Goal: Information Seeking & Learning: Learn about a topic

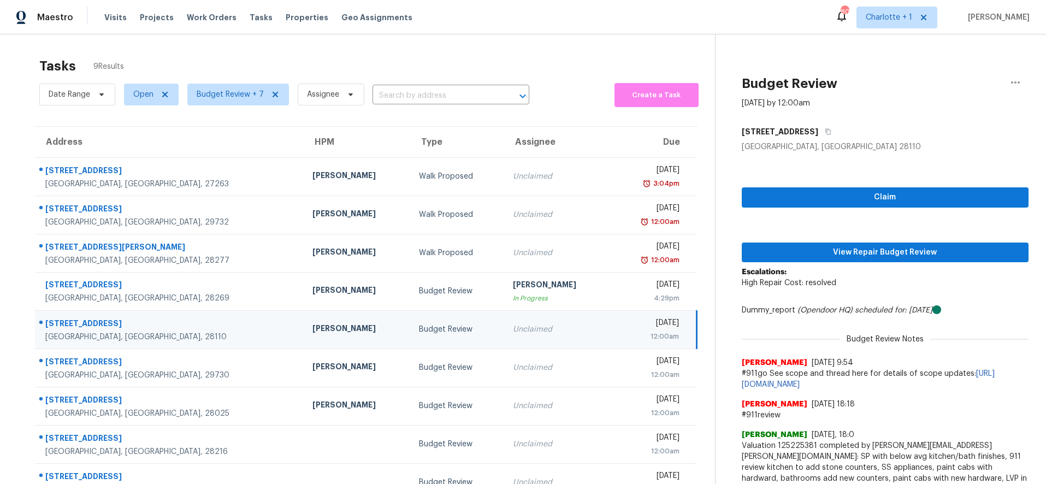
scroll to position [44, 0]
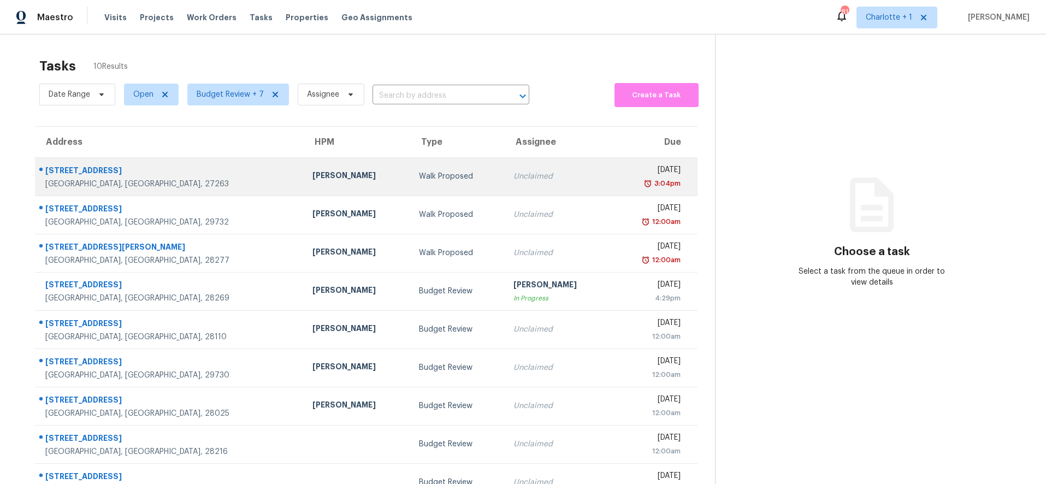
scroll to position [73, 0]
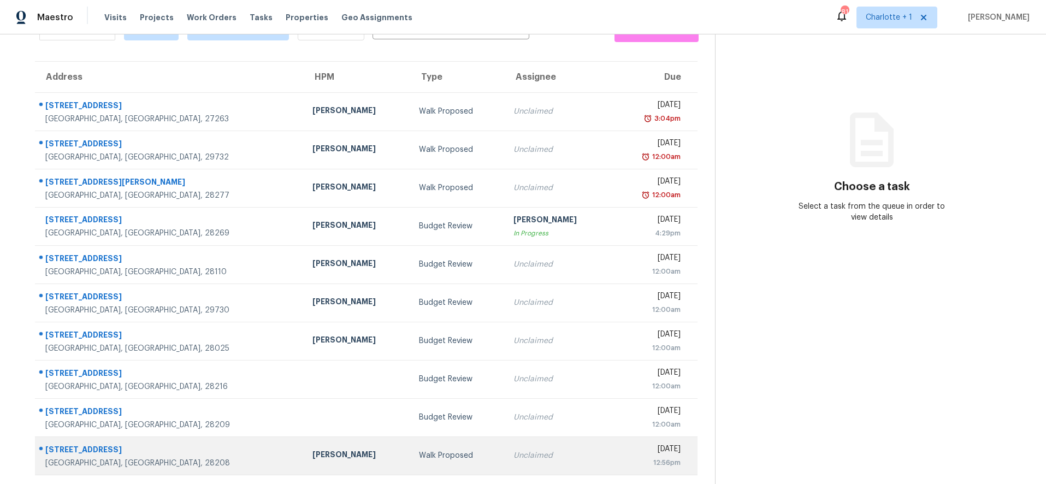
click at [312, 449] on div "[PERSON_NAME]" at bounding box center [356, 456] width 89 height 14
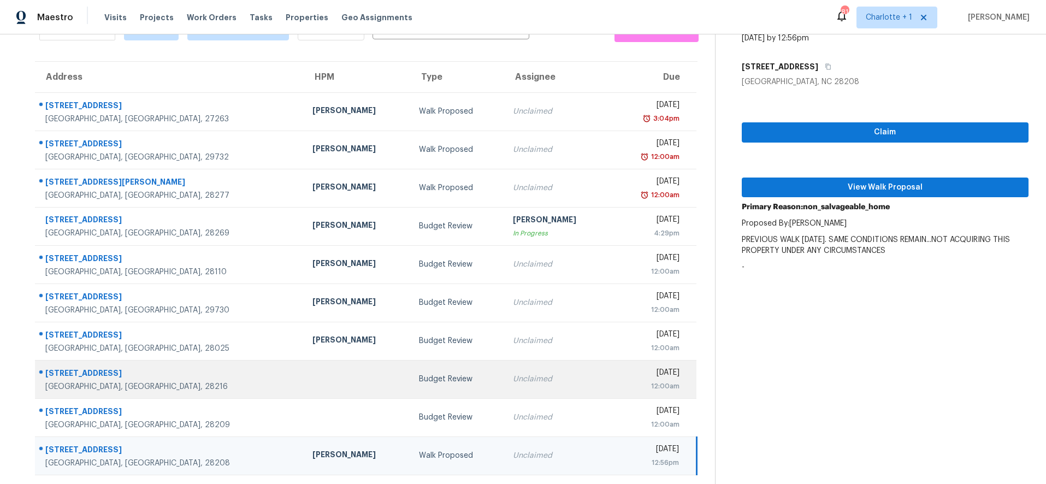
click at [410, 360] on td "Budget Review" at bounding box center [457, 379] width 94 height 38
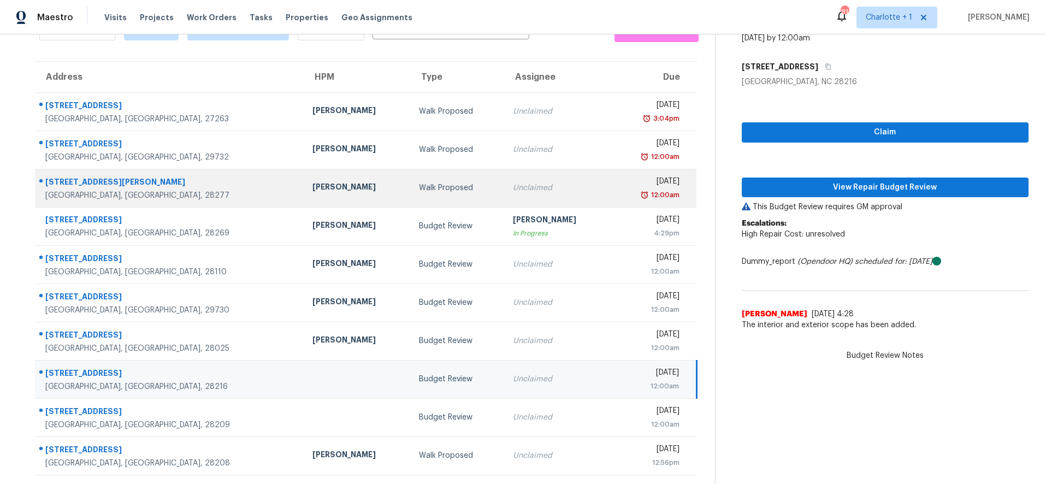
click at [419, 185] on div "Walk Proposed" at bounding box center [457, 187] width 77 height 11
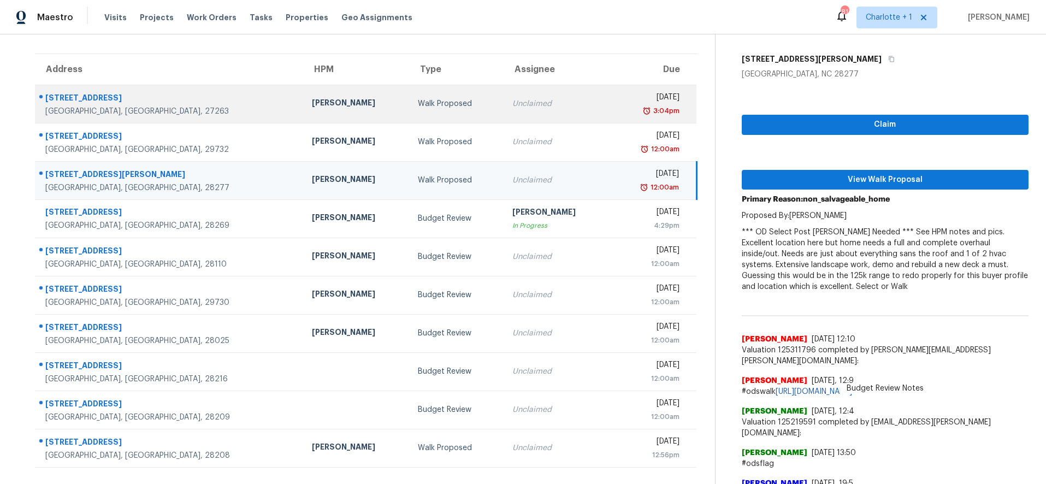
click at [303, 88] on td "[PERSON_NAME]" at bounding box center [356, 104] width 107 height 38
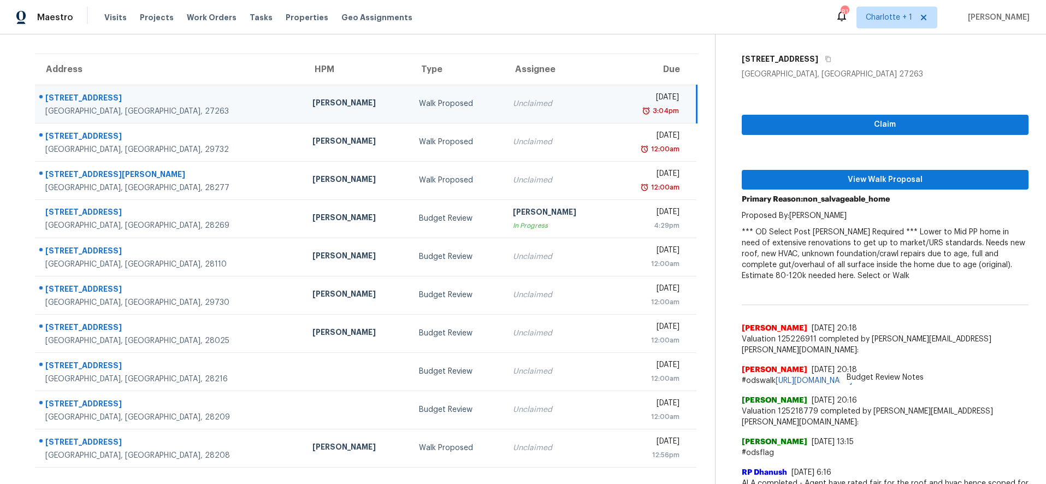
scroll to position [0, 0]
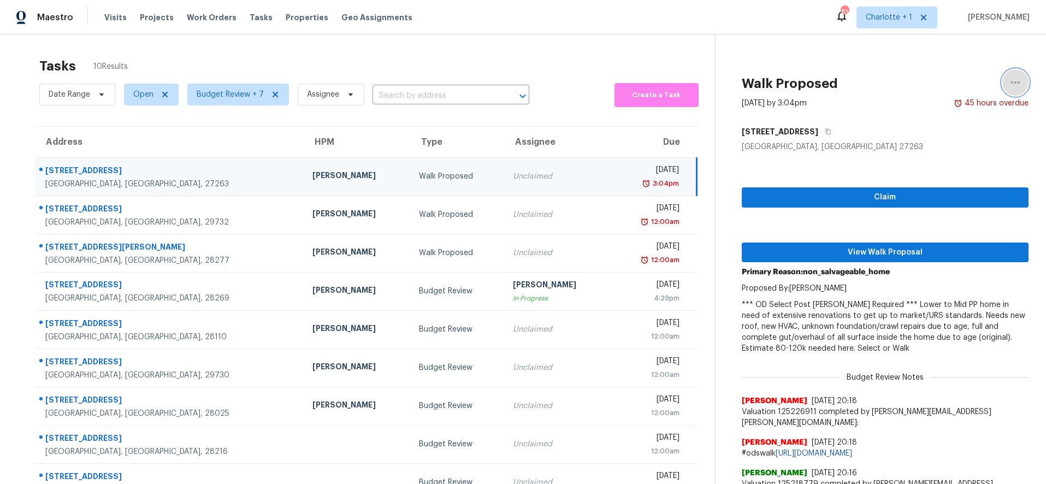
click at [1009, 81] on icon "button" at bounding box center [1015, 82] width 13 height 13
click at [937, 85] on div "Cancel this task" at bounding box center [944, 84] width 85 height 11
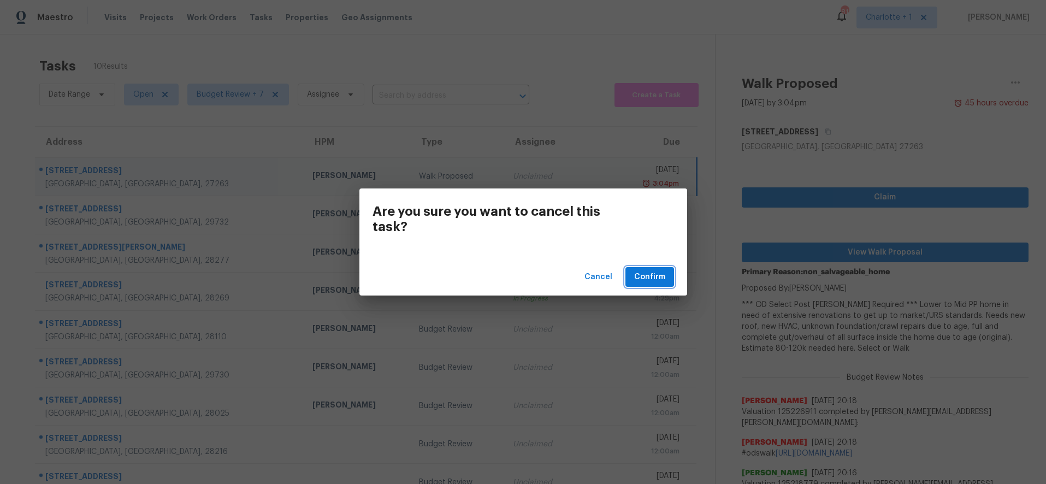
click at [658, 282] on span "Confirm" at bounding box center [649, 277] width 31 height 14
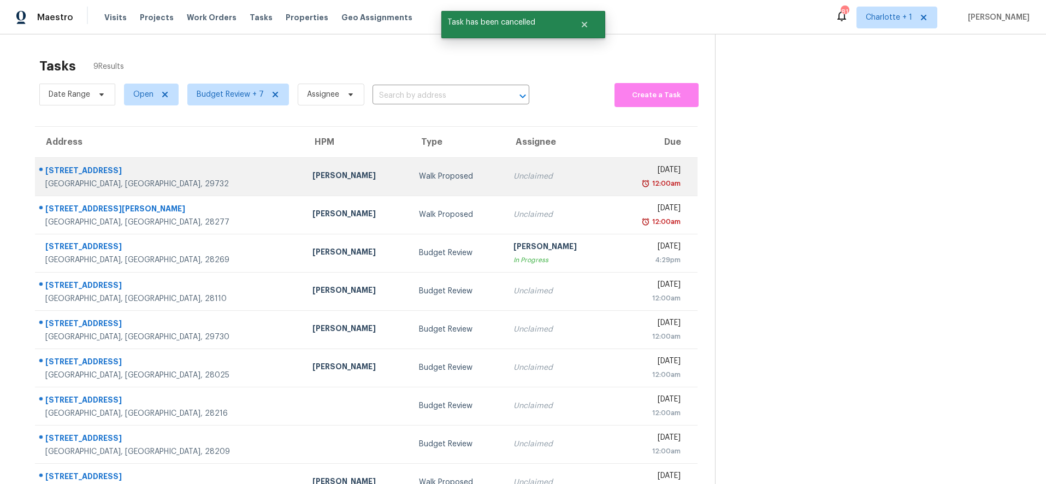
click at [178, 186] on div "Rock Hill, SC, 29732" at bounding box center [170, 184] width 250 height 11
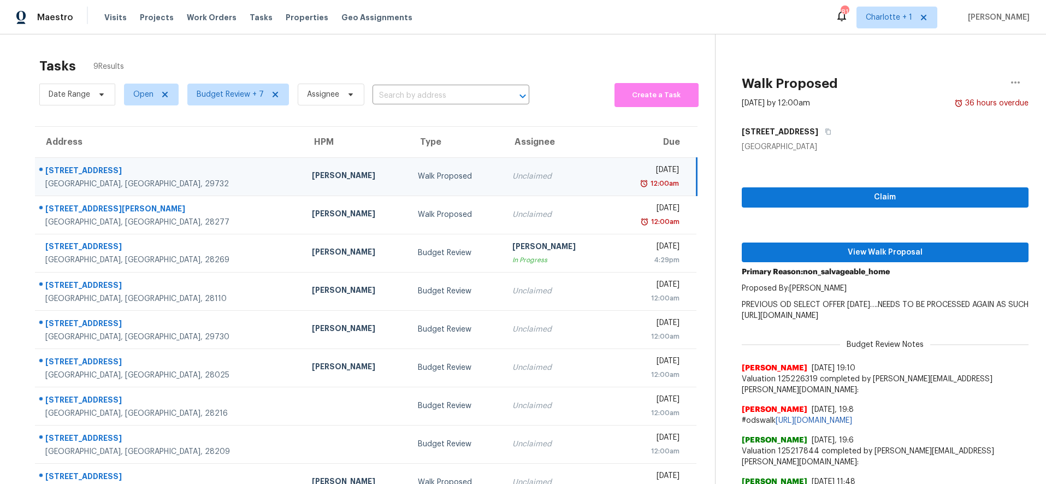
drag, startPoint x: 335, startPoint y: 170, endPoint x: 412, endPoint y: 164, distance: 77.8
click at [409, 170] on td "Walk Proposed" at bounding box center [456, 176] width 94 height 38
click at [1009, 79] on icon "button" at bounding box center [1015, 82] width 13 height 13
click at [939, 84] on div "Cancel this task" at bounding box center [944, 84] width 85 height 11
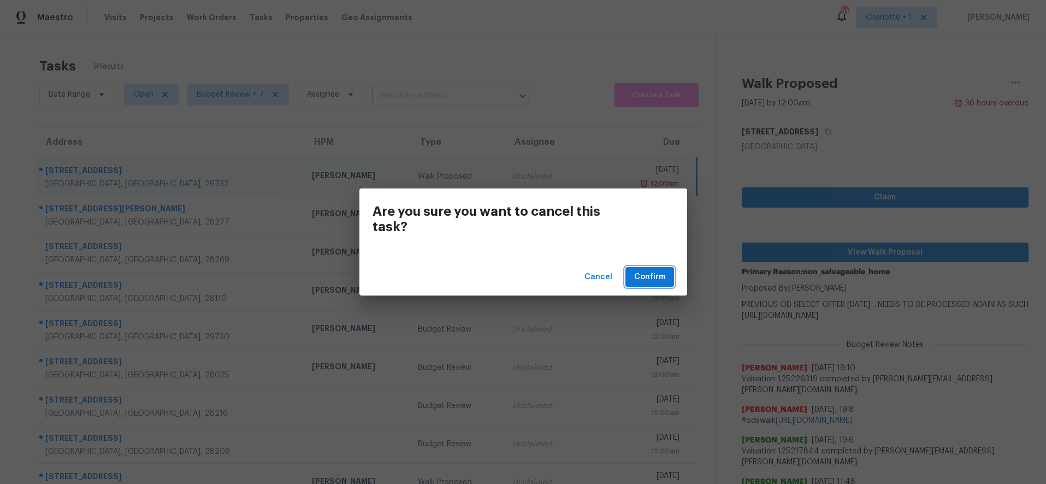
click at [662, 278] on span "Confirm" at bounding box center [649, 277] width 31 height 14
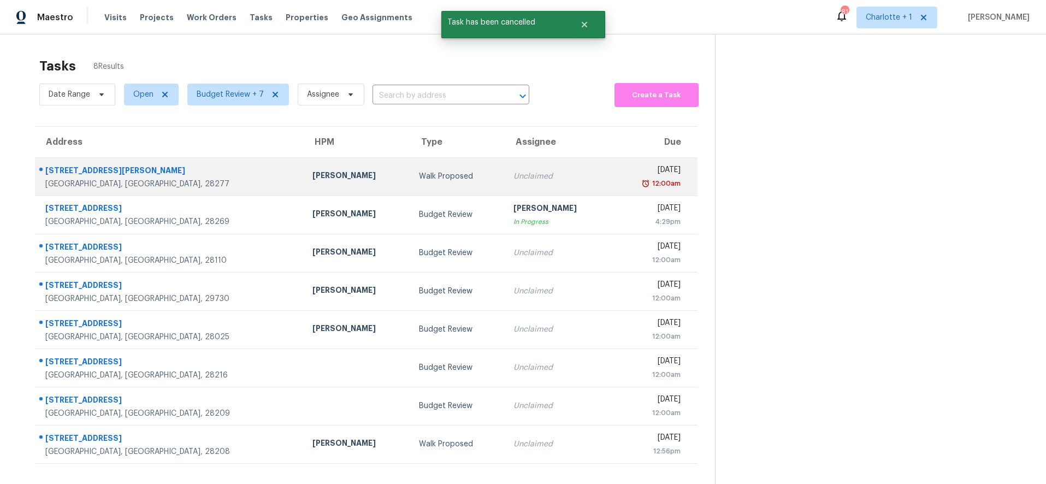
click at [312, 174] on div "[PERSON_NAME]" at bounding box center [356, 177] width 89 height 14
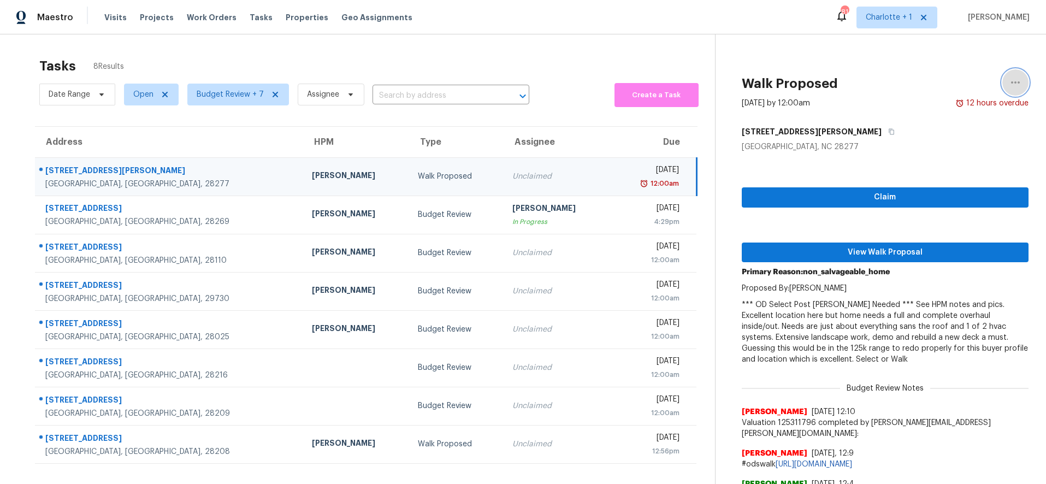
click at [1012, 76] on icon "button" at bounding box center [1015, 82] width 13 height 13
click at [917, 86] on div "Cancel this task" at bounding box center [944, 84] width 85 height 11
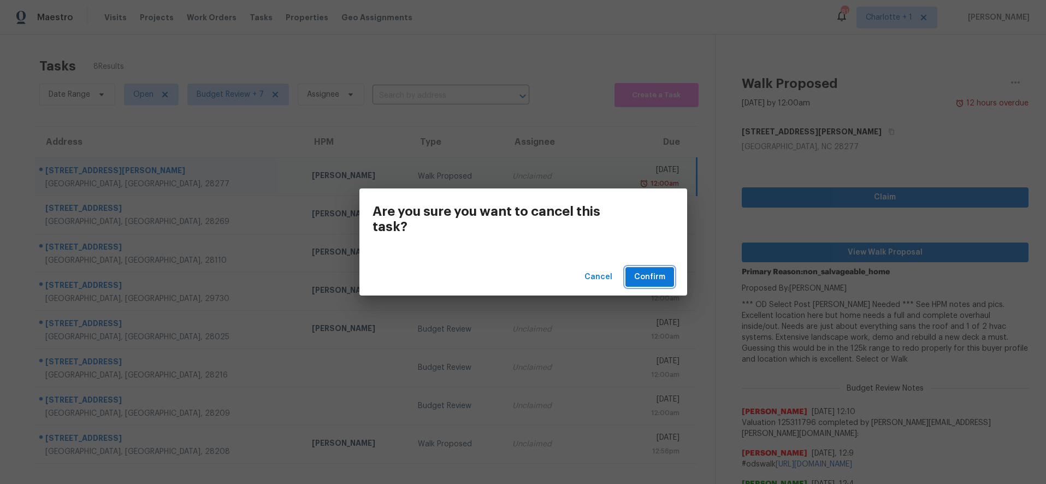
click at [660, 276] on span "Confirm" at bounding box center [649, 277] width 31 height 14
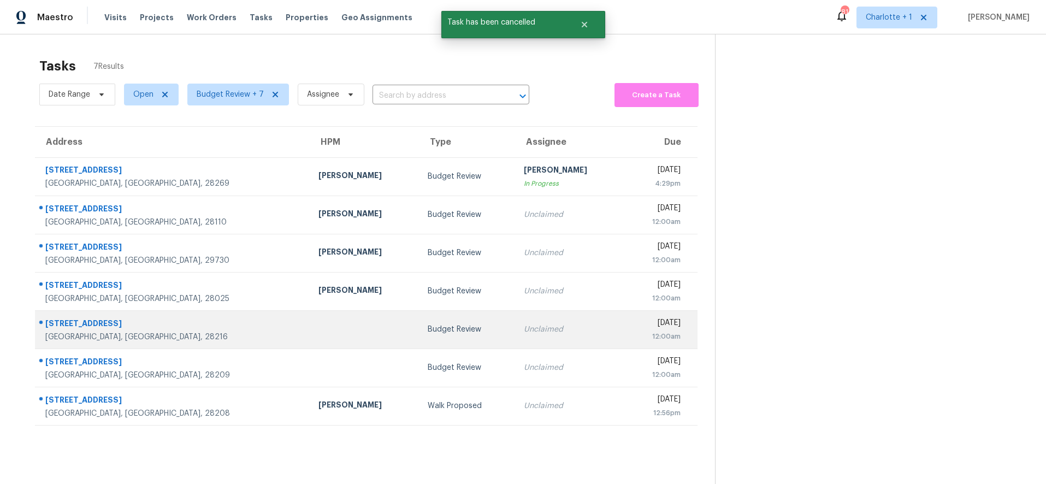
scroll to position [43, 0]
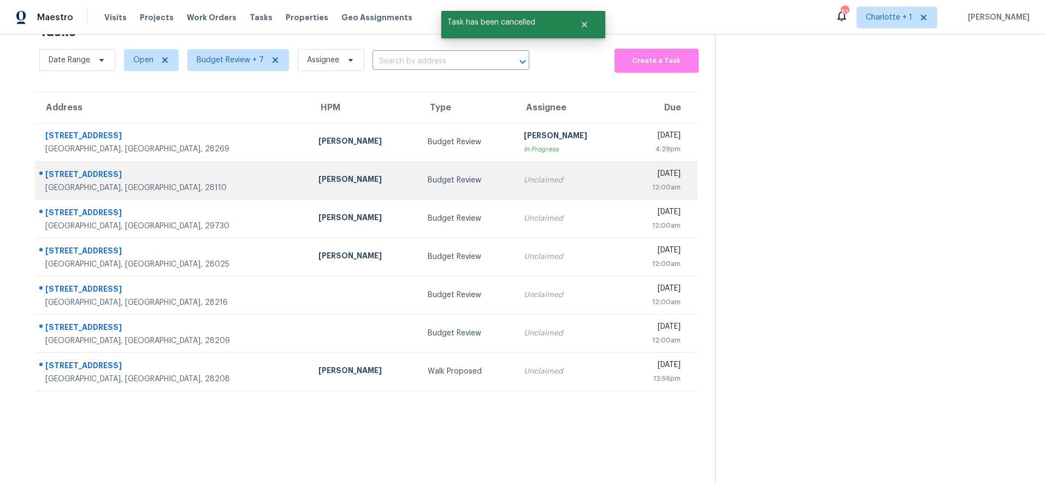
click at [633, 168] on div "[DATE]" at bounding box center [657, 175] width 48 height 14
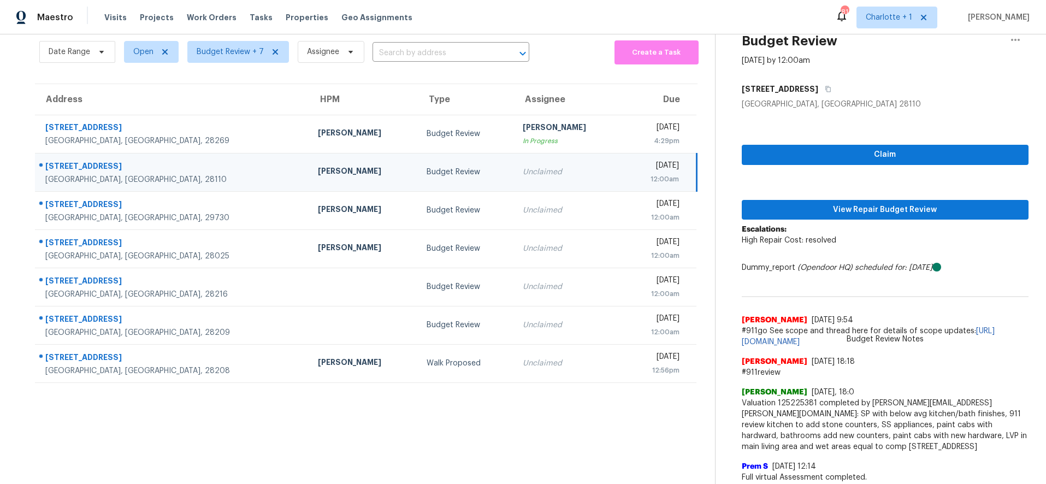
drag, startPoint x: 447, startPoint y: 450, endPoint x: 322, endPoint y: 483, distance: 129.4
click at [447, 450] on section "Tasks 7 Results Date Range Open Budget Review + 7 Assignee ​ Create a Task Addr…" at bounding box center [365, 248] width 697 height 479
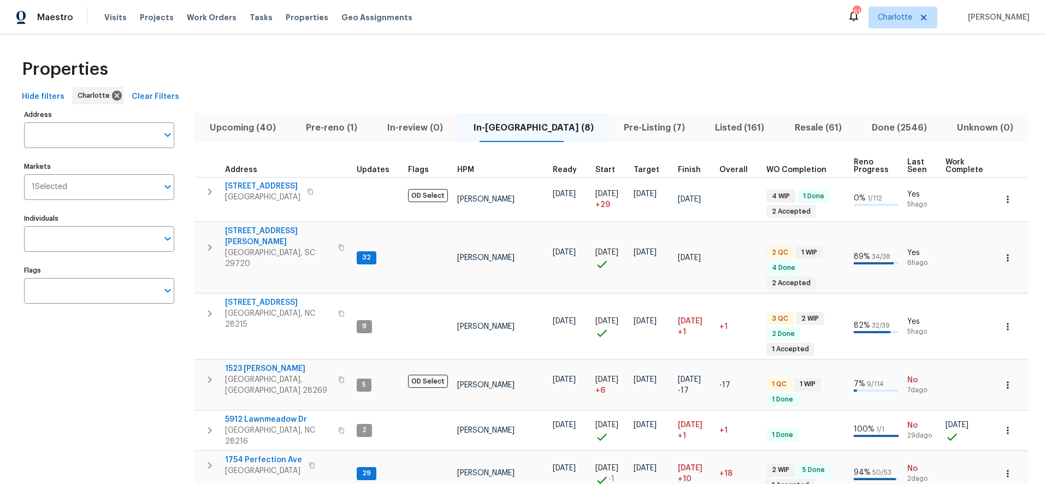
click at [478, 76] on div "Properties" at bounding box center [522, 69] width 1011 height 35
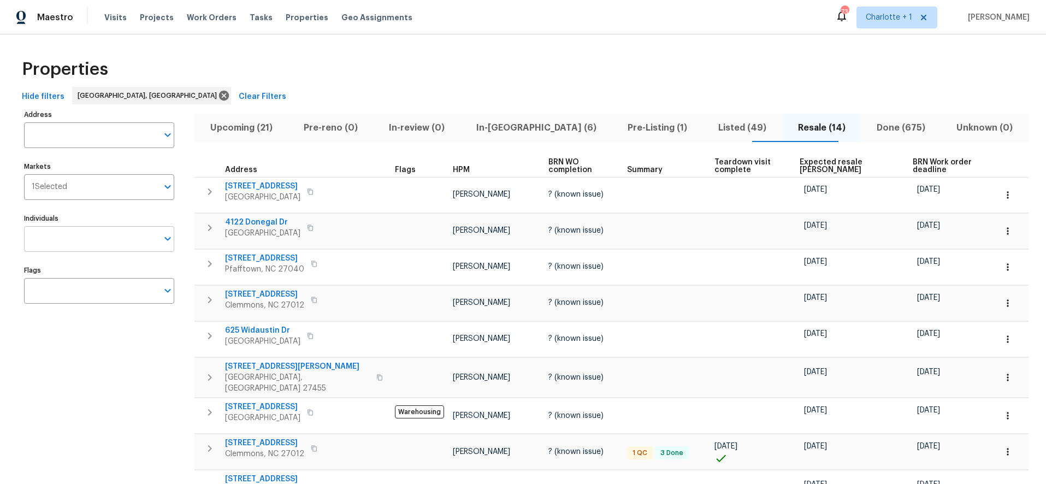
click at [91, 243] on input "Individuals" at bounding box center [91, 239] width 134 height 26
type input "[PERSON_NAME]"
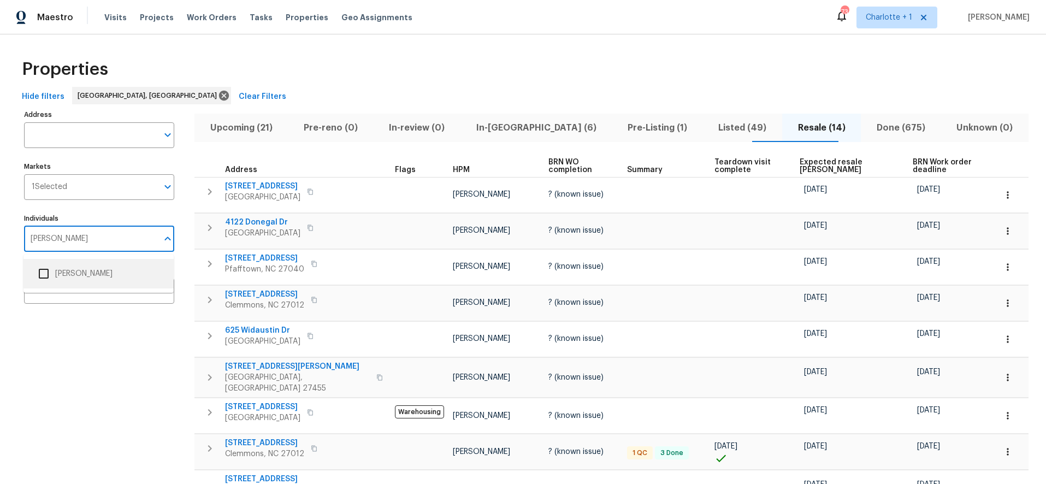
click at [62, 272] on li "[PERSON_NAME]" at bounding box center [98, 273] width 133 height 23
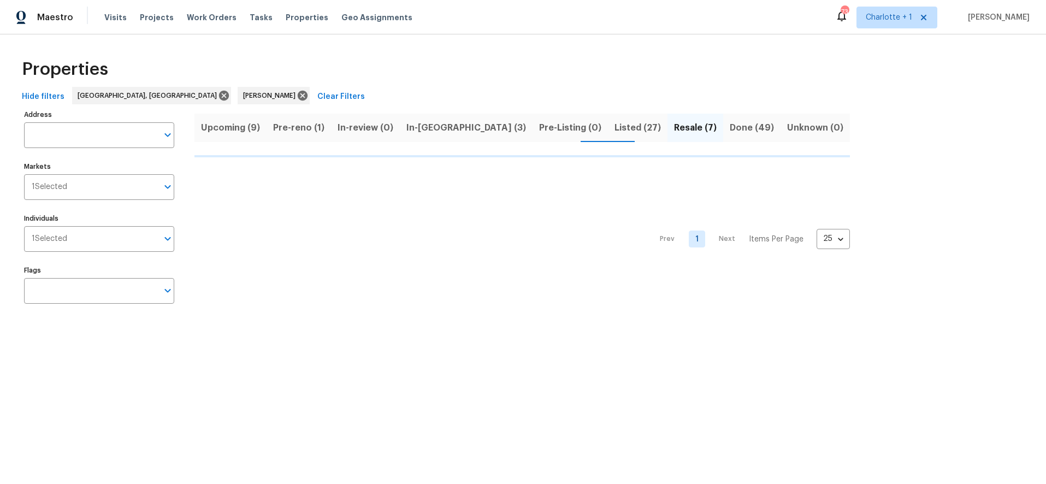
click at [673, 37] on div "Properties Hide filters Greensboro, NC Ken Romain Clear Filters Address Address…" at bounding box center [523, 183] width 1046 height 298
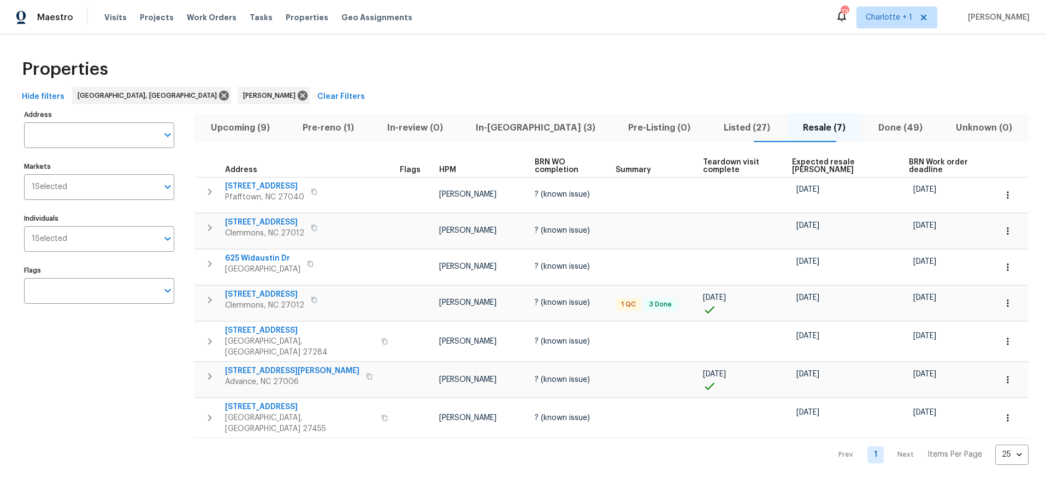
click at [787, 135] on button "Resale (7)" at bounding box center [824, 128] width 75 height 28
click at [722, 133] on span "Listed (27)" at bounding box center [747, 127] width 66 height 15
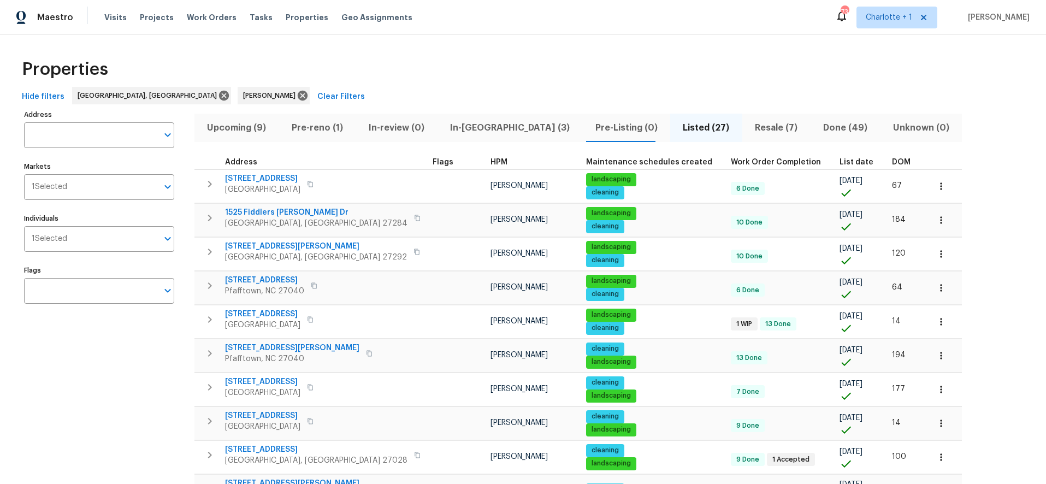
click at [892, 165] on span "DOM" at bounding box center [901, 162] width 19 height 8
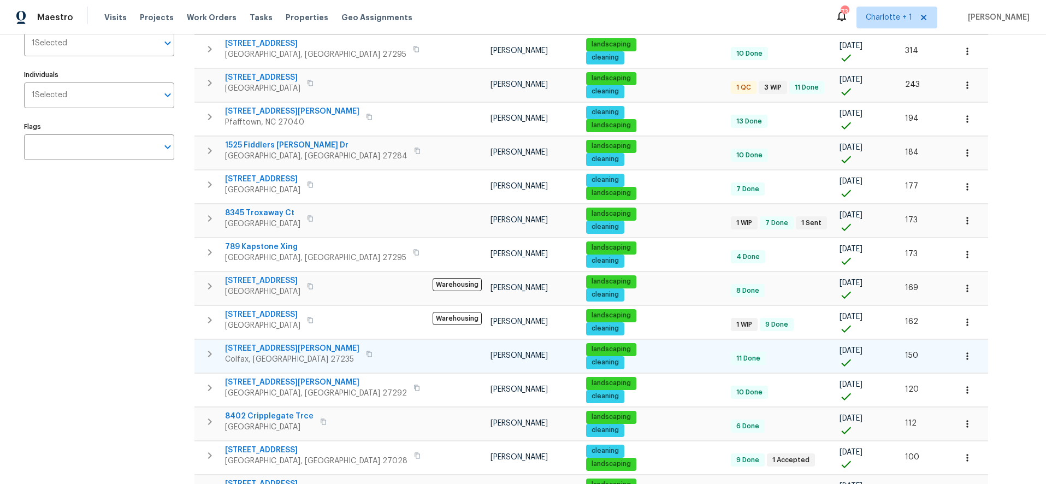
scroll to position [155, 0]
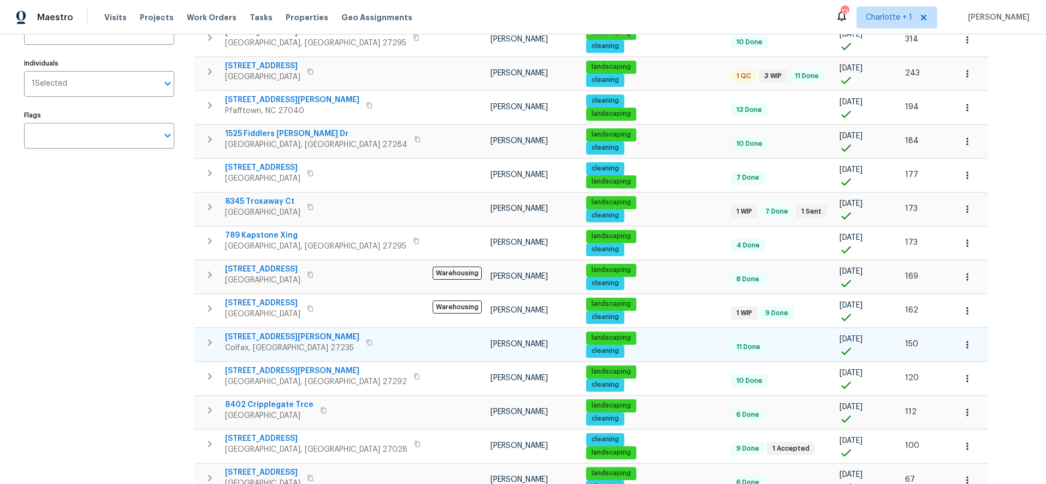
click at [251, 333] on span "149 Marshall Smith Rd" at bounding box center [292, 337] width 134 height 11
click at [186, 177] on div "Address Address Markets 1 Selected Markets Individuals 1 Selected Individuals F…" at bounding box center [106, 422] width 164 height 940
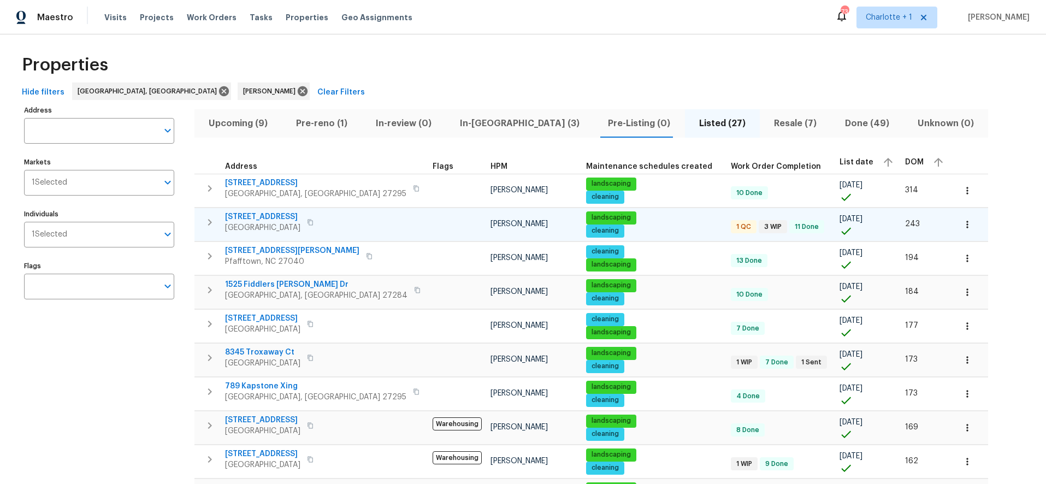
scroll to position [0, 0]
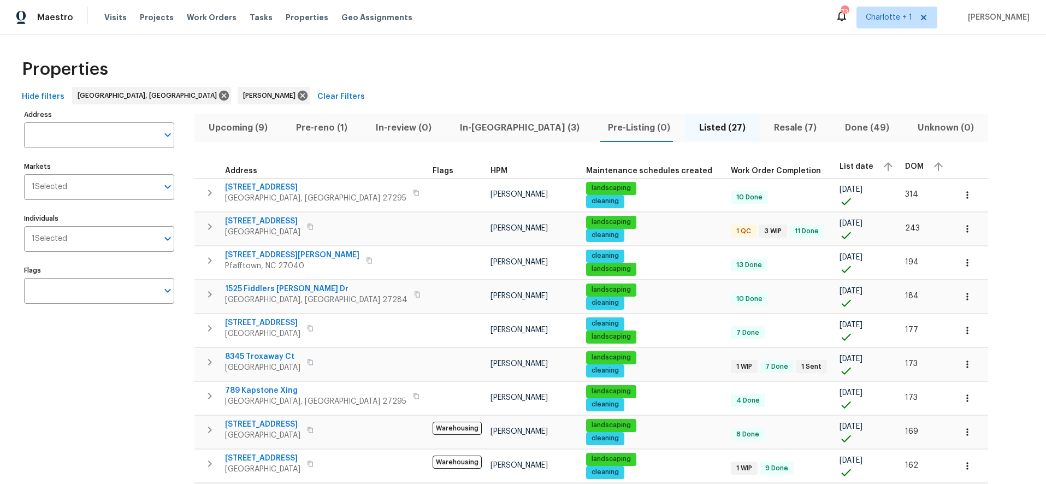
click at [724, 67] on div "Properties" at bounding box center [522, 69] width 1011 height 35
click at [593, 91] on div "Hide filters Greensboro, NC Ken Romain Clear Filters" at bounding box center [522, 97] width 1011 height 20
click at [321, 128] on span "Pre-reno (1)" at bounding box center [321, 127] width 67 height 15
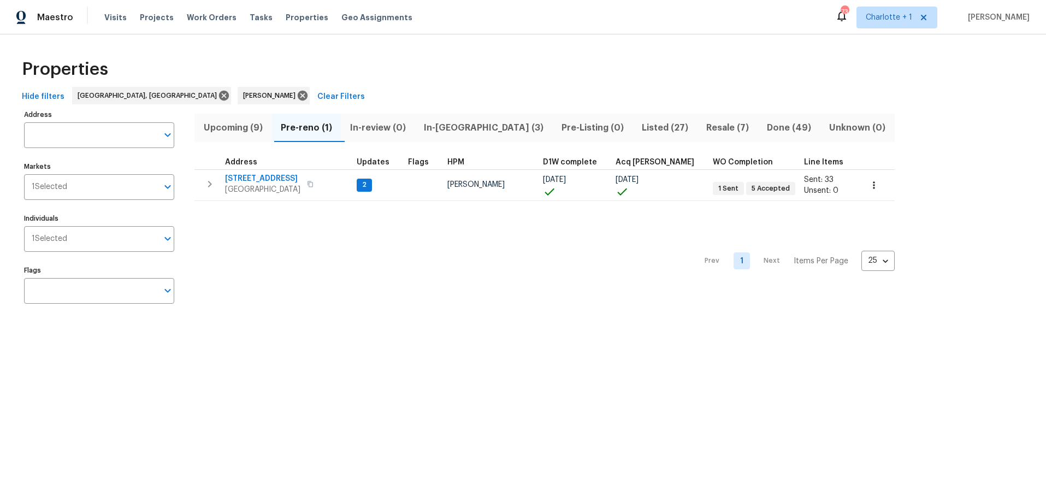
click at [234, 119] on button "Upcoming (9)" at bounding box center [232, 128] width 77 height 28
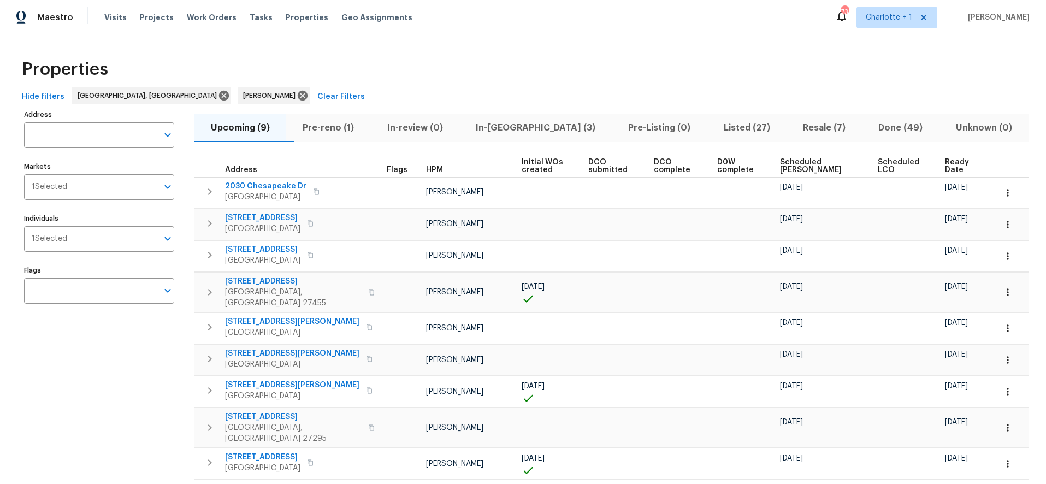
click at [795, 168] on span "Scheduled COE" at bounding box center [819, 165] width 79 height 15
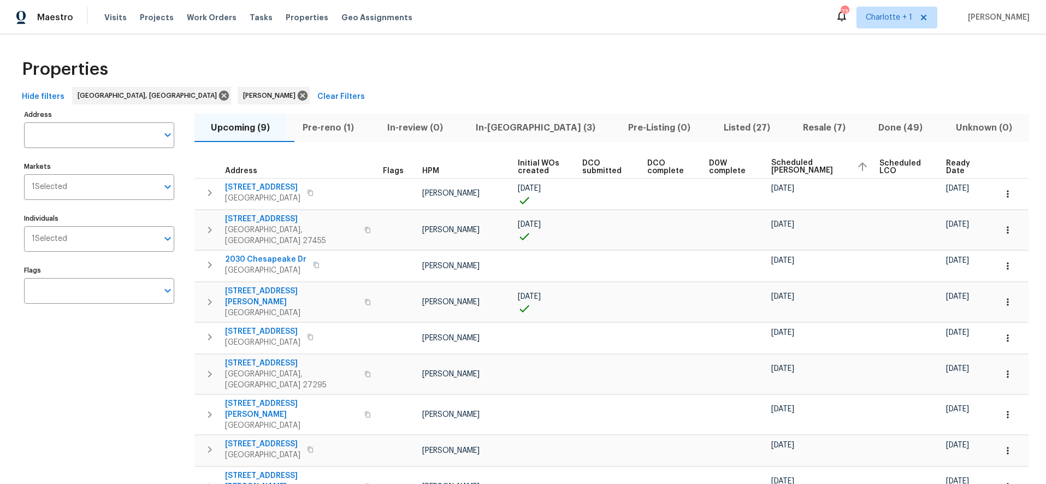
click at [474, 68] on div "Properties" at bounding box center [522, 69] width 1011 height 35
click at [381, 95] on div "Hide filters Greensboro, NC Ken Romain Clear Filters" at bounding box center [522, 97] width 1011 height 20
click at [821, 72] on div "Properties" at bounding box center [522, 68] width 1011 height 35
click at [705, 101] on div "Hide filters Greensboro, NC Ken Romain Clear Filters" at bounding box center [522, 96] width 1011 height 20
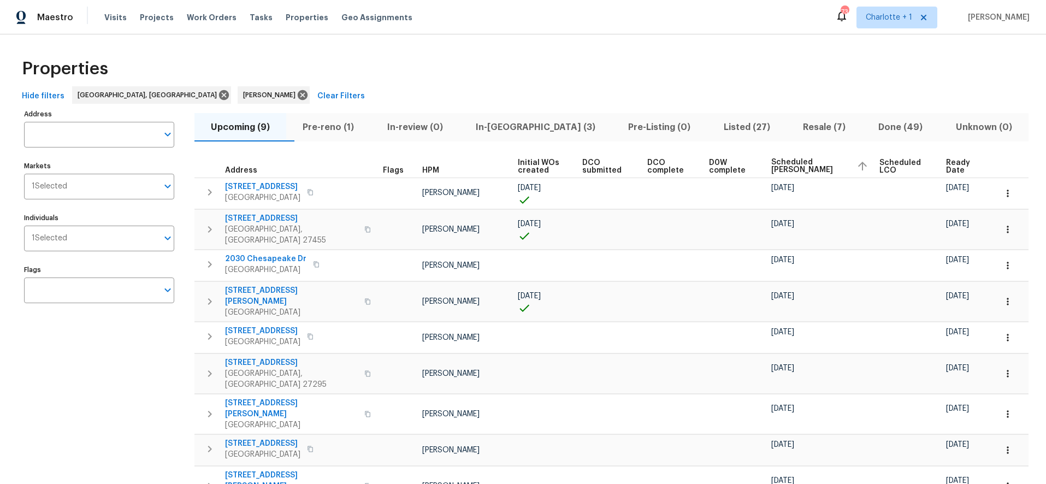
click at [597, 110] on div "Upcoming (9) Pre-reno (1) In-review (0) In-reno (3) Pre-Listing (0) Listed (27)…" at bounding box center [611, 320] width 834 height 427
click at [340, 129] on span "Pre-reno (1)" at bounding box center [328, 127] width 71 height 15
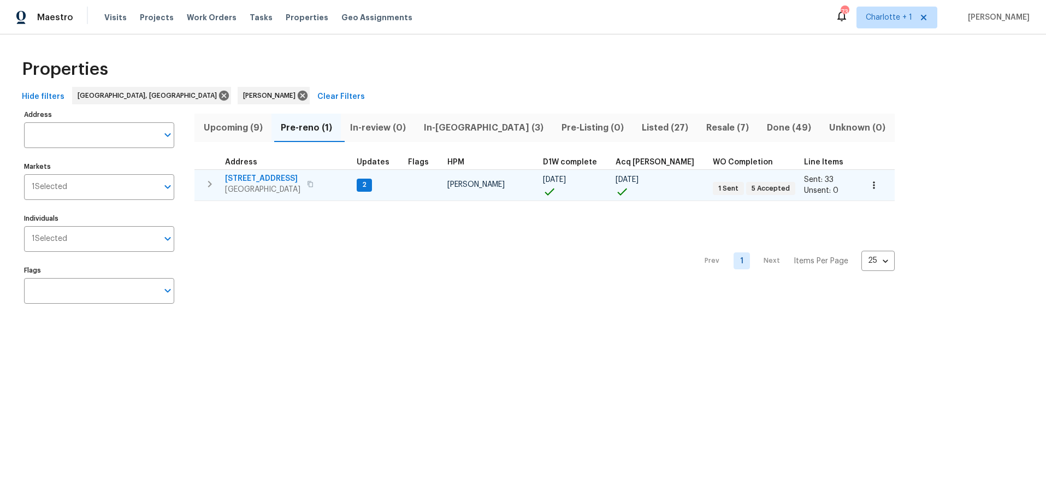
click at [269, 181] on span "3801 Fig Leaf Ct" at bounding box center [262, 178] width 75 height 11
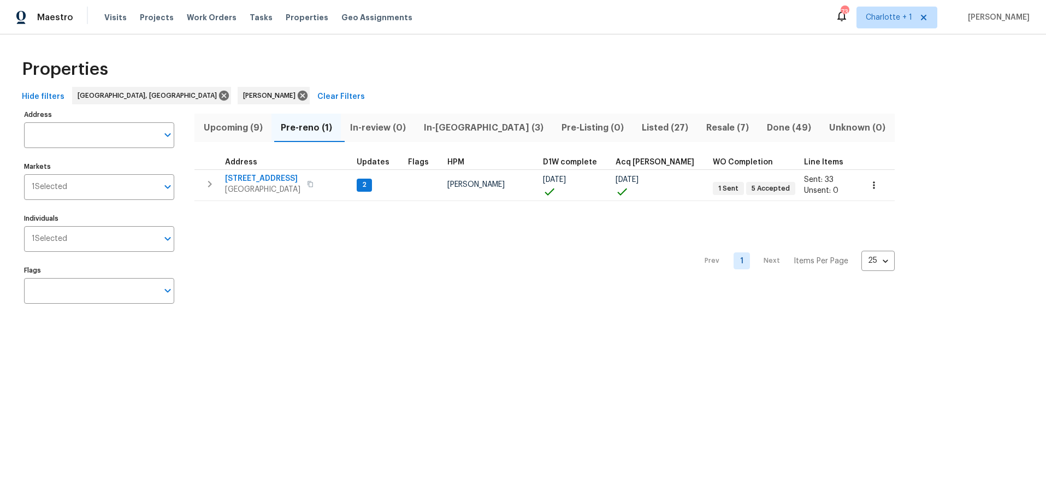
click at [381, 241] on div "Prev 1 Next Items Per Page 25 25 ​" at bounding box center [544, 258] width 700 height 114
click at [650, 87] on div "Hide filters Greensboro, NC Ken Romain Clear Filters" at bounding box center [522, 97] width 1011 height 20
click at [613, 77] on div "Properties" at bounding box center [522, 69] width 1011 height 35
click at [966, 109] on div "Address Address Markets 1 Selected Markets Individuals 1 Selected Individuals F…" at bounding box center [522, 211] width 1011 height 208
click at [440, 126] on span "In-reno (3)" at bounding box center [483, 127] width 125 height 15
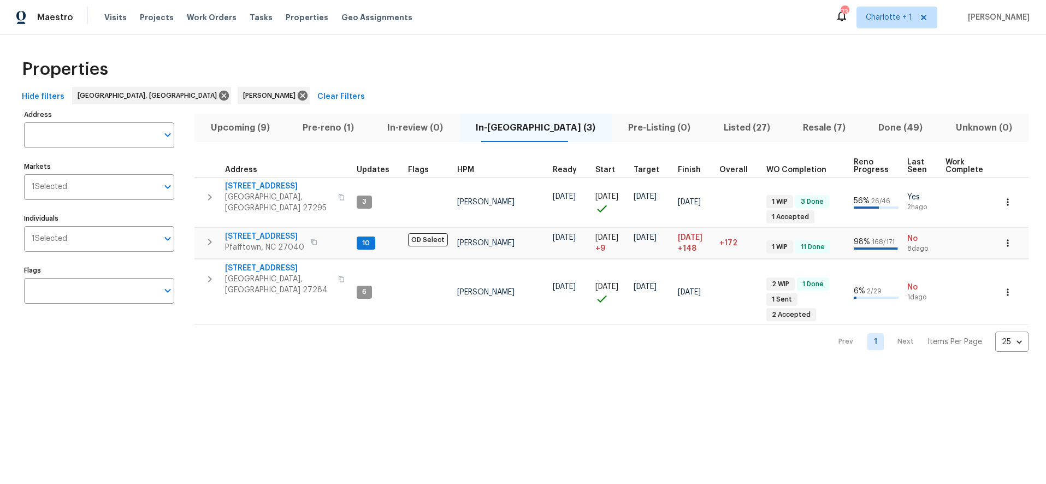
click at [208, 325] on div "Prev 1 Next Items Per Page 25 25 ​" at bounding box center [611, 338] width 834 height 27
click at [614, 52] on div "Properties" at bounding box center [522, 69] width 1011 height 35
click at [491, 73] on div "Properties" at bounding box center [522, 69] width 1011 height 35
click at [479, 72] on div "Properties" at bounding box center [522, 69] width 1011 height 35
click at [480, 75] on div "Properties" at bounding box center [522, 69] width 1011 height 35
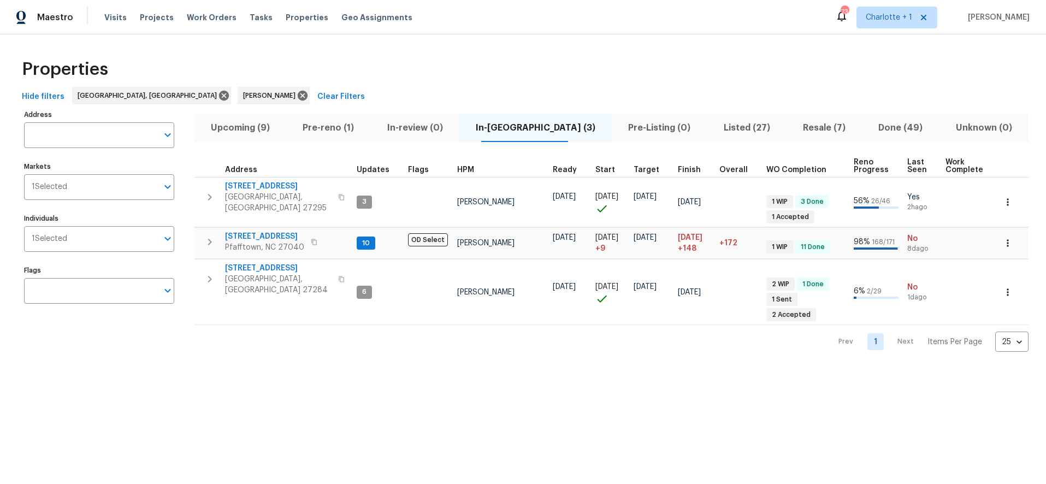
click at [479, 75] on div "Properties" at bounding box center [522, 69] width 1011 height 35
click at [457, 83] on div "Properties" at bounding box center [522, 69] width 1011 height 35
click at [649, 331] on div "Prev 1 Next Items Per Page 25 25 ​" at bounding box center [611, 338] width 834 height 27
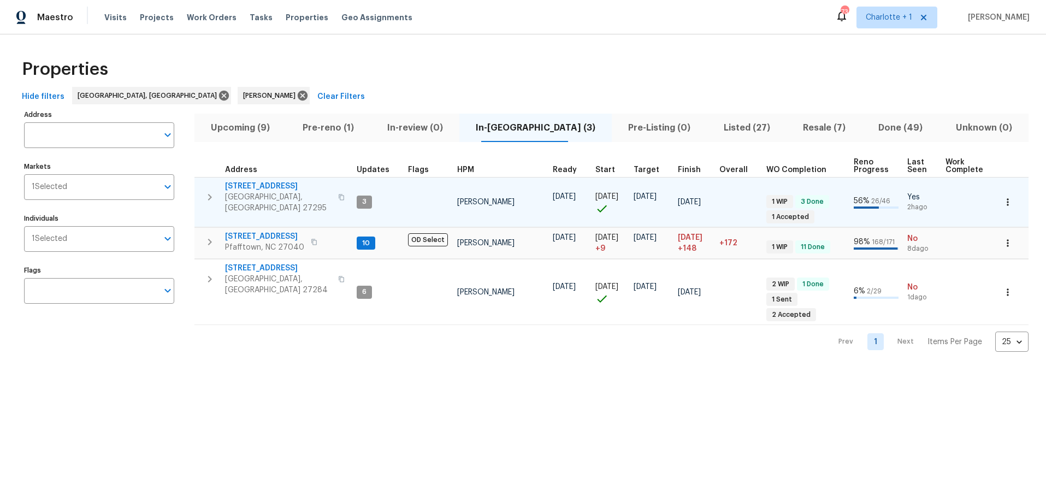
click at [258, 185] on span "7001 Oakridge Dr" at bounding box center [278, 186] width 107 height 11
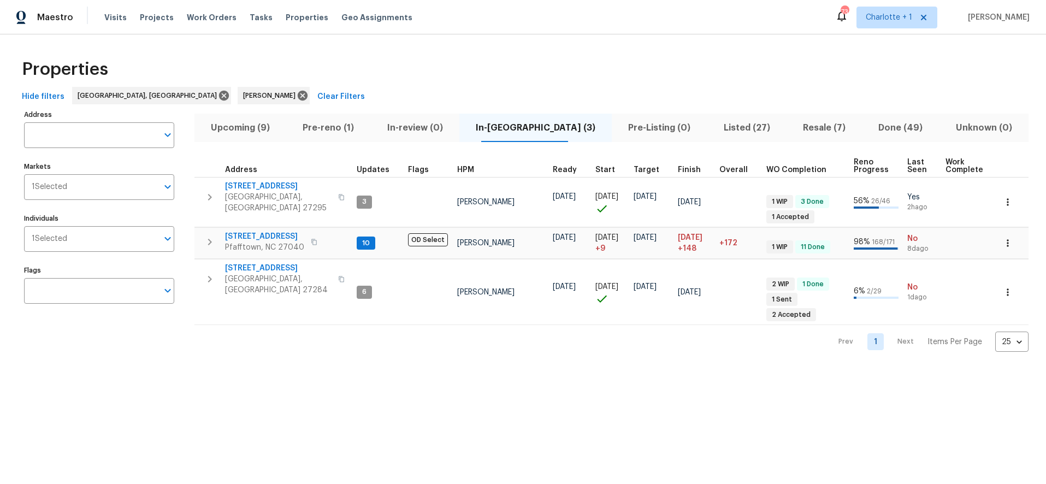
click at [331, 67] on div "Properties" at bounding box center [522, 69] width 1011 height 35
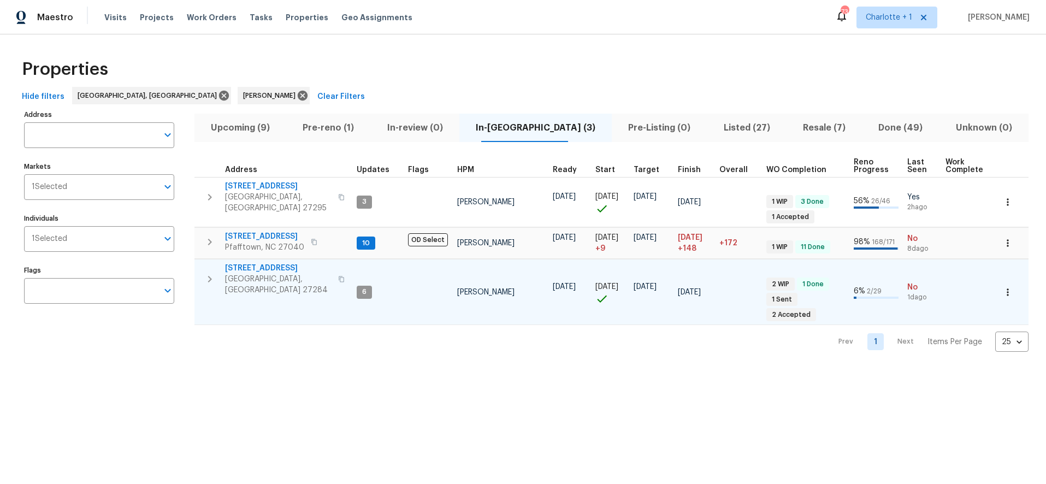
click at [246, 263] on span "[STREET_ADDRESS]" at bounding box center [278, 268] width 107 height 11
click at [338, 276] on icon "button" at bounding box center [341, 279] width 7 height 7
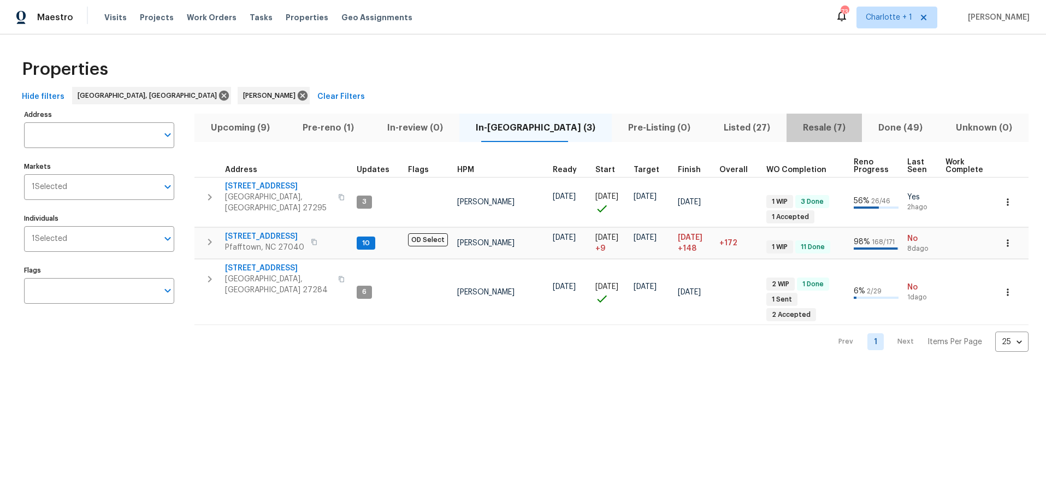
click at [793, 128] on span "Resale (7)" at bounding box center [824, 127] width 62 height 15
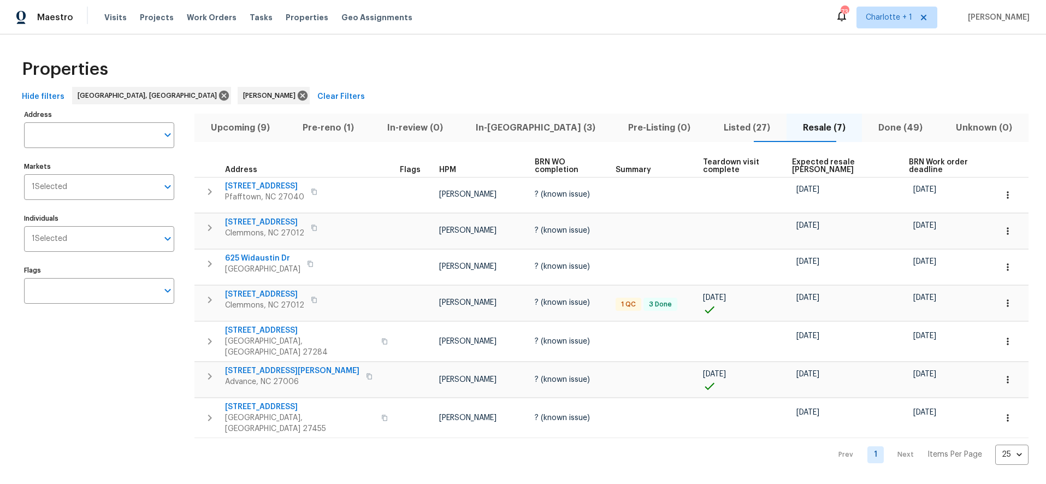
click at [817, 168] on th "Expected resale COE" at bounding box center [846, 166] width 117 height 22
click at [810, 163] on span "Expected resale COE" at bounding box center [841, 165] width 98 height 15
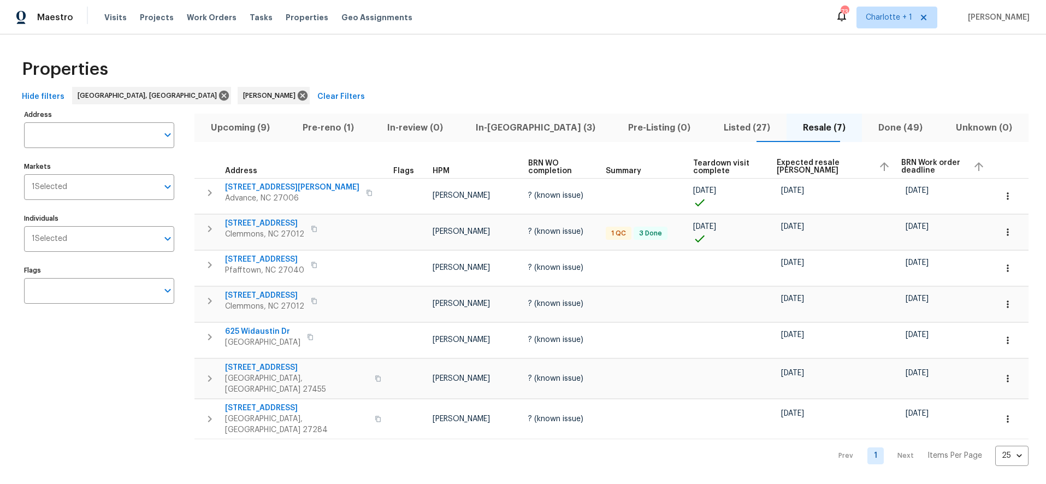
click at [810, 163] on span "Expected resale COE" at bounding box center [823, 166] width 93 height 15
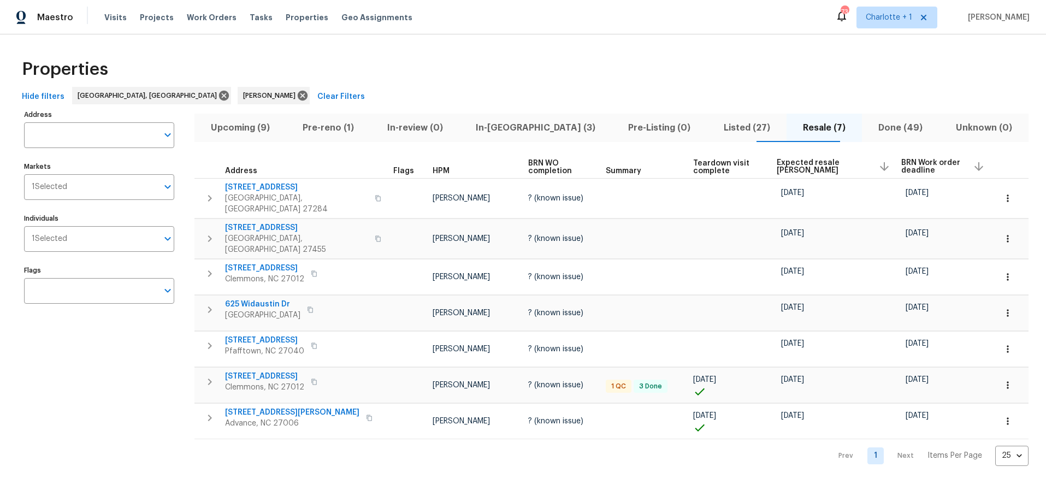
click at [467, 110] on div "Upcoming (9) Pre-reno (1) In-review (0) In-reno (3) Pre-Listing (0) Listed (27)…" at bounding box center [611, 286] width 834 height 359
click at [718, 127] on span "Listed (27)" at bounding box center [747, 127] width 66 height 15
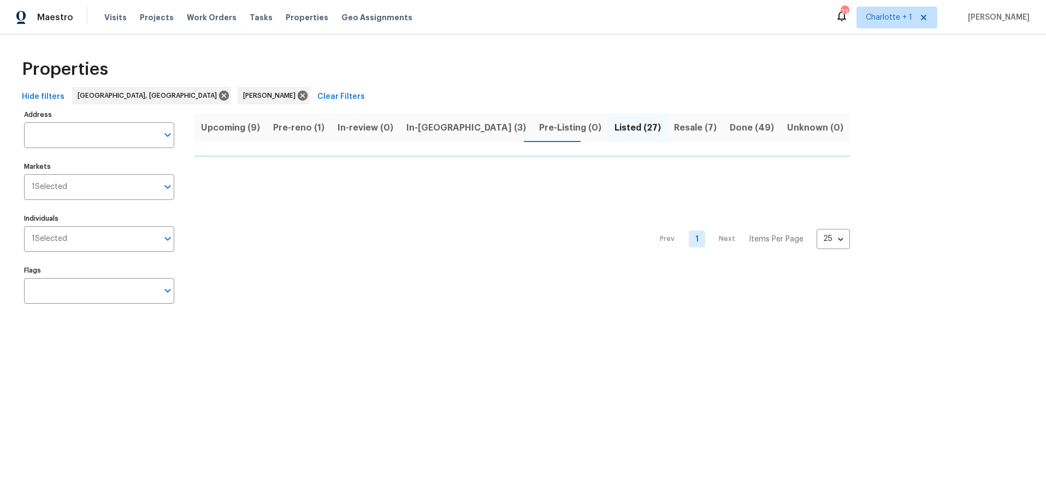
click at [597, 70] on div "Properties" at bounding box center [522, 69] width 1011 height 35
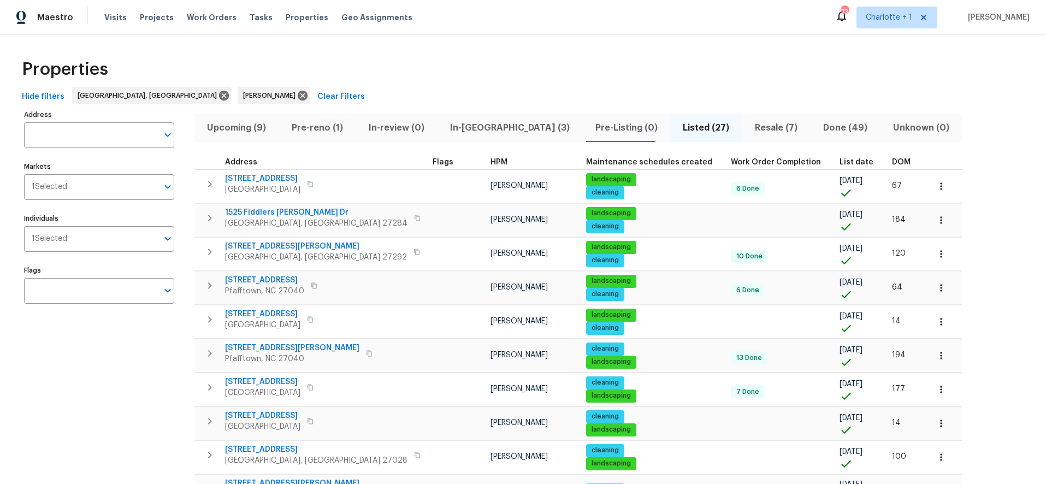
click at [386, 70] on div "Properties" at bounding box center [522, 69] width 1011 height 35
click at [892, 165] on div "DOM" at bounding box center [906, 162] width 28 height 8
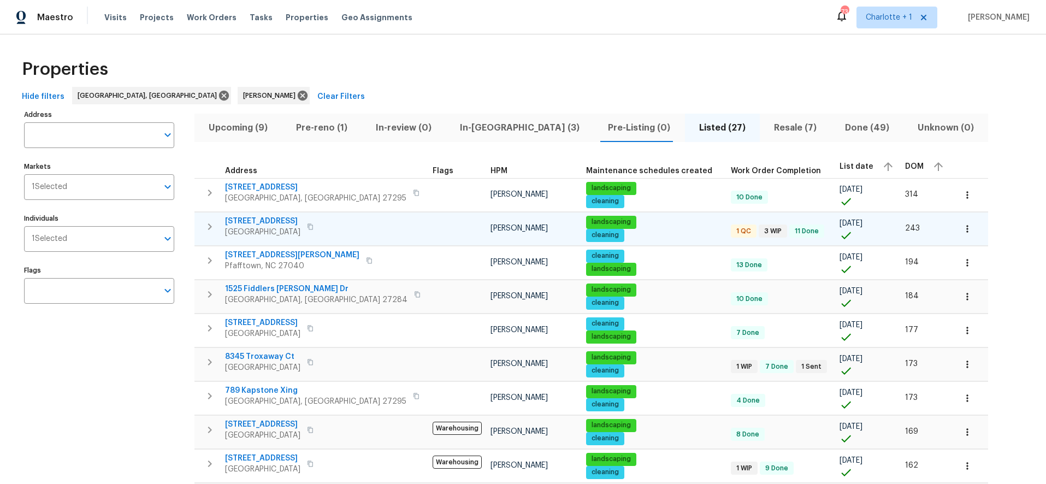
click at [428, 225] on td at bounding box center [457, 228] width 58 height 33
click at [339, 227] on div "4555 Old Town Dr Winston Salem, NC 27106" at bounding box center [286, 227] width 123 height 22
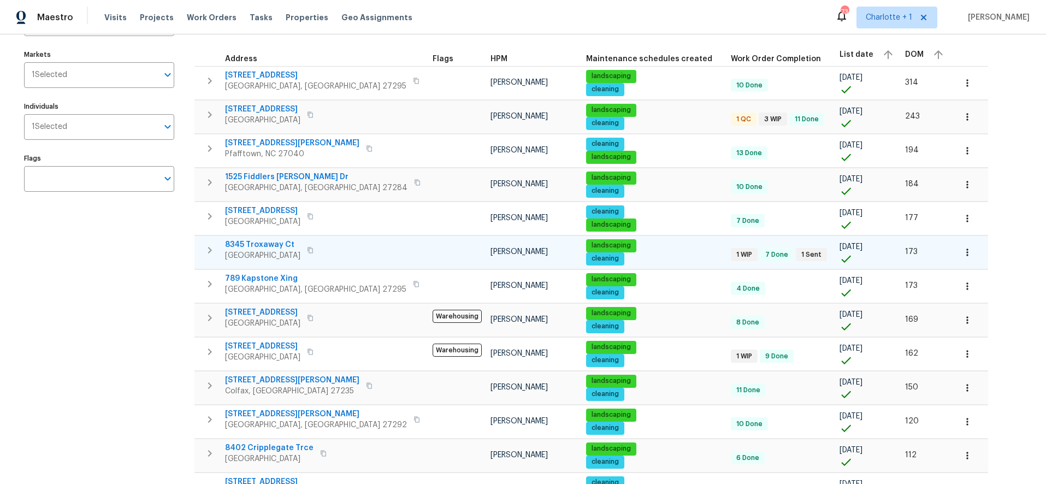
scroll to position [81, 0]
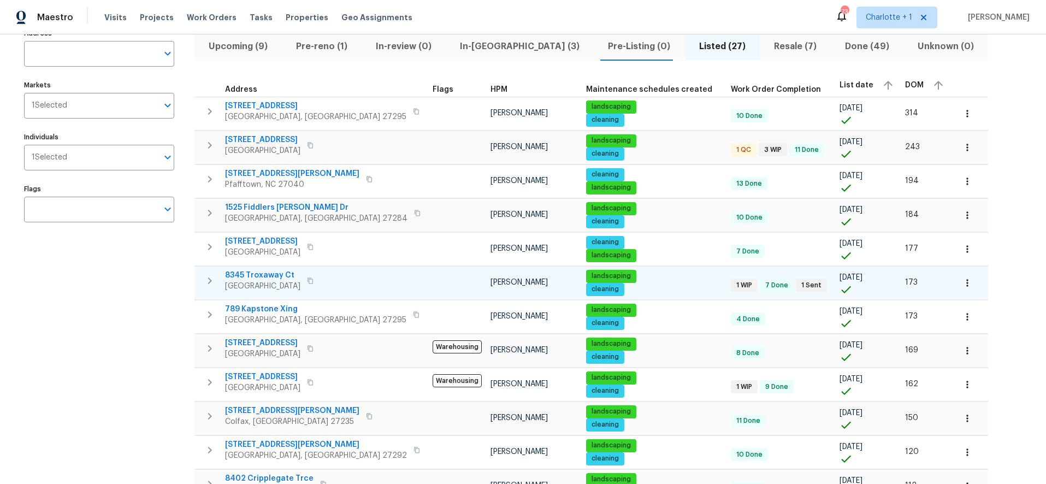
click at [347, 291] on div "8345 Troxaway Ct Lewisville, NC 27023" at bounding box center [286, 281] width 123 height 22
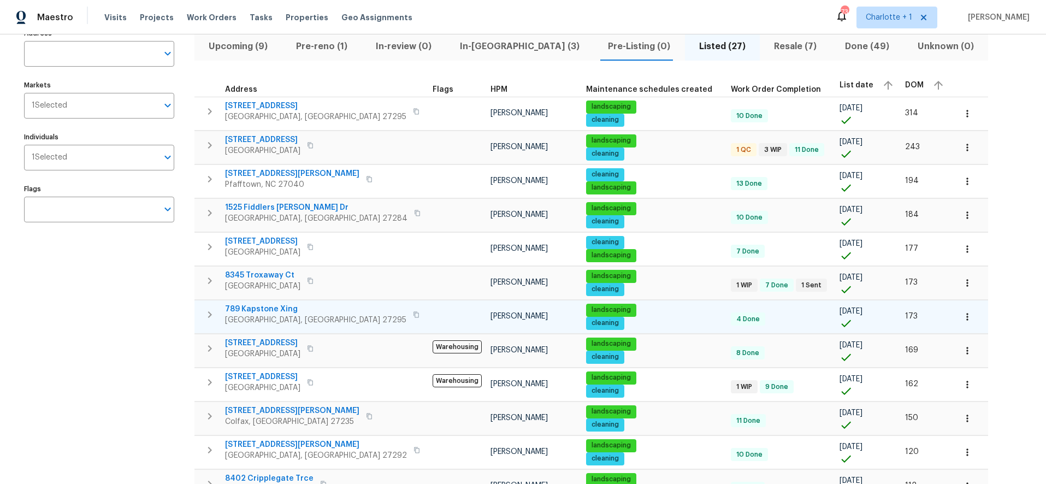
scroll to position [75, 0]
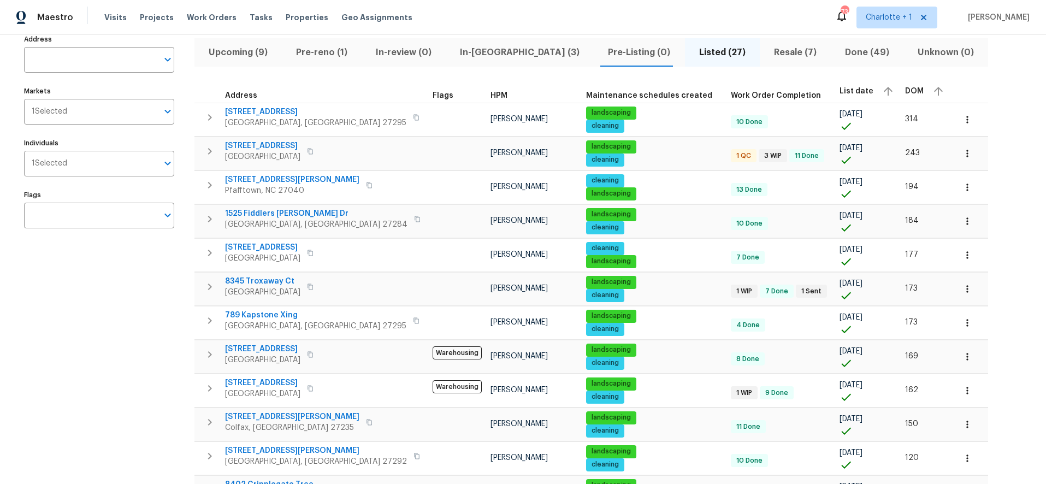
drag, startPoint x: 1000, startPoint y: 120, endPoint x: 833, endPoint y: 99, distance: 167.9
click at [766, 52] on span "Resale (7)" at bounding box center [795, 52] width 58 height 15
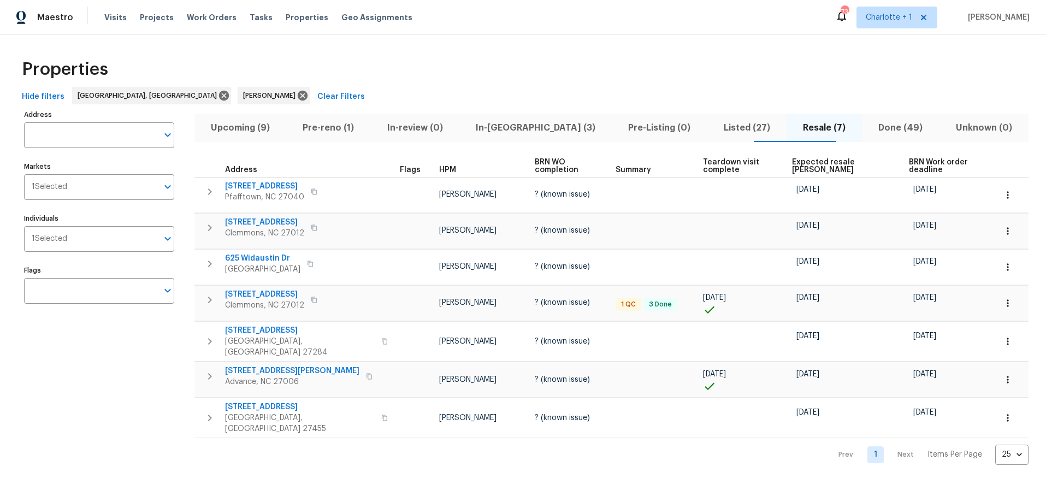
click at [682, 78] on div "Properties" at bounding box center [522, 69] width 1011 height 35
click at [78, 392] on div "Address Address Markets 1 Selected Markets Individuals 1 Selected Individuals F…" at bounding box center [106, 286] width 164 height 358
click at [583, 56] on div "Properties" at bounding box center [522, 69] width 1011 height 35
click at [448, 46] on div "Properties Hide filters Greensboro, NC Ken Romain Clear Filters Address Address…" at bounding box center [523, 258] width 1046 height 448
click at [837, 48] on div "Properties Hide filters Greensboro, NC Ken Romain Clear Filters Address Address…" at bounding box center [523, 258] width 1046 height 448
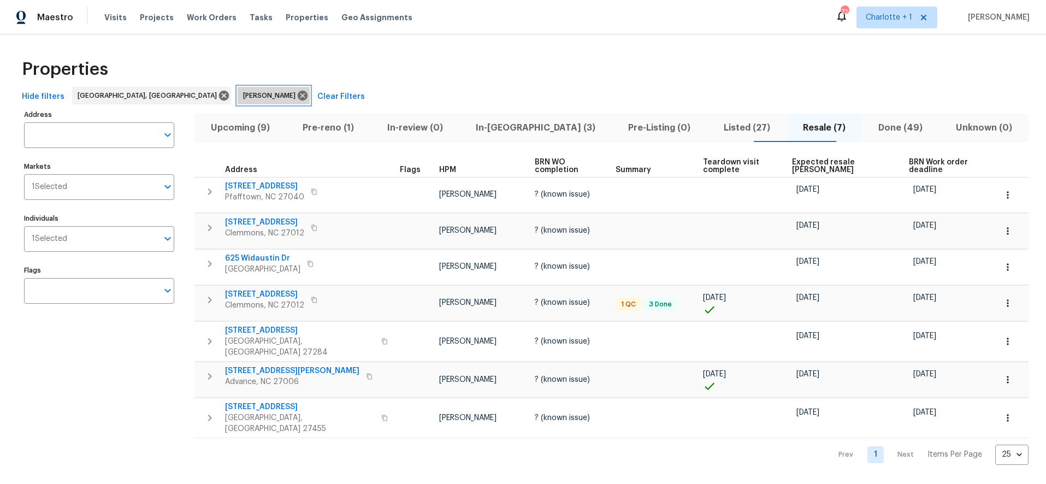
click at [243, 94] on span "[PERSON_NAME]" at bounding box center [271, 95] width 57 height 11
click at [298, 96] on icon at bounding box center [303, 96] width 10 height 10
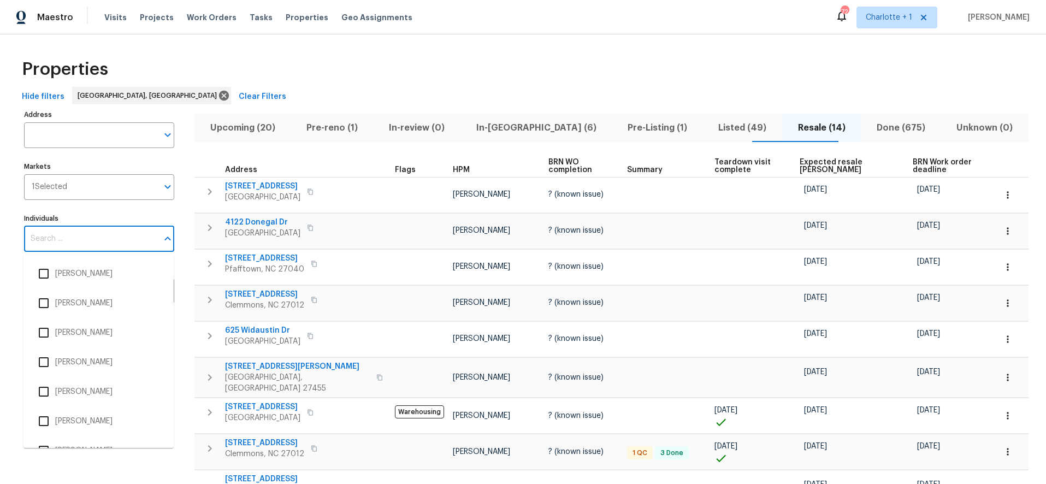
click at [82, 235] on input "Individuals" at bounding box center [91, 239] width 134 height 26
type input "terry"
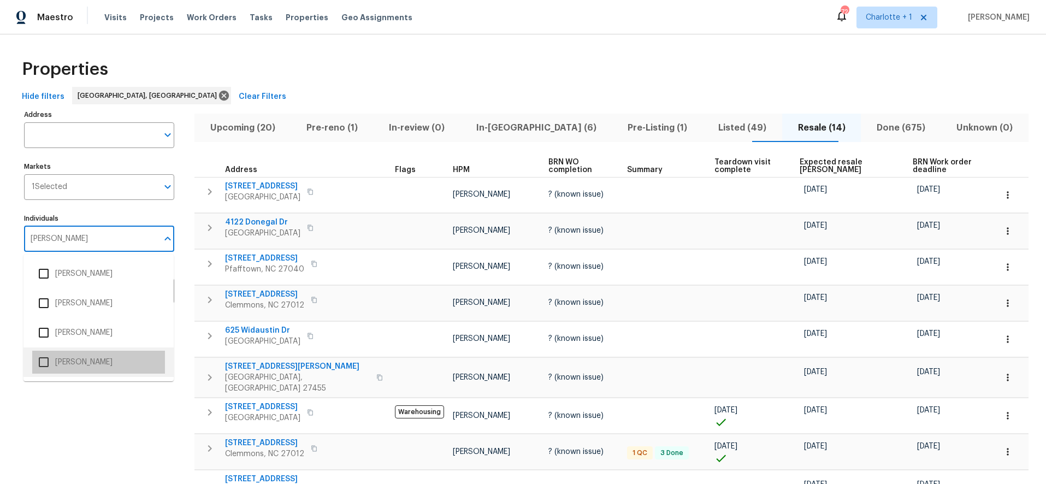
click at [81, 366] on li "Terry Tullar" at bounding box center [98, 362] width 133 height 23
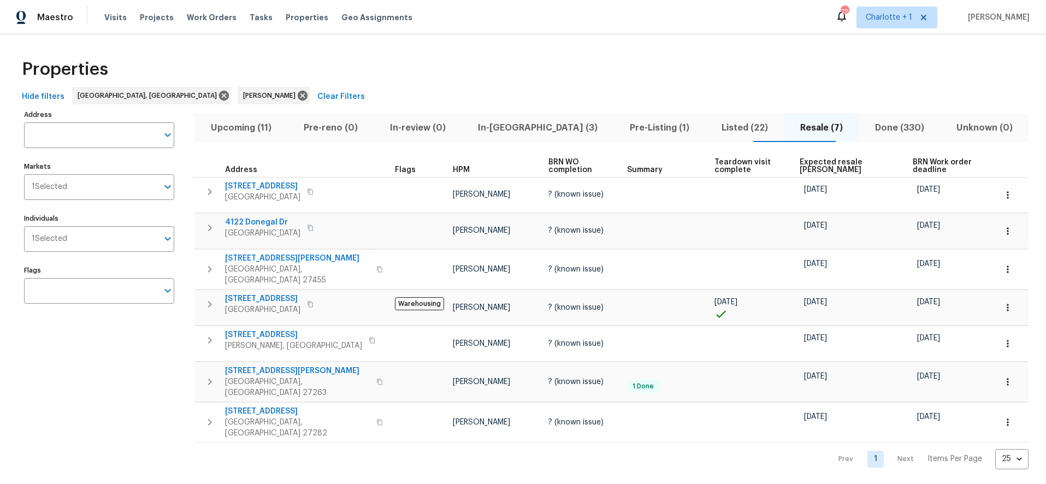
click at [282, 58] on div "Properties" at bounding box center [522, 69] width 1011 height 35
click at [551, 135] on button "In-reno (3)" at bounding box center [538, 128] width 152 height 28
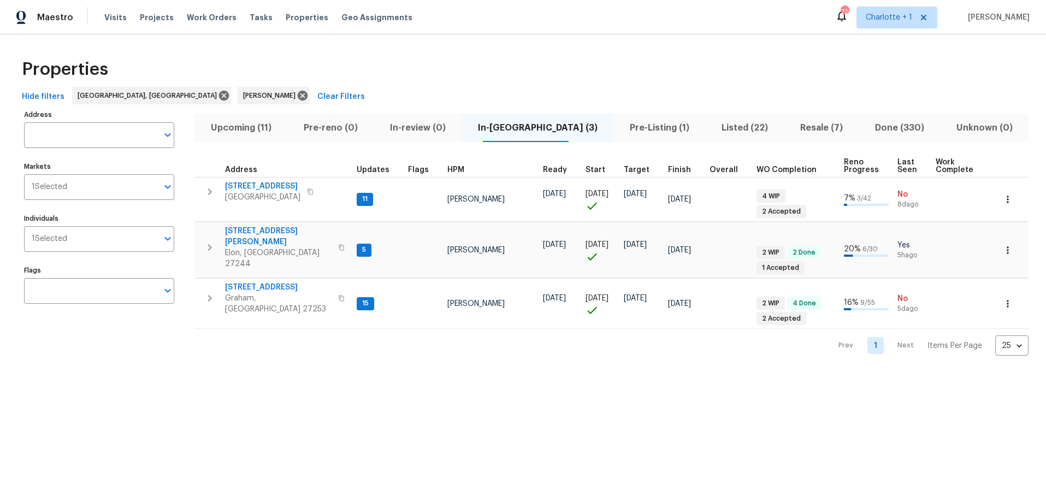
click at [499, 45] on div "Properties Hide filters Greensboro, NC Terry Tullar Clear Filters Address Addre…" at bounding box center [523, 203] width 1046 height 339
drag, startPoint x: 653, startPoint y: 108, endPoint x: 644, endPoint y: 116, distance: 12.4
click at [652, 109] on div "Upcoming (11) Pre-reno (0) In-review (0) In-reno (3) Pre-Listing (1) Listed (22…" at bounding box center [611, 231] width 834 height 249
click at [637, 124] on span "Pre-Listing (1)" at bounding box center [659, 127] width 79 height 15
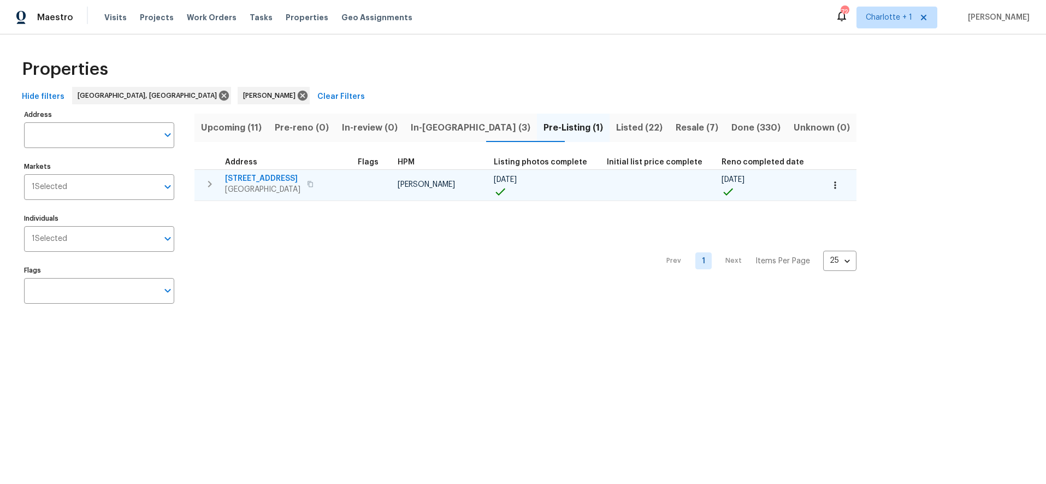
click at [247, 176] on span "330 MacAllan Dr" at bounding box center [262, 178] width 75 height 11
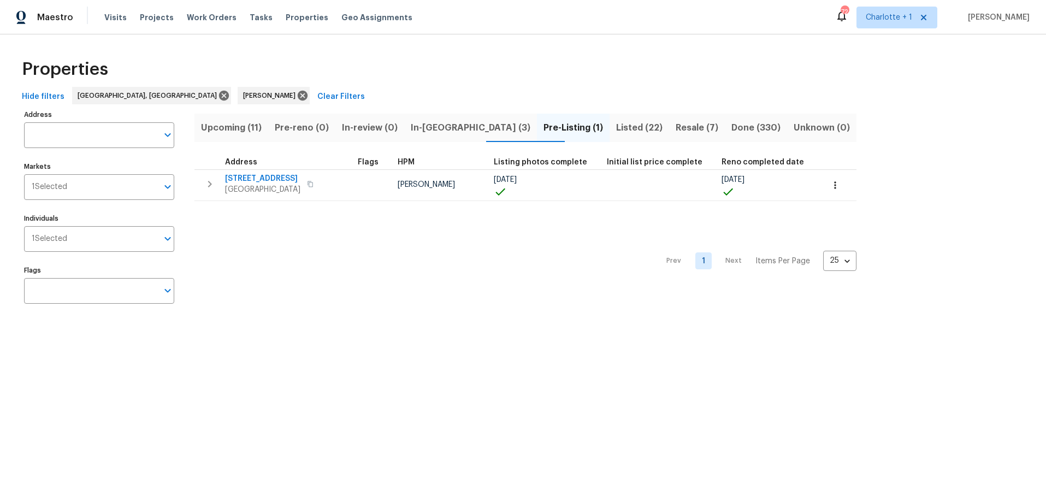
click at [610, 114] on button "Listed (22)" at bounding box center [640, 128] width 60 height 28
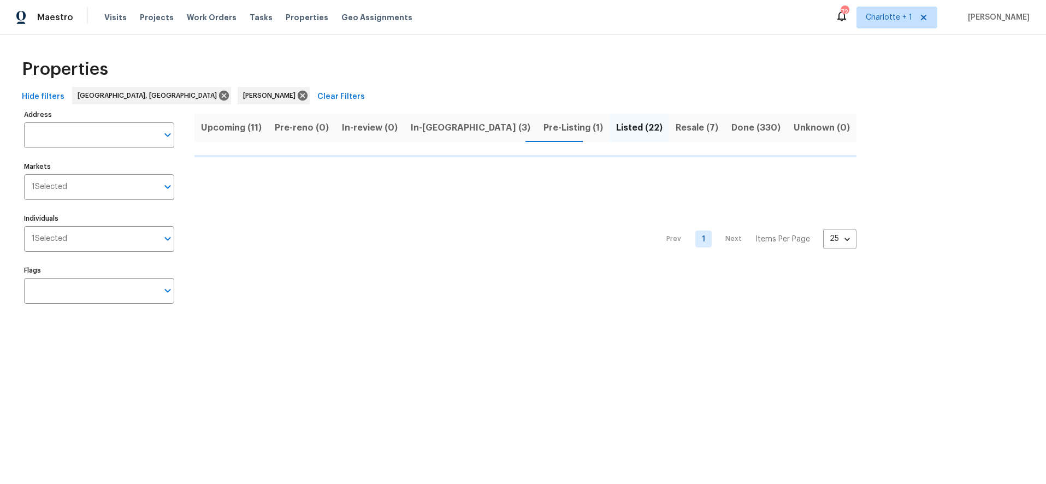
click at [676, 123] on span "Resale (7)" at bounding box center [697, 127] width 43 height 15
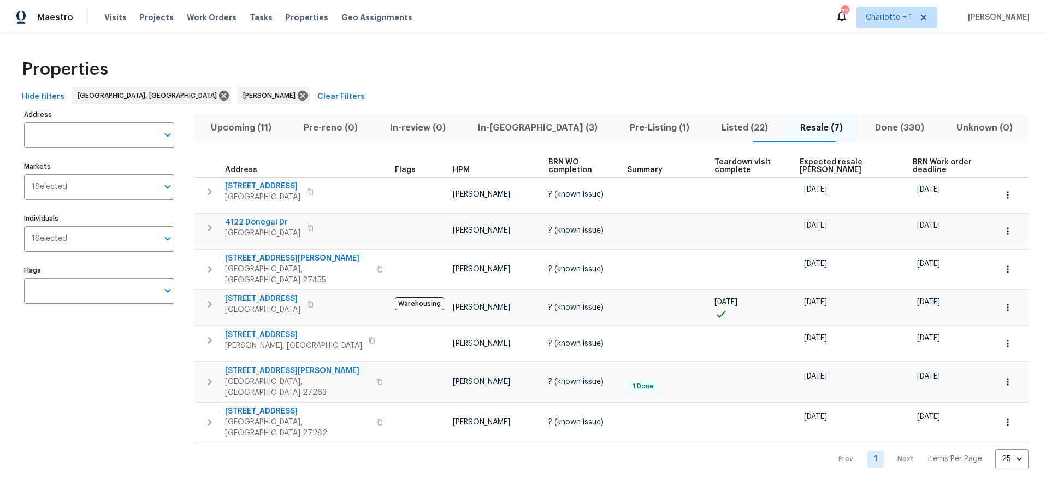
click at [825, 162] on span "Expected resale COE" at bounding box center [847, 165] width 94 height 15
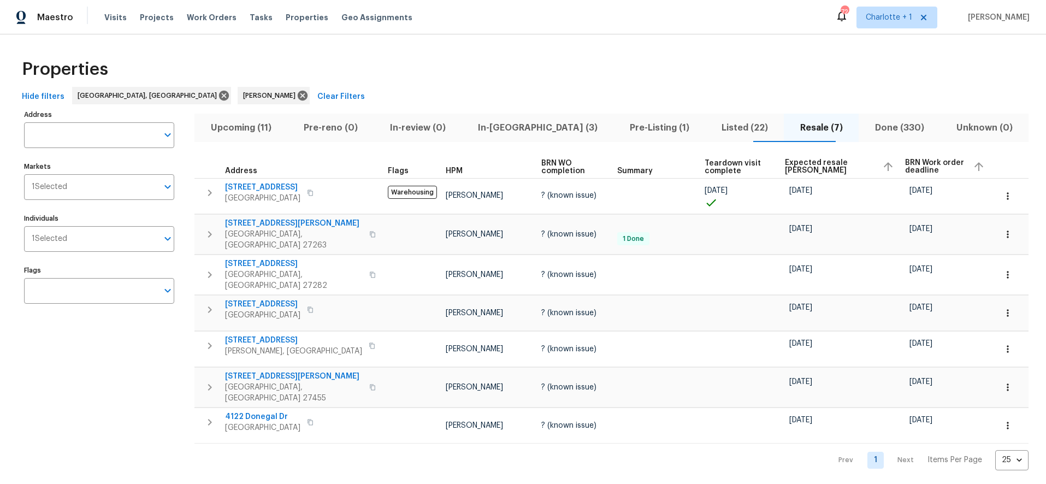
click at [802, 168] on span "Expected resale COE" at bounding box center [829, 166] width 88 height 15
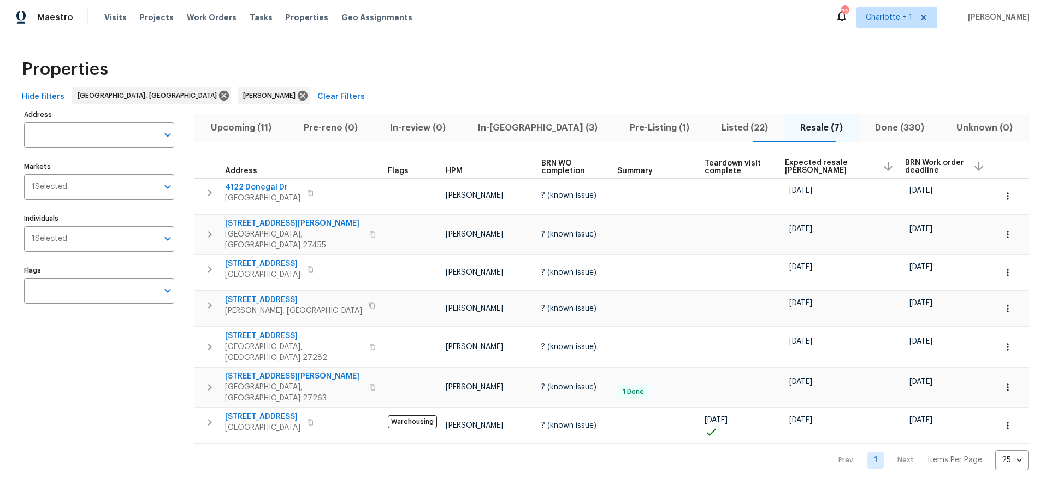
click at [714, 128] on span "Listed (22)" at bounding box center [745, 127] width 66 height 15
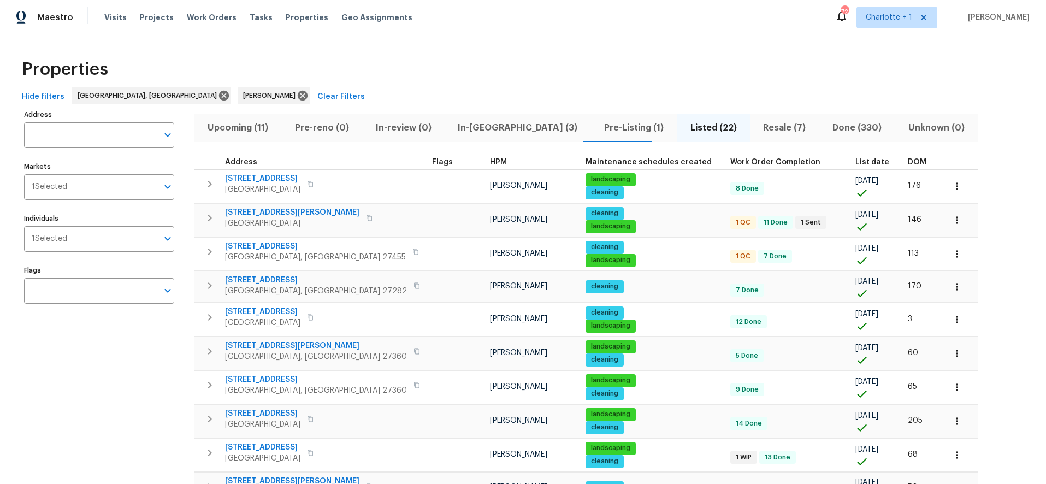
click at [908, 160] on span "DOM" at bounding box center [917, 162] width 19 height 8
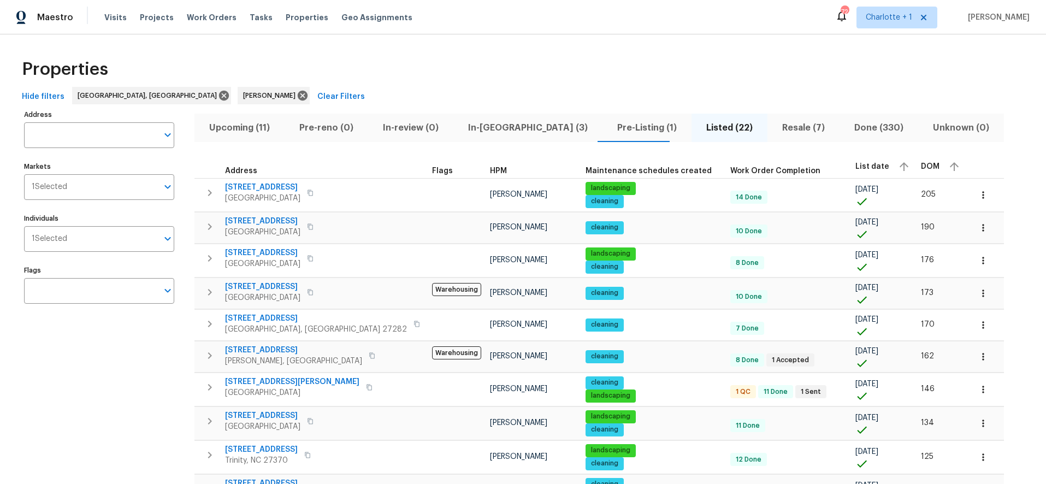
click at [451, 54] on div "Properties" at bounding box center [522, 69] width 1011 height 35
click at [476, 123] on span "In-reno (3)" at bounding box center [528, 127] width 136 height 15
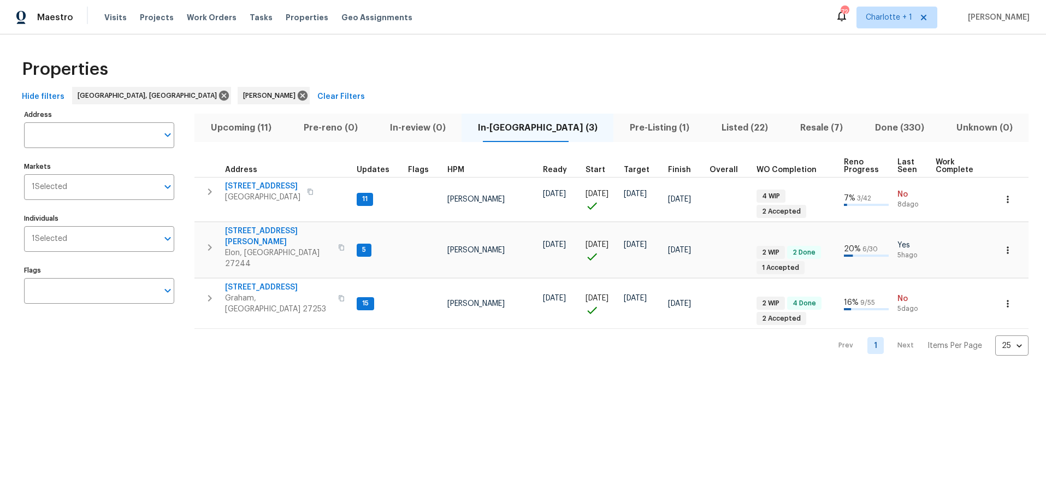
click at [755, 72] on div "Properties" at bounding box center [522, 69] width 1011 height 35
click at [712, 132] on span "Listed (22)" at bounding box center [745, 127] width 66 height 15
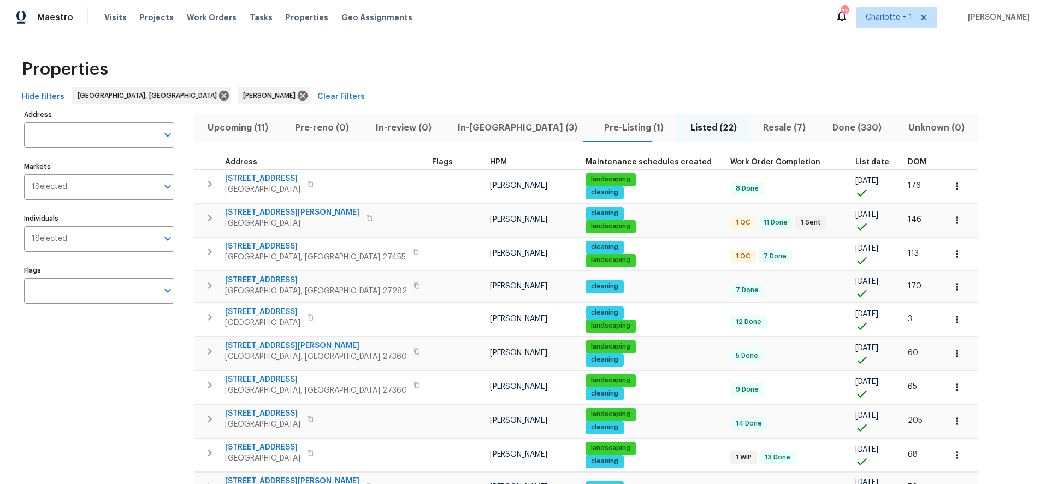
click at [903, 168] on th "DOM" at bounding box center [921, 162] width 37 height 15
click at [908, 159] on span "DOM" at bounding box center [917, 162] width 19 height 8
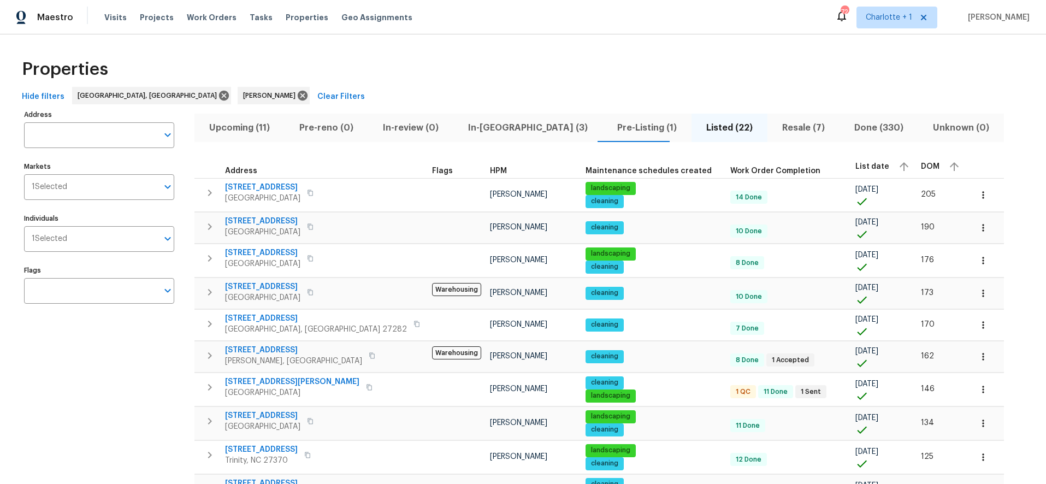
click at [450, 51] on div "Properties Hide filters Greensboro, NC Terry Tullar Clear Filters Address Addre…" at bounding box center [523, 493] width 1046 height 918
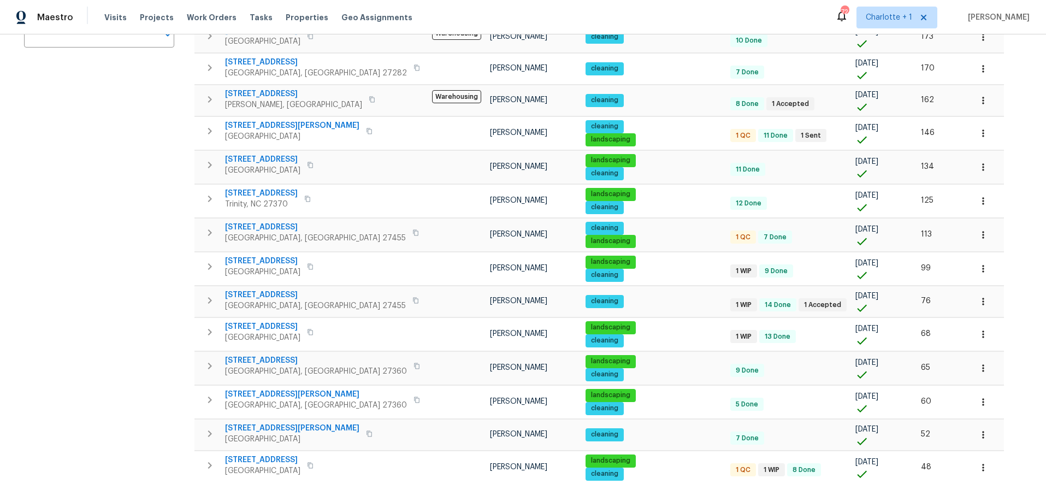
scroll to position [476, 0]
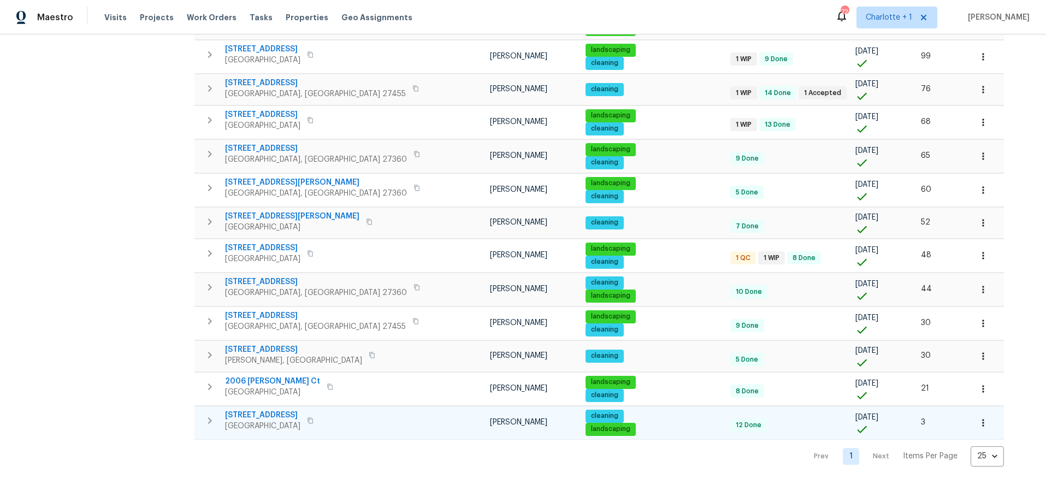
click at [971, 413] on button "button" at bounding box center [983, 423] width 24 height 24
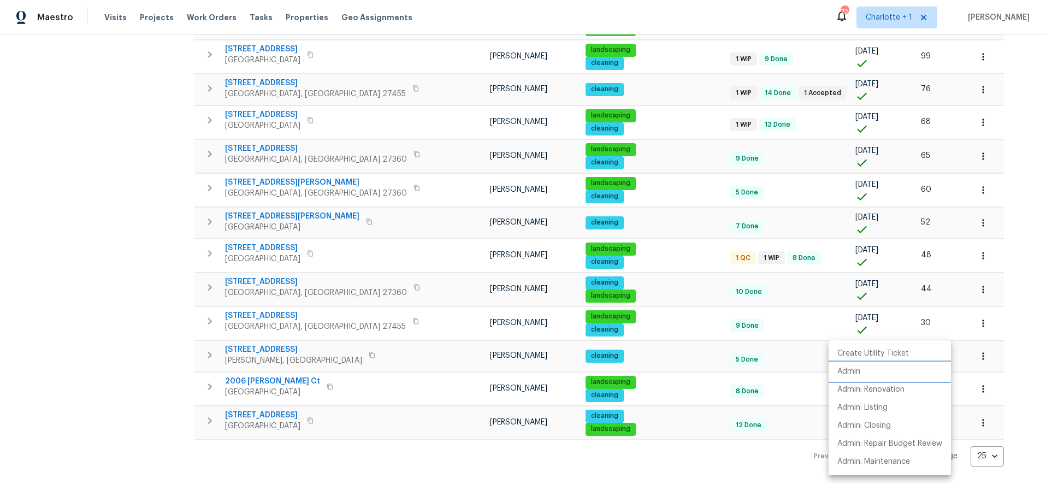
click at [866, 374] on li "Admin" at bounding box center [890, 372] width 122 height 18
click at [119, 250] on div at bounding box center [523, 242] width 1046 height 484
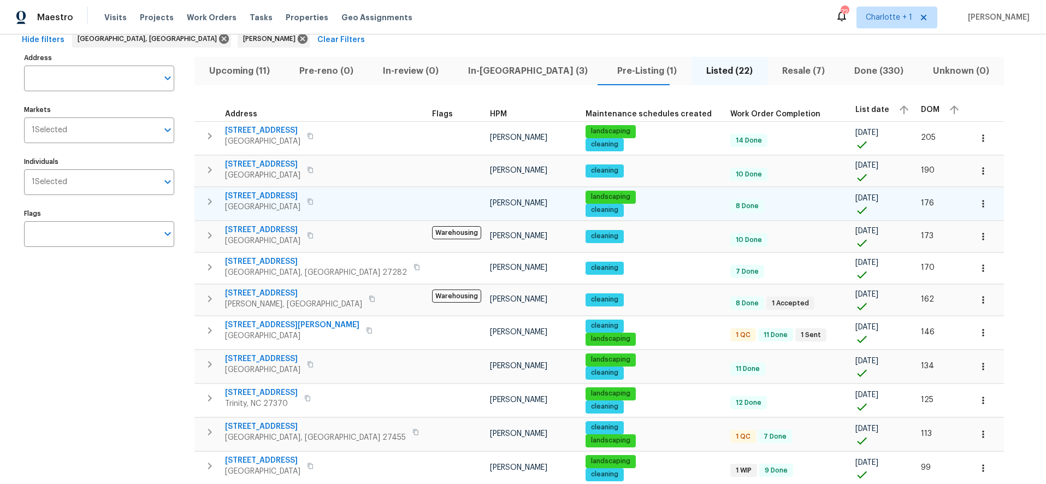
scroll to position [56, 0]
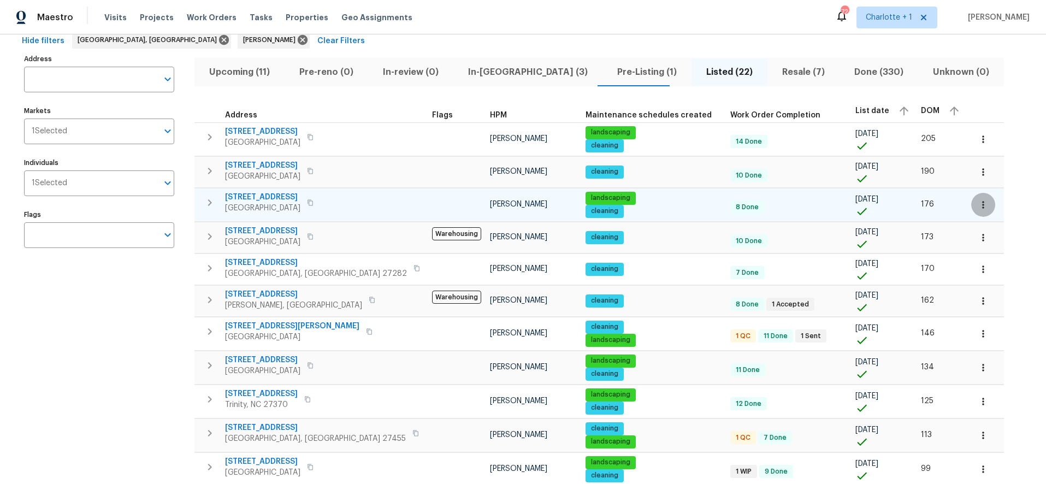
click at [978, 206] on icon "button" at bounding box center [983, 204] width 11 height 11
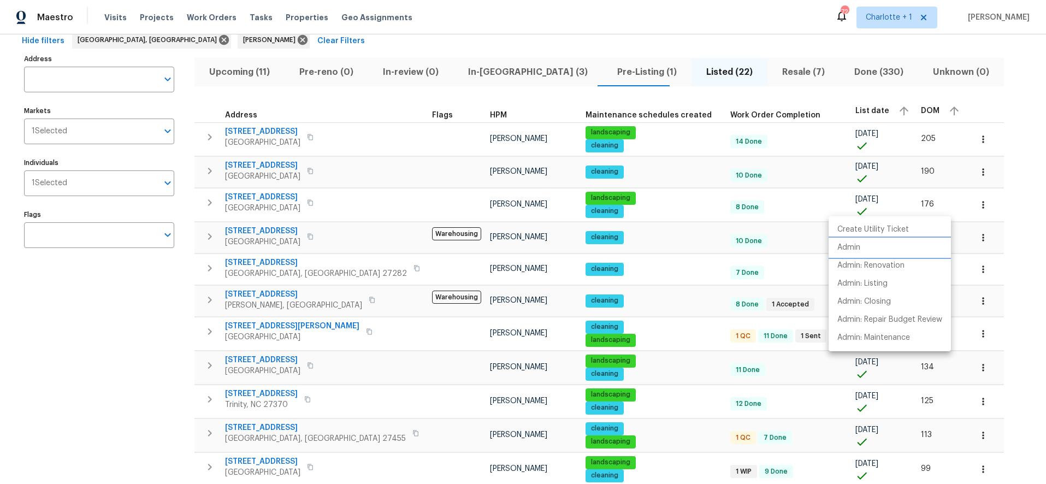
click at [869, 241] on li "Admin" at bounding box center [890, 248] width 122 height 18
click at [977, 140] on div at bounding box center [523, 242] width 1046 height 484
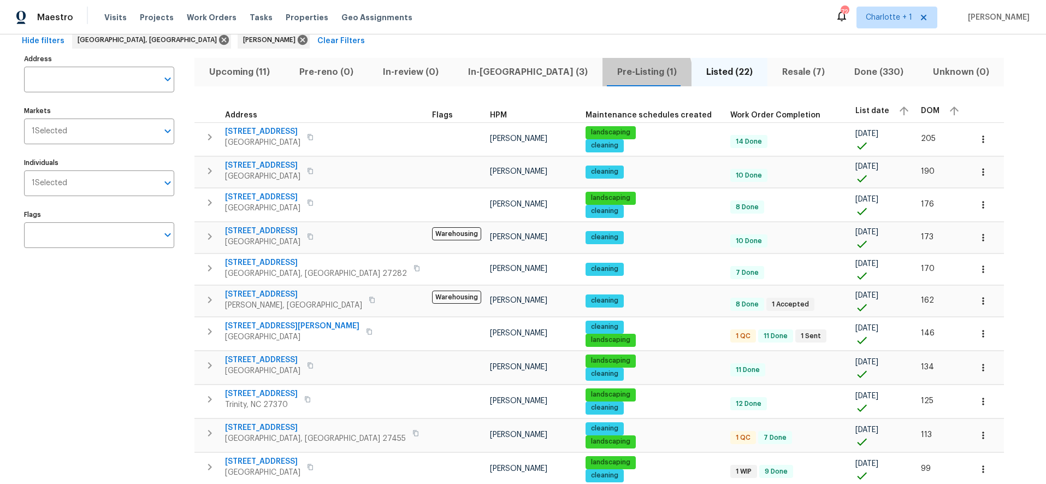
click at [609, 76] on span "Pre-Listing (1)" at bounding box center [647, 71] width 76 height 15
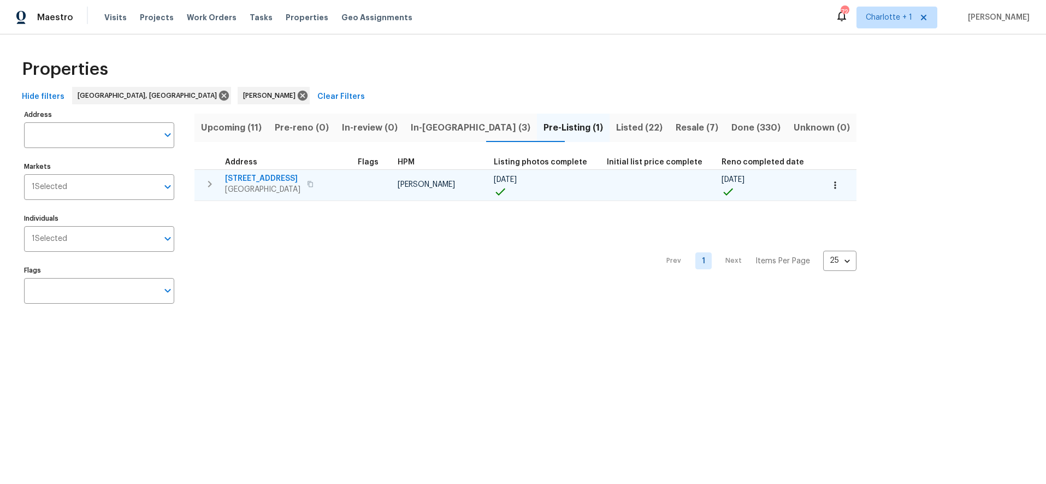
click at [265, 176] on span "330 MacAllan Dr" at bounding box center [262, 178] width 75 height 11
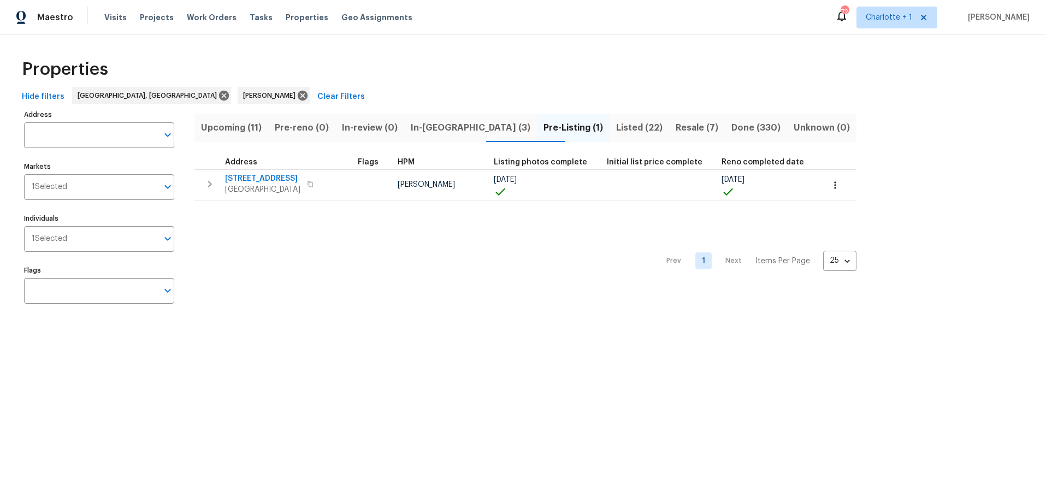
click at [348, 96] on div "Hide filters Greensboro, NC Terry Tullar Clear Filters" at bounding box center [522, 97] width 1011 height 20
click at [555, 87] on div "Hide filters Greensboro, NC Terry Tullar Clear Filters" at bounding box center [522, 97] width 1011 height 20
click at [359, 96] on div "Hide filters Greensboro, NC Terry Tullar Clear Filters" at bounding box center [522, 97] width 1011 height 20
click at [466, 121] on span "In-reno (3)" at bounding box center [471, 127] width 120 height 15
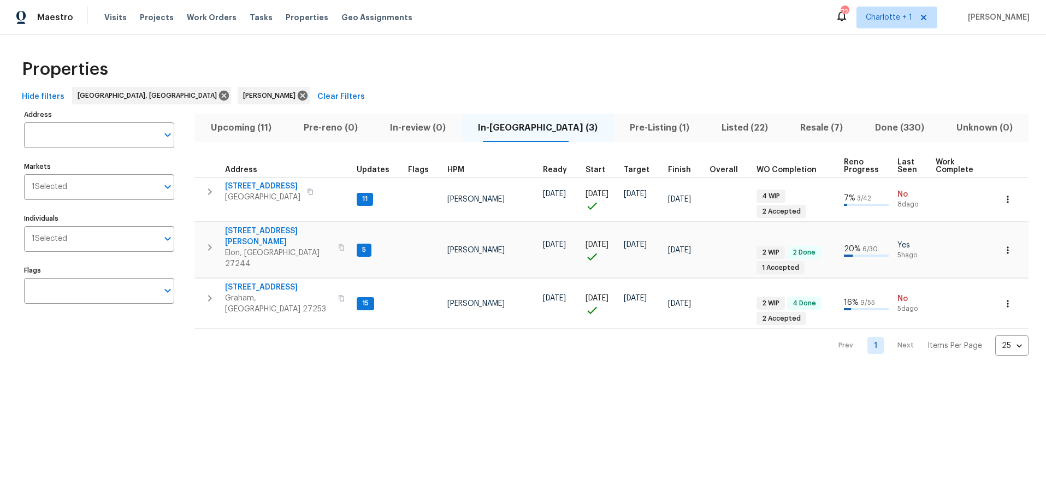
click at [270, 126] on span "Upcoming (11)" at bounding box center [241, 127] width 80 height 15
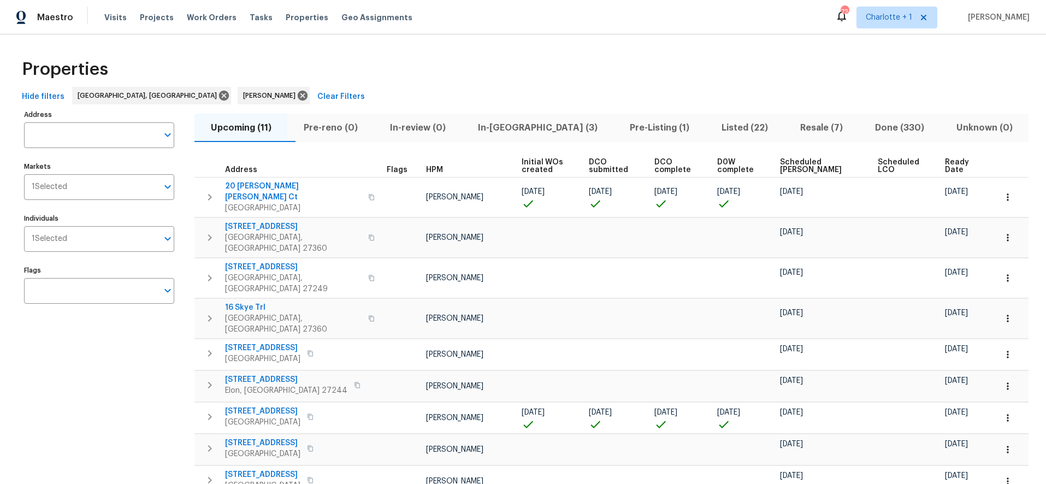
click at [945, 162] on span "Ready Date" at bounding box center [961, 165] width 32 height 15
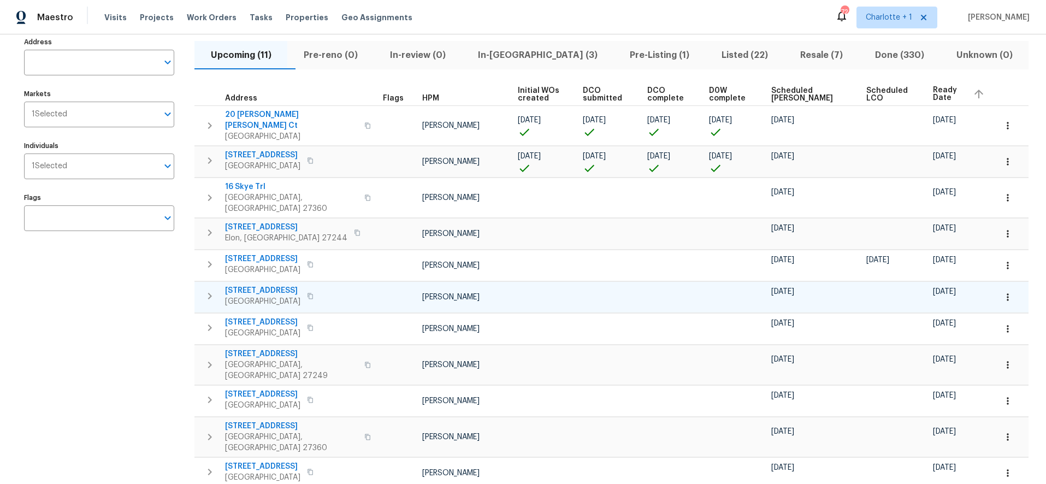
scroll to position [74, 0]
click at [587, 21] on div "Maestro Visits Projects Work Orders Tasks Properties Geo Assignments 72 Charlot…" at bounding box center [523, 17] width 1046 height 34
click at [523, 22] on div "Maestro Visits Projects Work Orders Tasks Properties Geo Assignments 72 Charlot…" at bounding box center [523, 17] width 1046 height 34
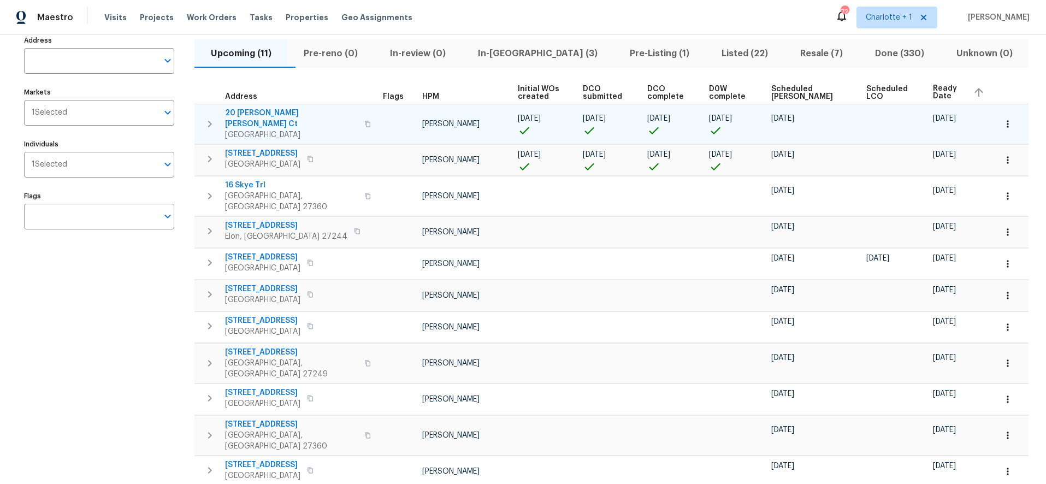
click at [1003, 121] on icon "button" at bounding box center [1007, 124] width 11 height 11
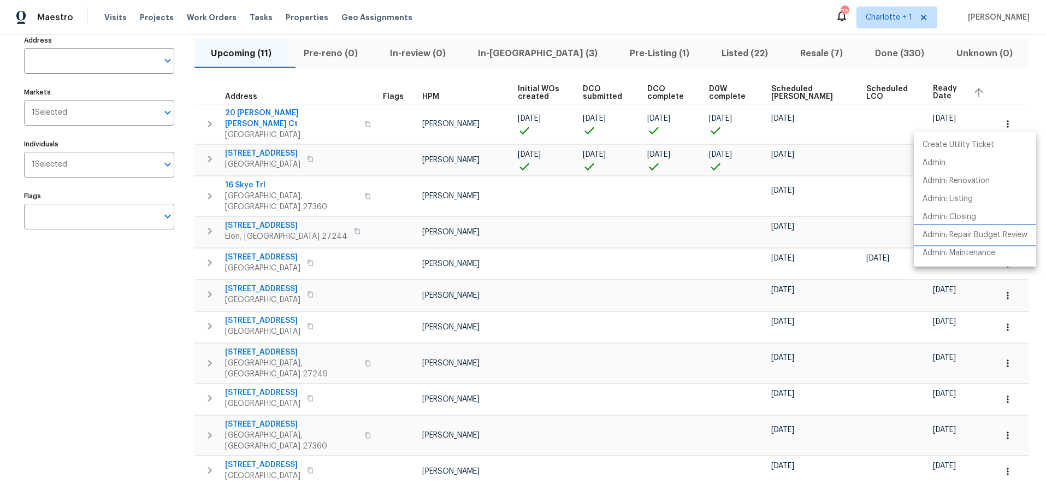
click at [969, 236] on p "Admin: Repair Budget Review" at bounding box center [975, 234] width 105 height 11
click at [592, 9] on div at bounding box center [523, 242] width 1046 height 484
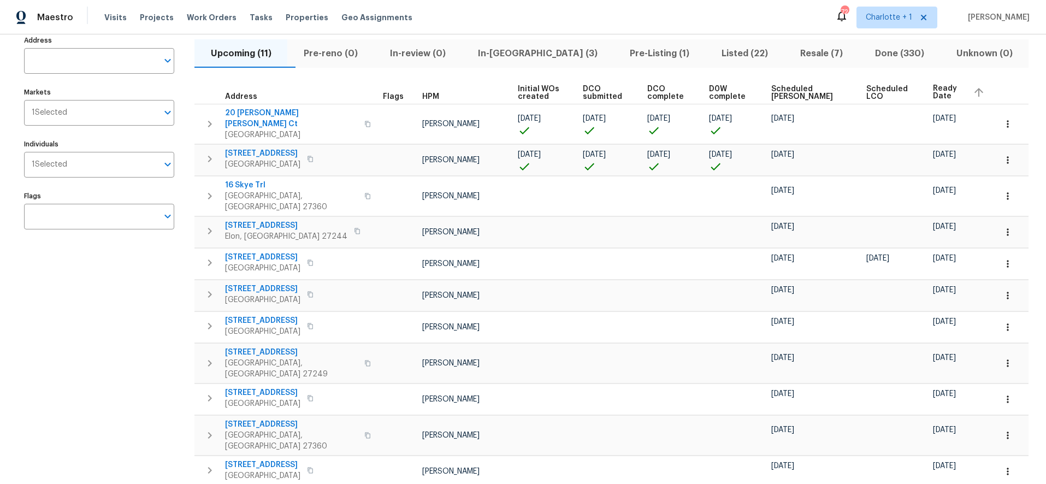
click at [670, 11] on div "Maestro Visits Projects Work Orders Tasks Properties Geo Assignments 72 Charlot…" at bounding box center [523, 17] width 1046 height 34
click at [561, 19] on div "Maestro Visits Projects Work Orders Tasks Properties Geo Assignments 72 Charlot…" at bounding box center [523, 17] width 1046 height 34
click at [632, 17] on div "Maestro Visits Projects Work Orders Tasks Properties Geo Assignments 72 Charlot…" at bounding box center [523, 17] width 1046 height 34
click at [511, 51] on span "In-reno (3)" at bounding box center [537, 53] width 139 height 15
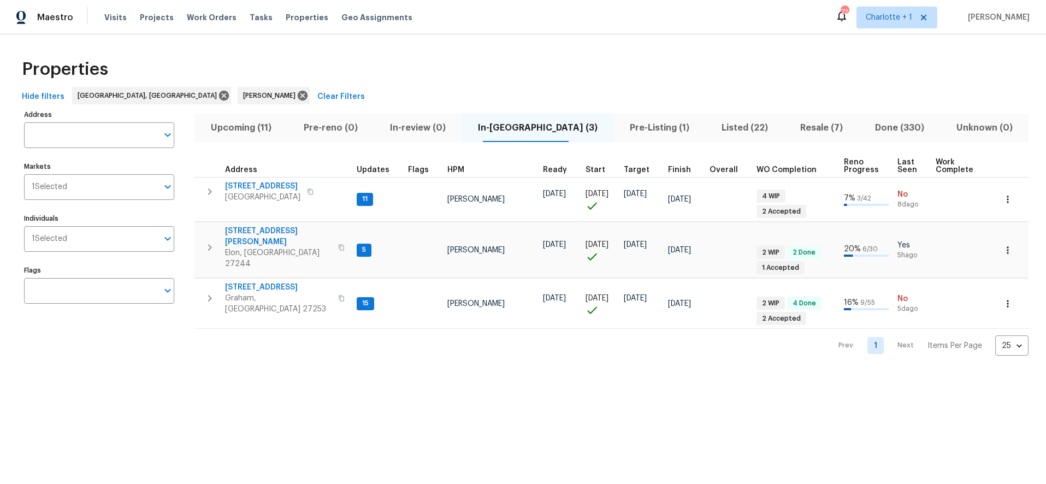
click at [501, 50] on div "Properties Hide filters Greensboro, NC Terry Tullar Clear Filters Address Addre…" at bounding box center [523, 203] width 1046 height 339
click at [138, 373] on html "Maestro Visits Projects Work Orders Tasks Properties Geo Assignments 72 Charlot…" at bounding box center [523, 186] width 1046 height 373
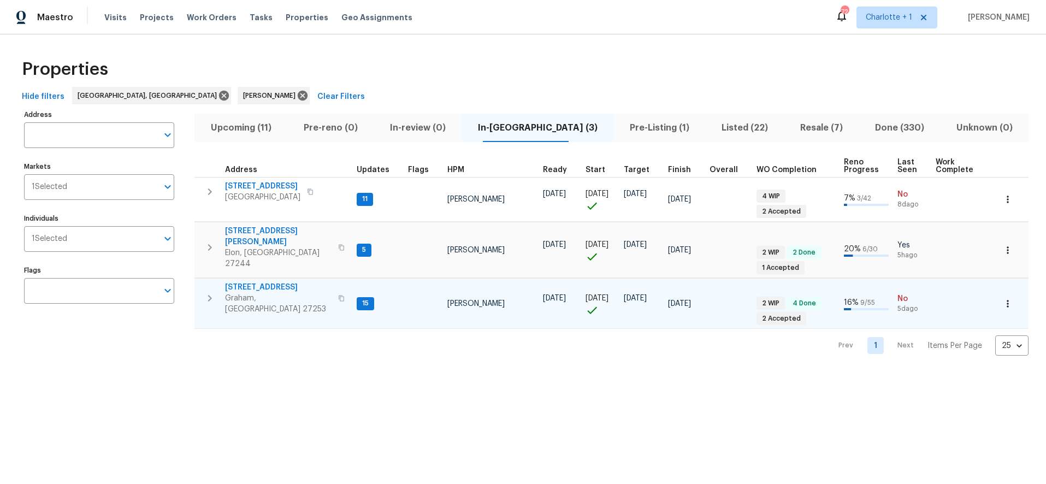
click at [277, 282] on span "516 Wentworth Dr" at bounding box center [278, 287] width 107 height 11
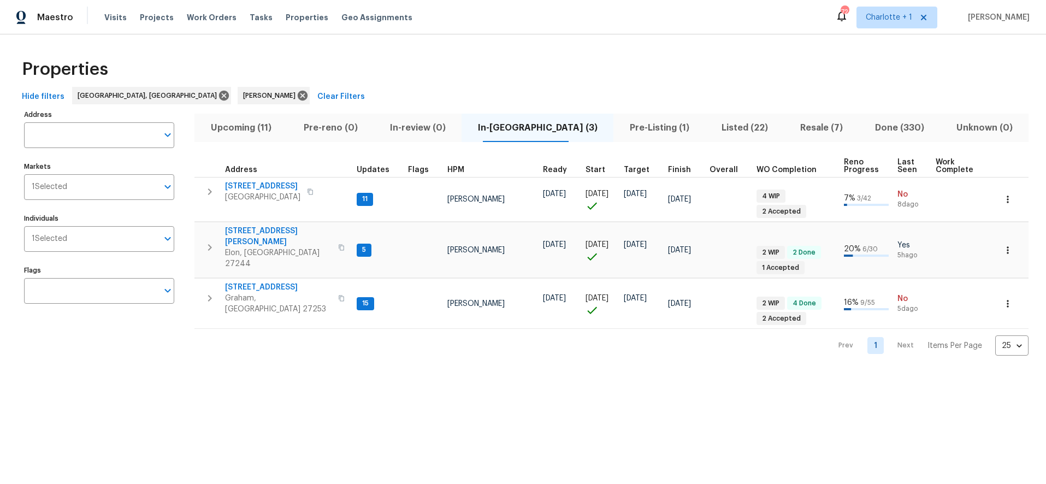
click at [311, 44] on div "Properties Hide filters Greensboro, NC Terry Tullar Clear Filters Address Addre…" at bounding box center [523, 203] width 1046 height 339
click at [345, 49] on div "Properties Hide filters Greensboro, NC Terry Tullar Clear Filters Address Addre…" at bounding box center [523, 203] width 1046 height 339
click at [447, 46] on div "Properties Hide filters Greensboro, NC Terry Tullar Clear Filters Address Addre…" at bounding box center [523, 203] width 1046 height 339
click at [344, 56] on div "Properties" at bounding box center [522, 69] width 1011 height 35
click at [412, 69] on div "Properties" at bounding box center [522, 69] width 1011 height 35
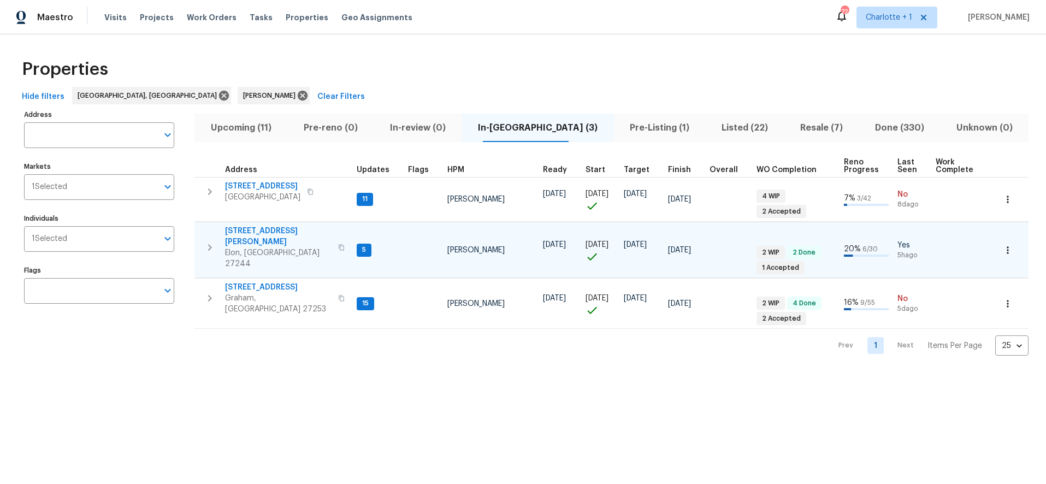
click at [260, 226] on span "310 Trimble Dr" at bounding box center [278, 237] width 107 height 22
click at [248, 133] on span "Upcoming (11)" at bounding box center [241, 127] width 80 height 15
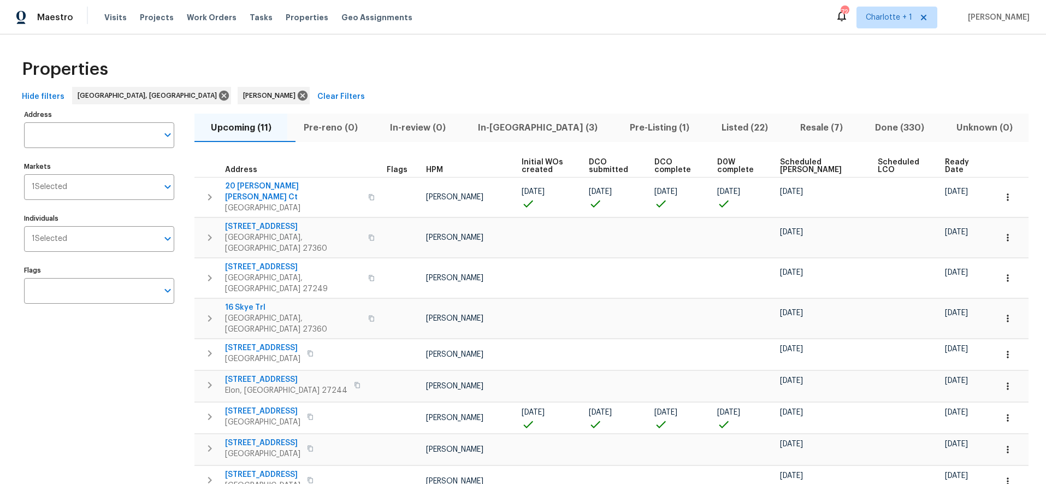
click at [945, 172] on span "Ready Date" at bounding box center [961, 165] width 32 height 15
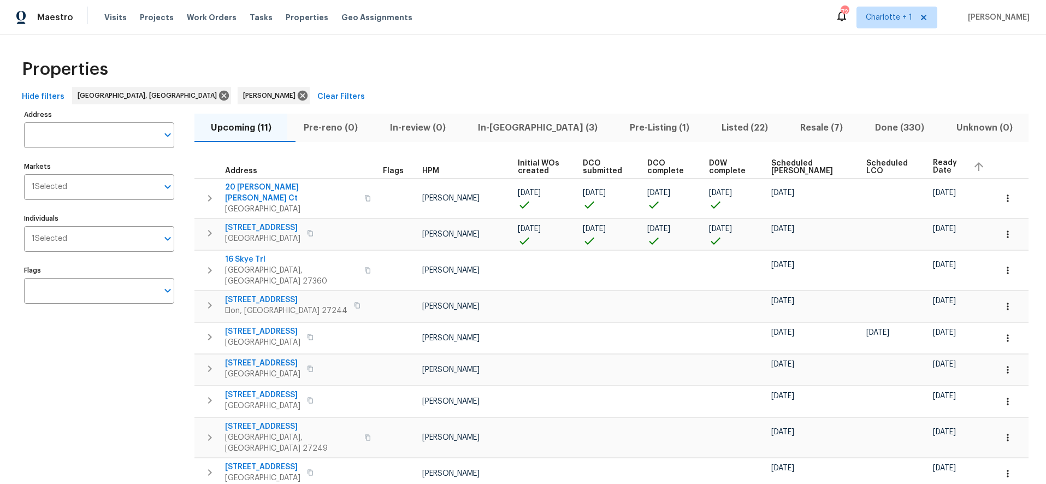
click at [604, 58] on div "Properties" at bounding box center [522, 69] width 1011 height 35
click at [666, 109] on div "Upcoming (11) Pre-reno (0) In-review (0) In-reno (3) Pre-Listing (1) Listed (22…" at bounding box center [611, 347] width 834 height 481
click at [690, 78] on div "Properties" at bounding box center [522, 69] width 1011 height 35
click at [712, 126] on span "Listed (22)" at bounding box center [745, 127] width 66 height 15
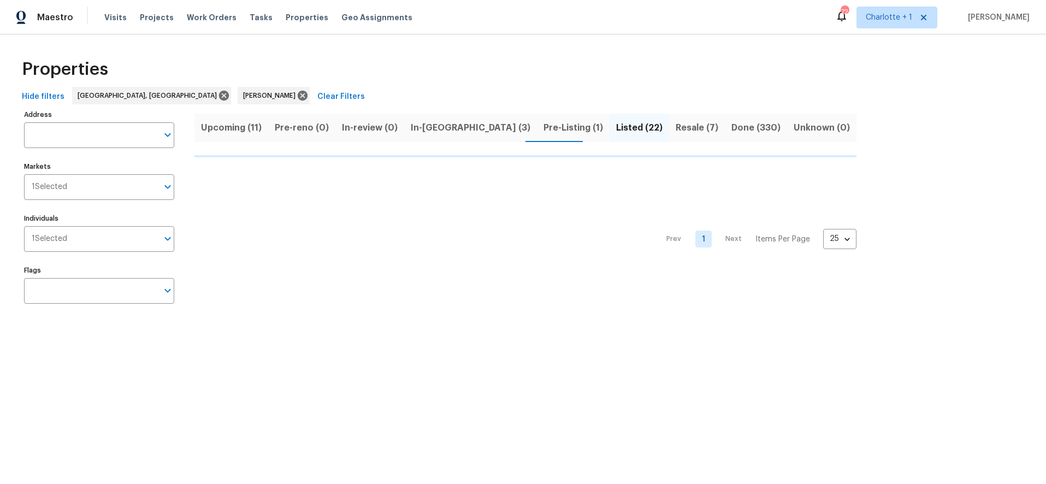
click at [554, 78] on div "Properties" at bounding box center [522, 69] width 1011 height 35
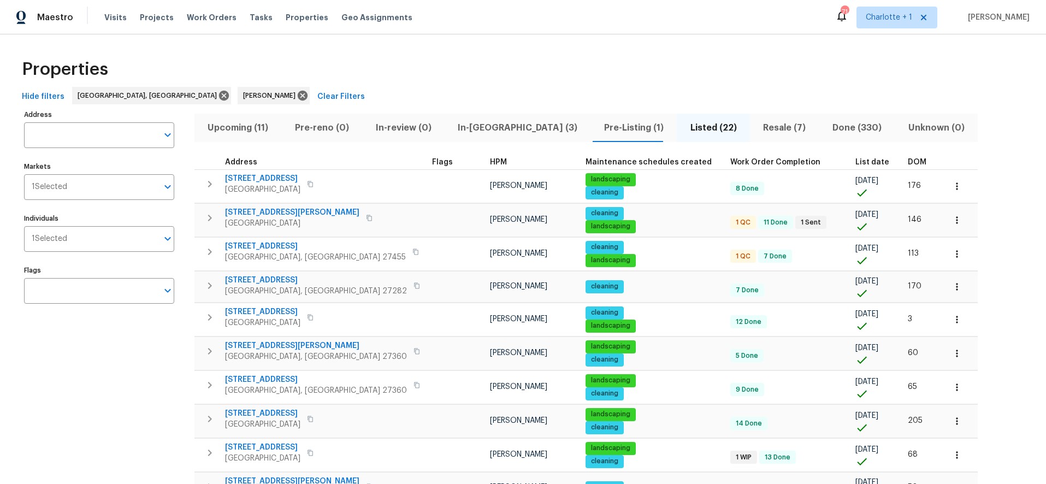
click at [932, 100] on div "Hide filters Greensboro, NC Terry Tullar Clear Filters" at bounding box center [522, 97] width 1011 height 20
click at [498, 85] on div "Properties" at bounding box center [522, 69] width 1011 height 35
click at [628, 53] on div "Properties" at bounding box center [522, 69] width 1011 height 35
click at [583, 46] on div "Properties Hide filters Greensboro, NC Terry Tullar Clear Filters Address Addre…" at bounding box center [523, 488] width 1046 height 909
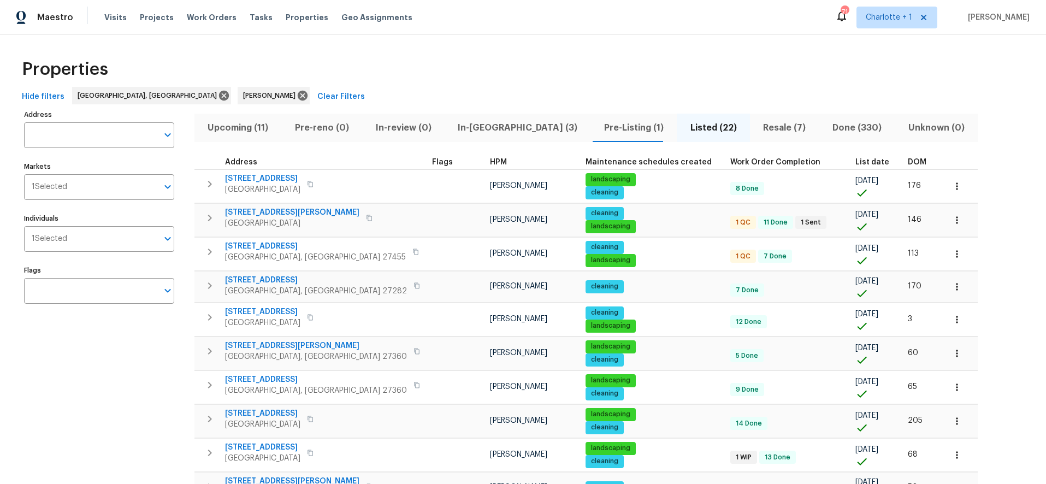
click at [549, 64] on div "Properties" at bounding box center [522, 69] width 1011 height 35
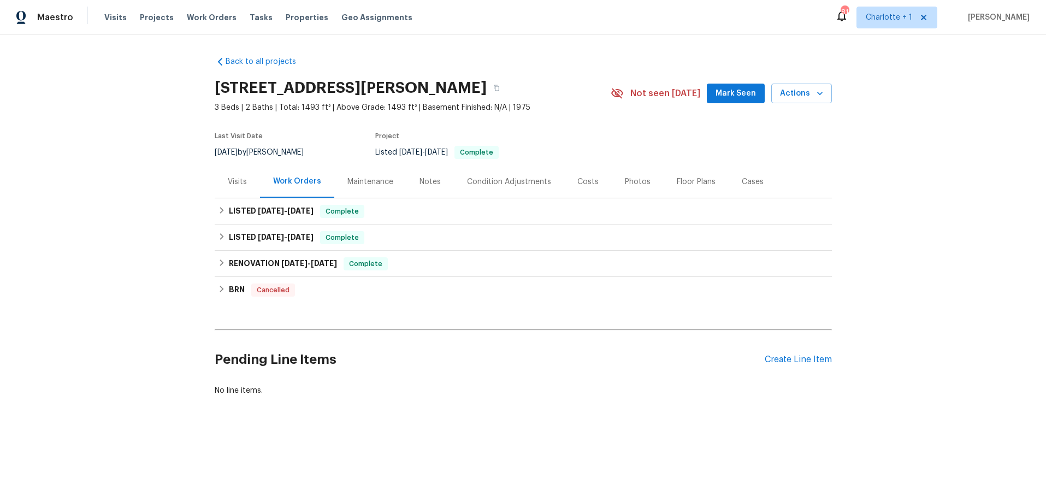
click at [631, 180] on div "Photos" at bounding box center [638, 181] width 26 height 11
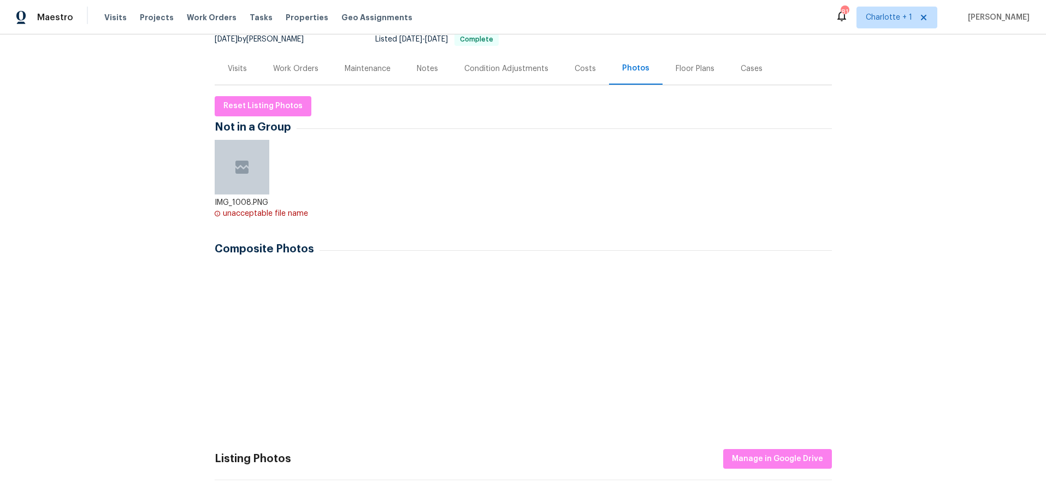
scroll to position [125, 0]
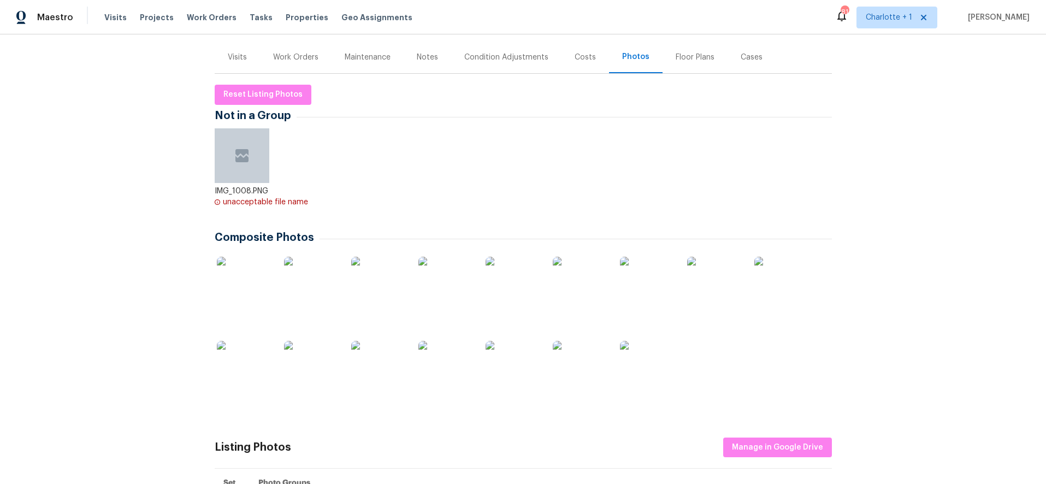
click at [230, 287] on img at bounding box center [244, 284] width 55 height 55
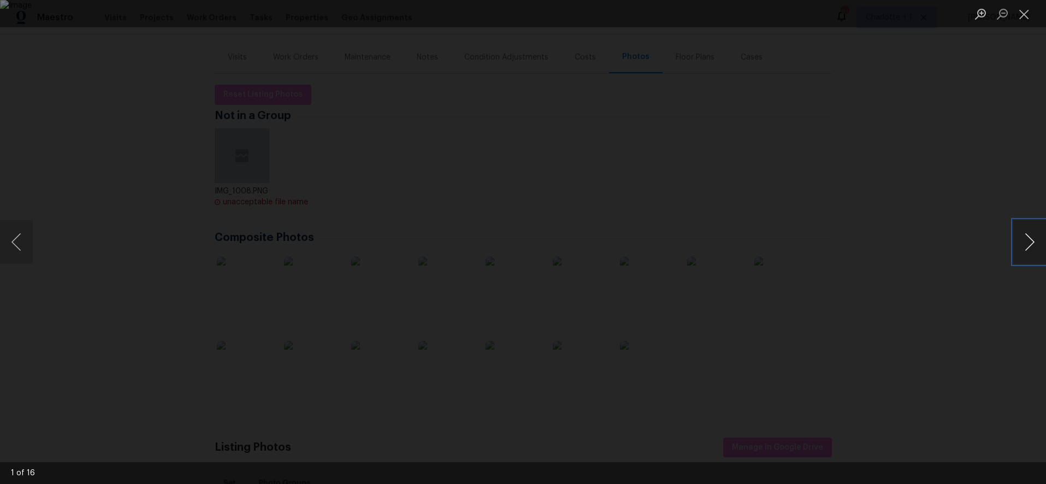
click at [1026, 240] on button "Next image" at bounding box center [1029, 242] width 33 height 44
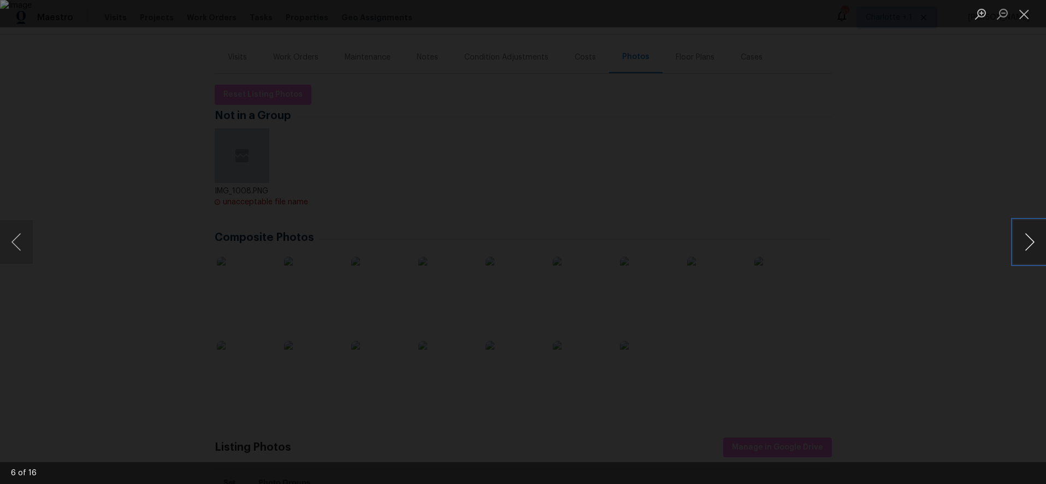
click at [1026, 240] on button "Next image" at bounding box center [1029, 242] width 33 height 44
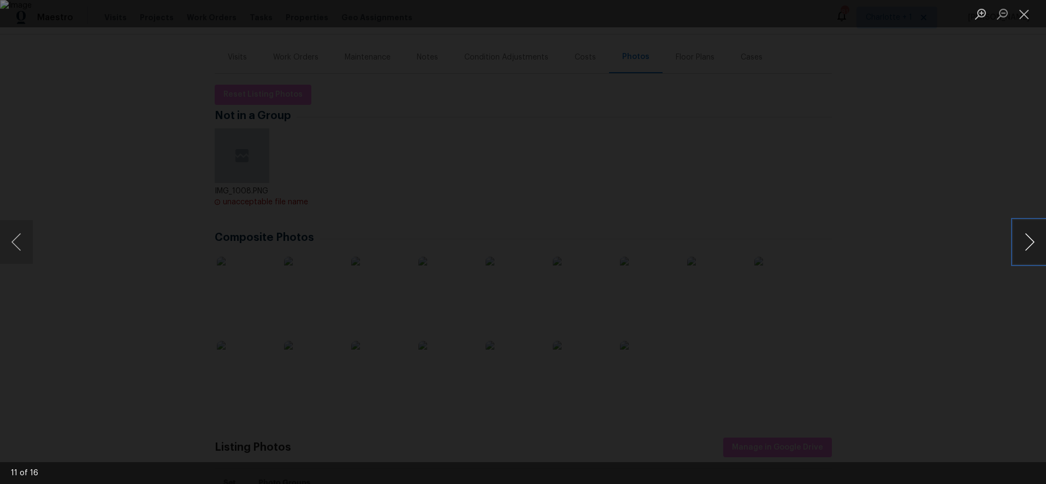
click at [1026, 240] on button "Next image" at bounding box center [1029, 242] width 33 height 44
click at [1026, 241] on button "Next image" at bounding box center [1029, 242] width 33 height 44
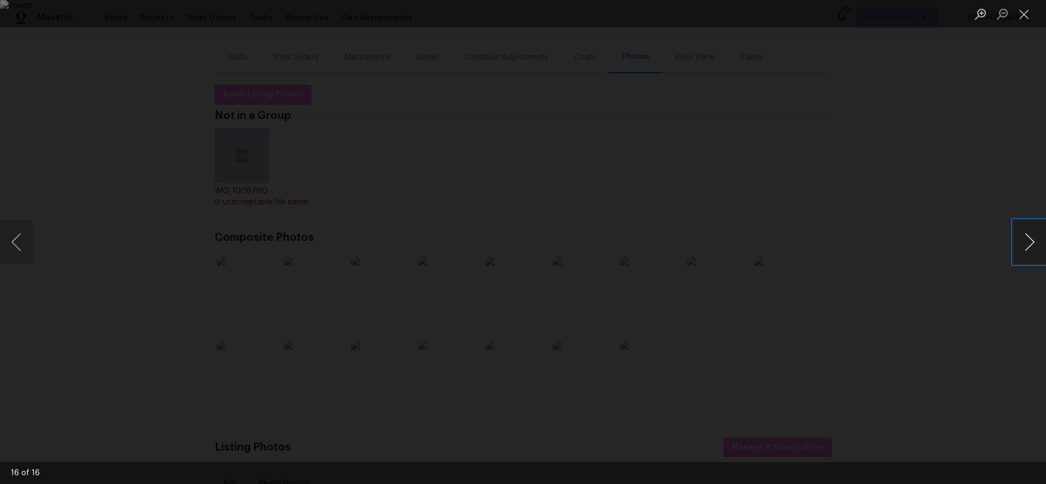
click at [1025, 244] on button "Next image" at bounding box center [1029, 242] width 33 height 44
click at [817, 184] on div "Lightbox" at bounding box center [523, 242] width 1046 height 484
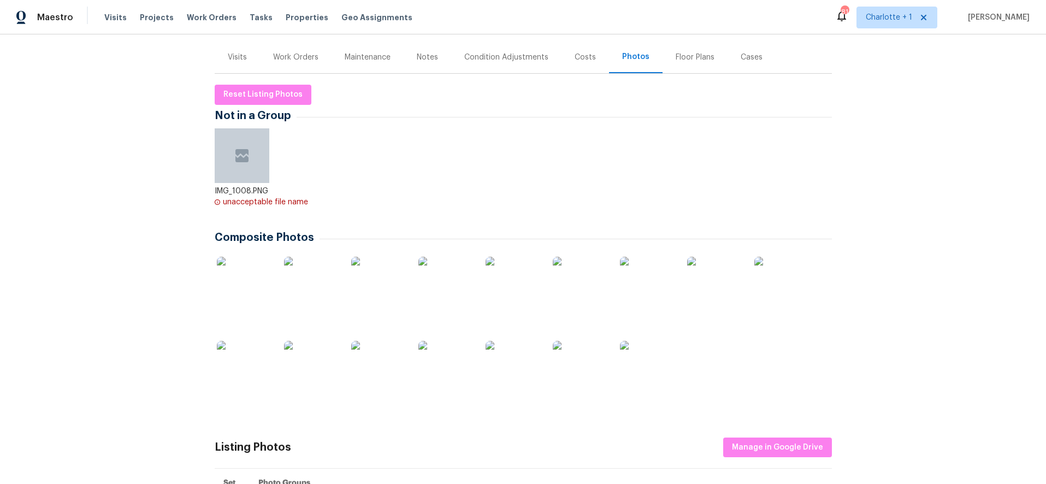
scroll to position [124, 0]
click at [233, 54] on div "Visits" at bounding box center [237, 57] width 19 height 11
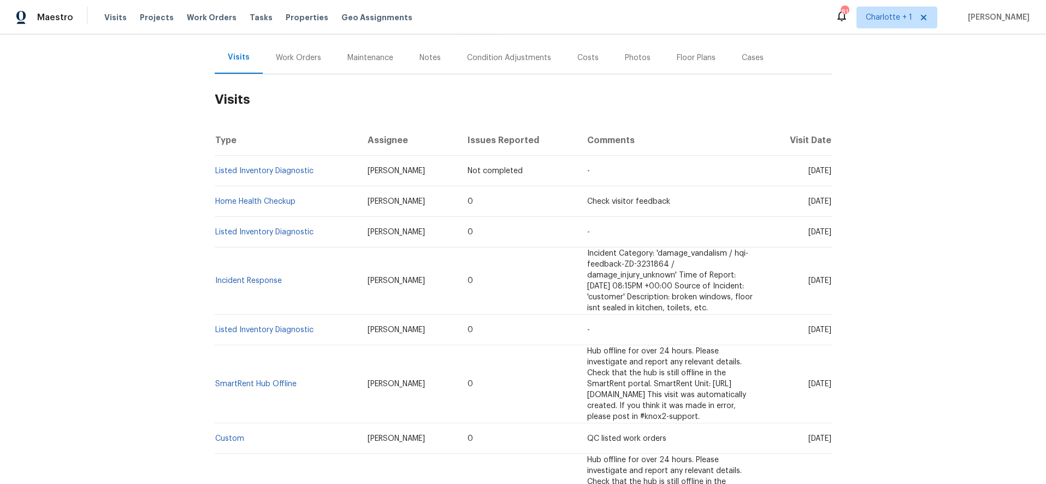
click at [115, 178] on div "Back to all projects 149 Marshall Smith Rd, Colfax, NC 27235 3 Beds | 2 Baths |…" at bounding box center [523, 259] width 1046 height 450
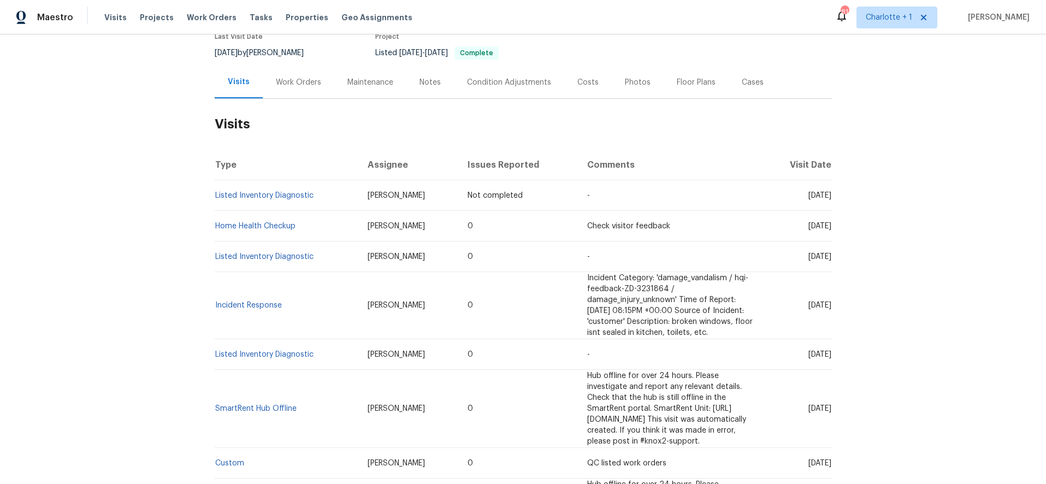
click at [126, 215] on div "Back to all projects 149 Marshall Smith Rd, Colfax, NC 27235 3 Beds | 2 Baths |…" at bounding box center [523, 259] width 1046 height 450
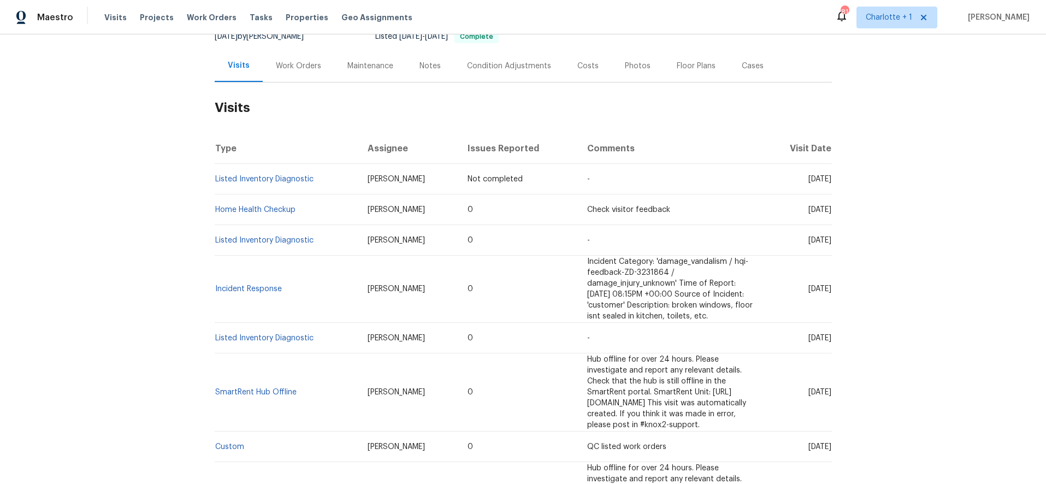
scroll to position [119, 0]
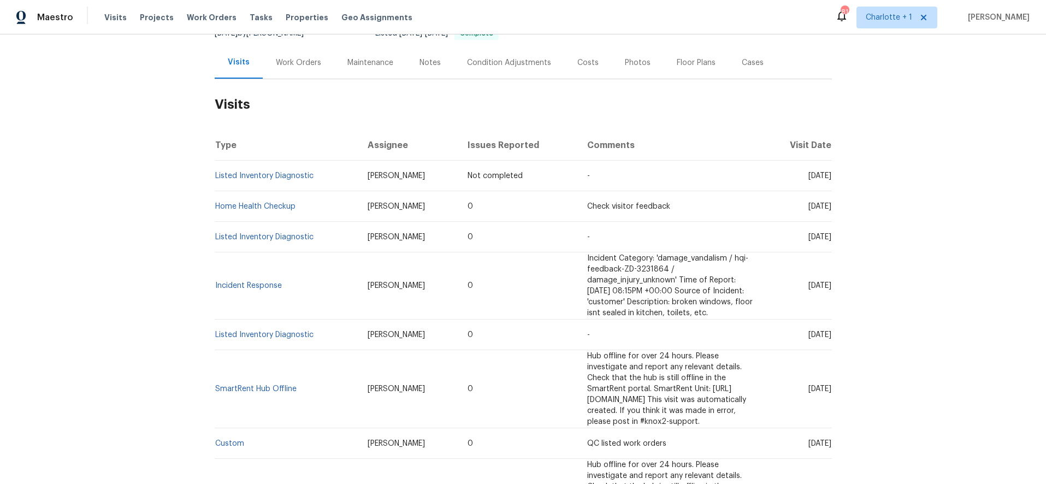
click at [129, 223] on div "Back to all projects 149 Marshall Smith Rd, Colfax, NC 27235 3 Beds | 2 Baths |…" at bounding box center [523, 259] width 1046 height 450
click at [265, 245] on td "Listed Inventory Diagnostic" at bounding box center [287, 237] width 144 height 31
click at [294, 331] on link "Listed Inventory Diagnostic" at bounding box center [264, 335] width 98 height 8
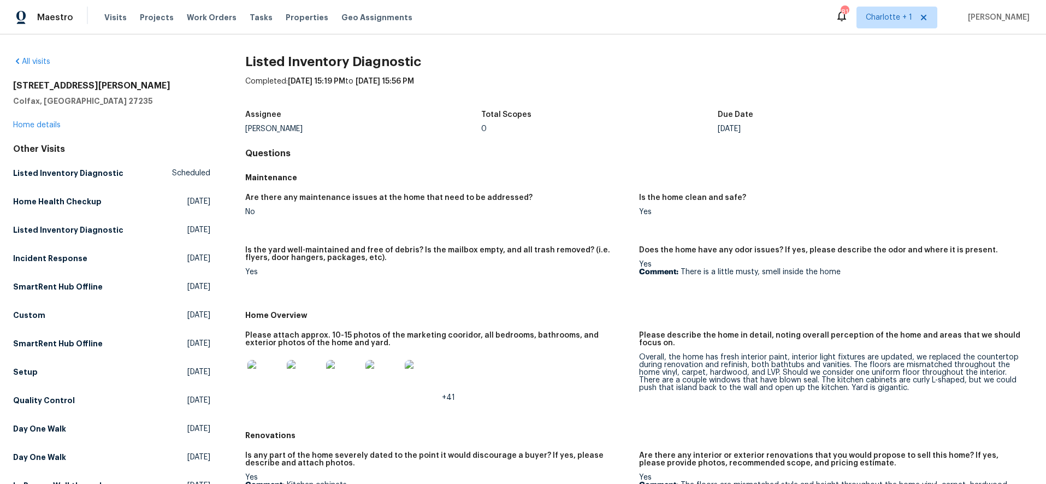
click at [262, 381] on img at bounding box center [264, 377] width 35 height 35
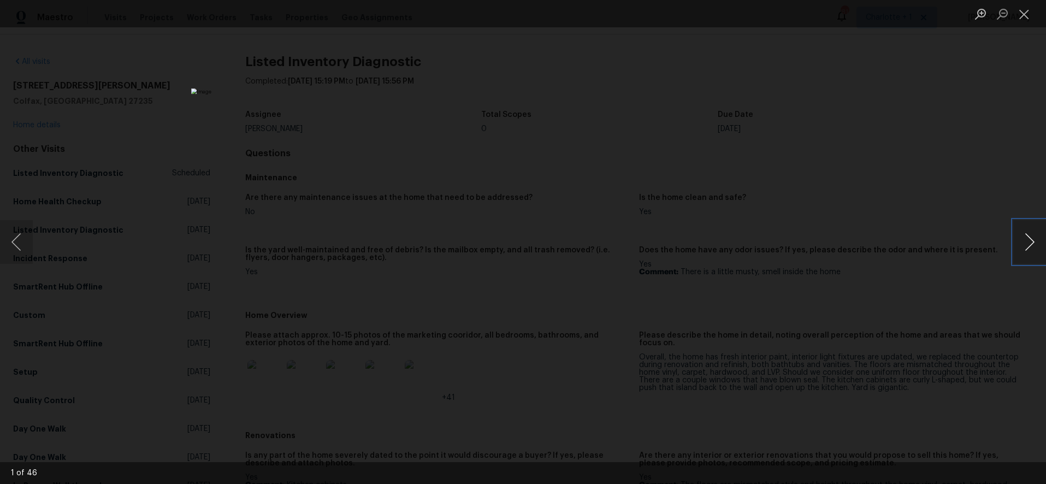
click at [1030, 243] on button "Next image" at bounding box center [1029, 242] width 33 height 44
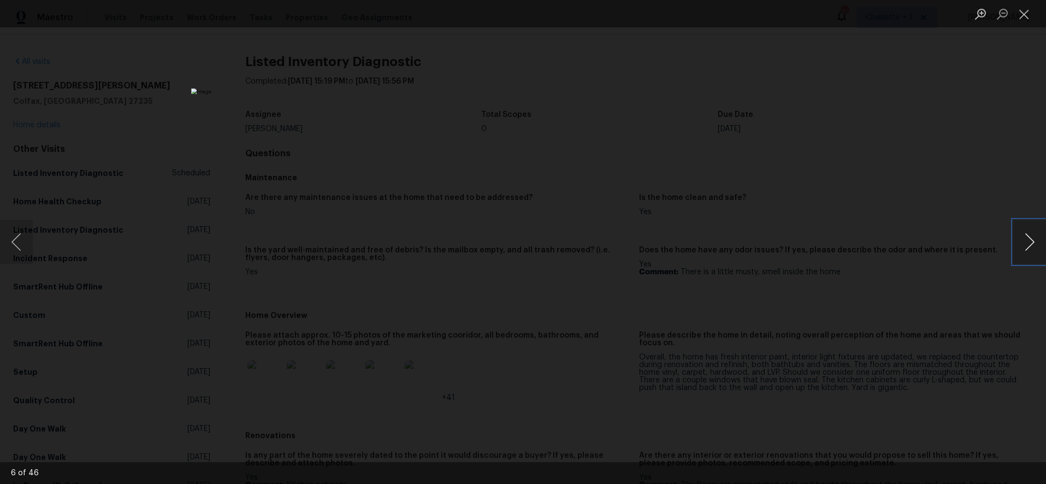
click at [1030, 243] on button "Next image" at bounding box center [1029, 242] width 33 height 44
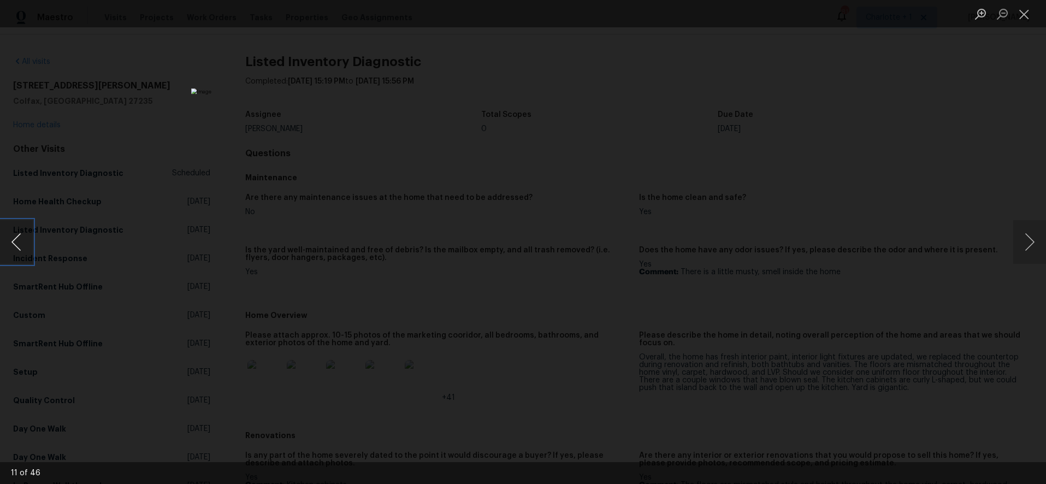
drag, startPoint x: 18, startPoint y: 247, endPoint x: 57, endPoint y: 247, distance: 38.8
click at [18, 247] on button "Previous image" at bounding box center [16, 242] width 33 height 44
click at [1030, 245] on button "Next image" at bounding box center [1029, 242] width 33 height 44
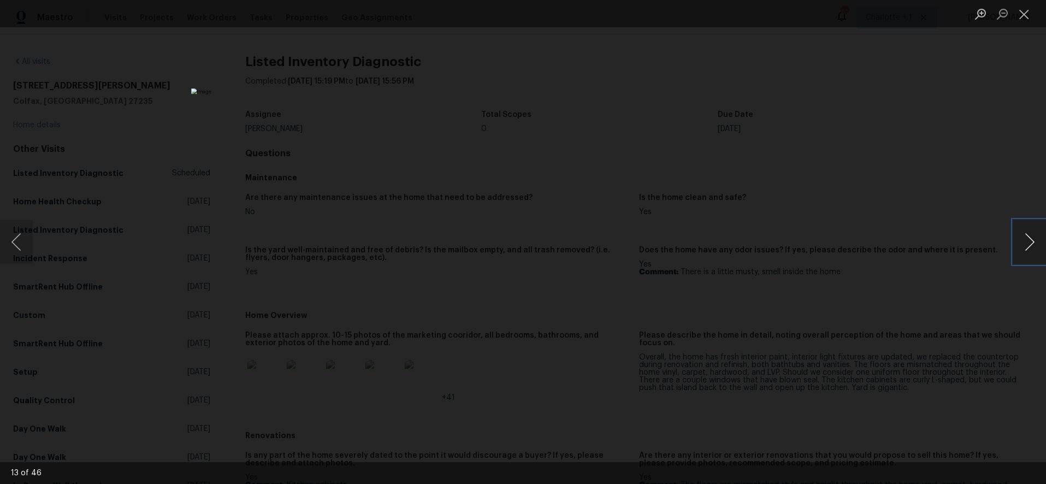
click at [1030, 245] on button "Next image" at bounding box center [1029, 242] width 33 height 44
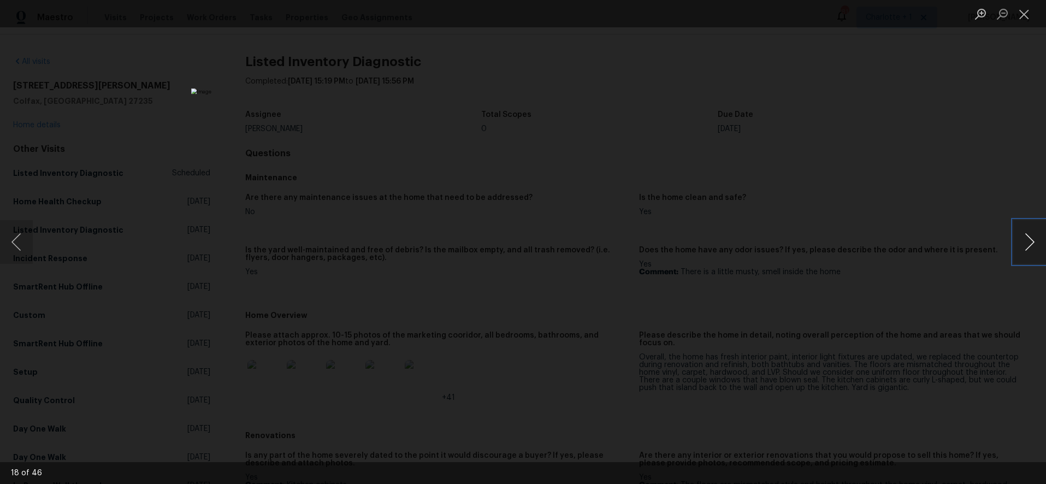
click at [1030, 245] on button "Next image" at bounding box center [1029, 242] width 33 height 44
click at [935, 226] on div "Lightbox" at bounding box center [523, 242] width 1046 height 484
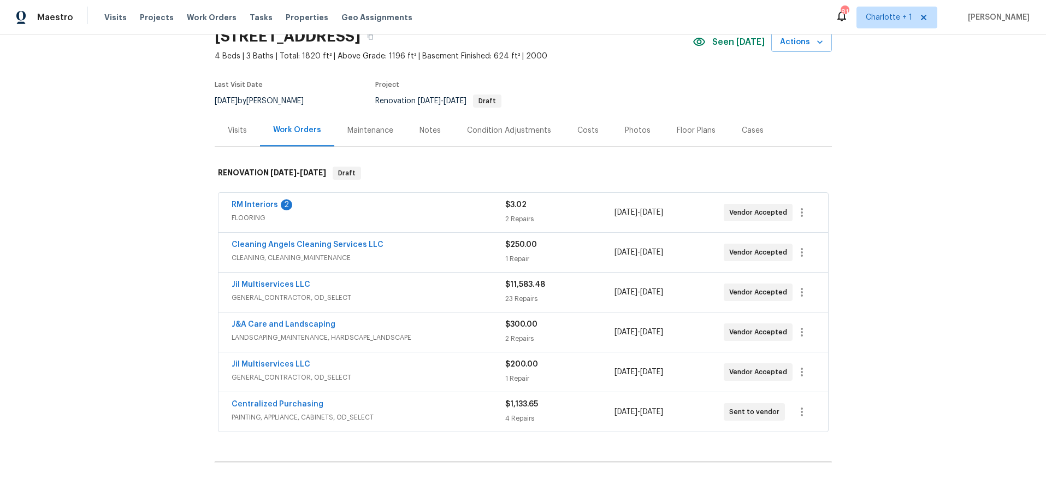
scroll to position [51, 0]
click at [218, 126] on div "Visits" at bounding box center [237, 130] width 45 height 32
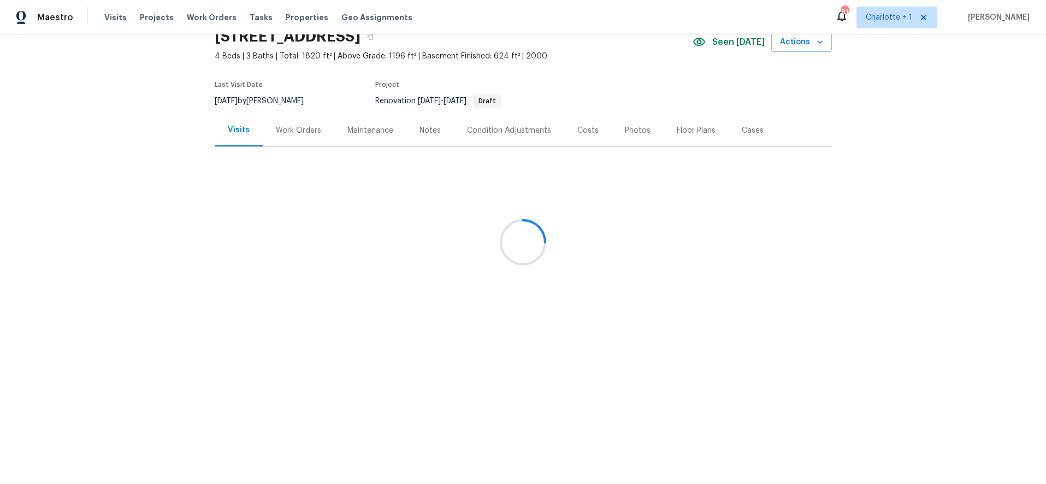
scroll to position [31, 0]
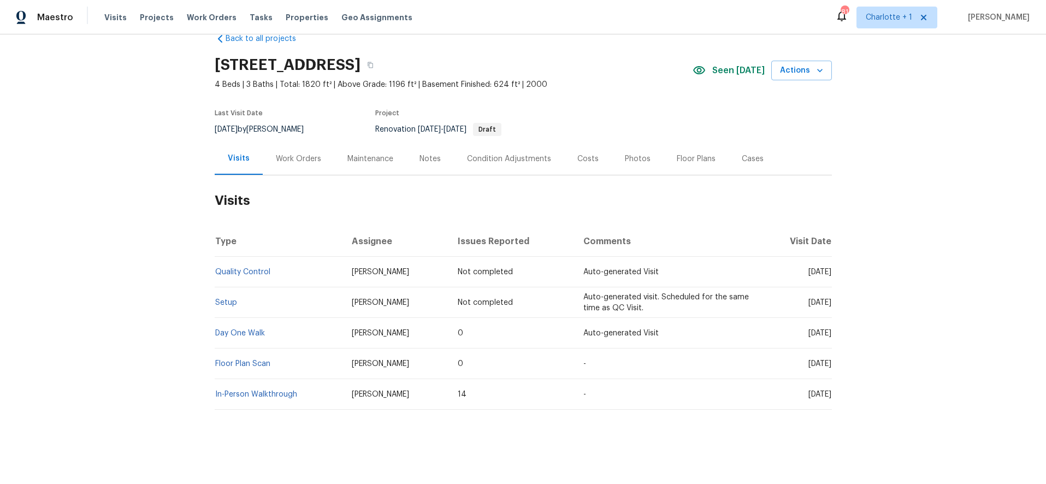
click at [293, 143] on div "Work Orders" at bounding box center [299, 159] width 72 height 32
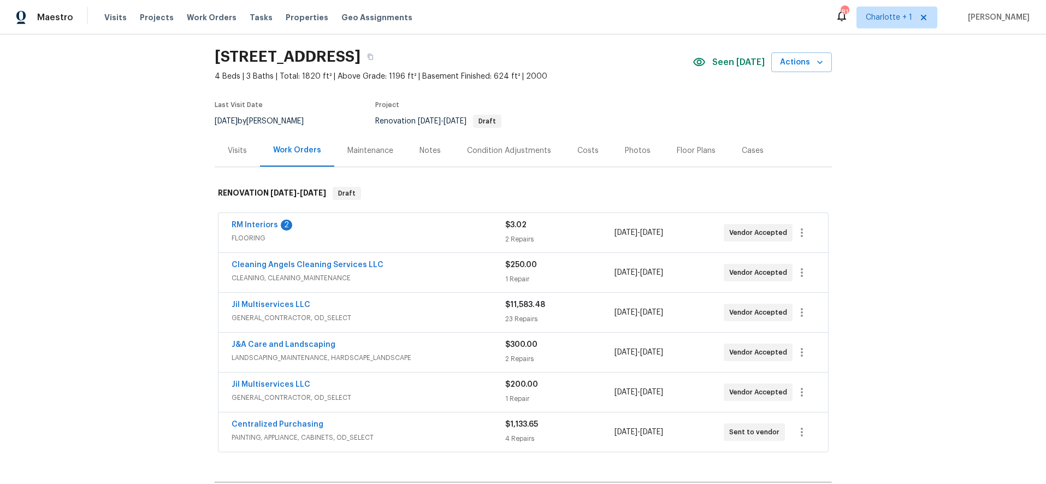
scroll to position [51, 0]
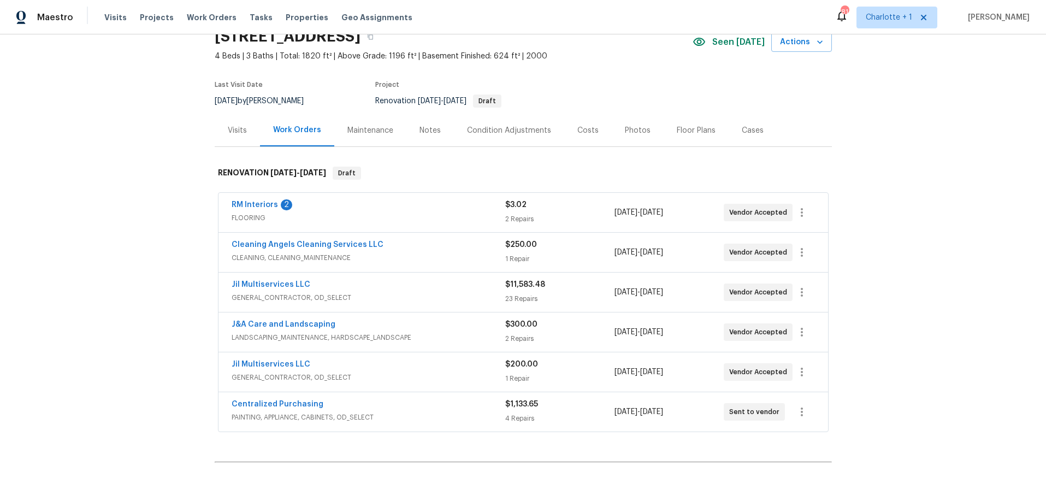
click at [586, 132] on div "Costs" at bounding box center [587, 130] width 21 height 11
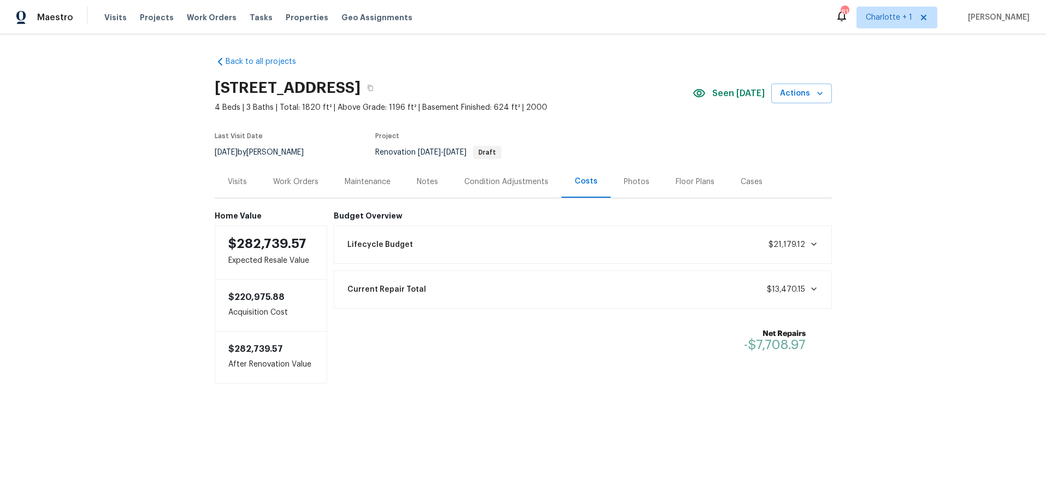
click at [971, 153] on div "Back to all projects 3801 Fig Leaf Ct, Greensboro, NC 27406 4 Beds | 3 Baths | …" at bounding box center [523, 241] width 1046 height 415
click at [236, 183] on div "Visits" at bounding box center [237, 181] width 19 height 11
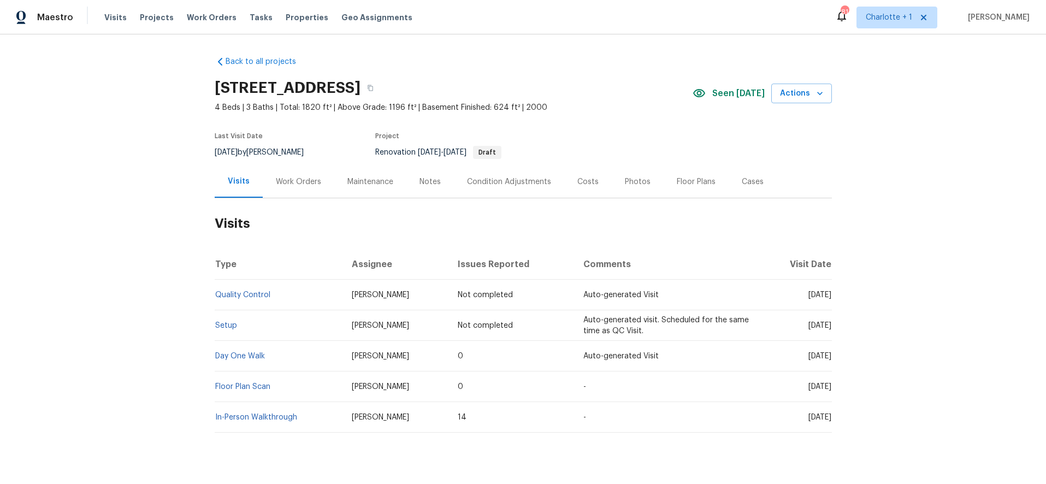
click at [895, 196] on div "Back to all projects 3801 Fig Leaf Ct, Greensboro, NC 27406 4 Beds | 3 Baths | …" at bounding box center [523, 259] width 1046 height 450
click at [580, 191] on div "Costs" at bounding box center [588, 181] width 48 height 32
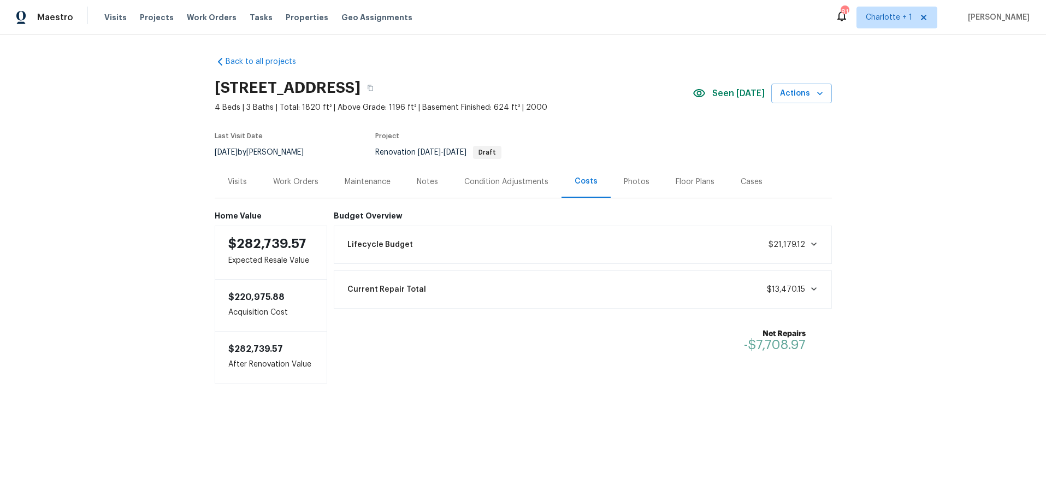
click at [910, 173] on div "Back to all projects 3801 Fig Leaf Ct, Greensboro, NC 27406 4 Beds | 3 Baths | …" at bounding box center [523, 241] width 1046 height 415
click at [250, 174] on div "Visits" at bounding box center [237, 181] width 45 height 32
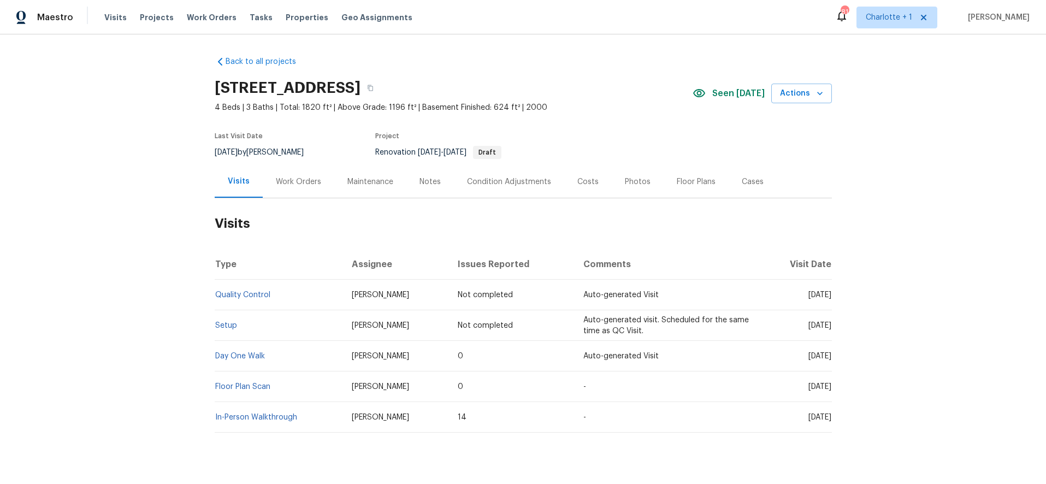
click at [283, 180] on div "Work Orders" at bounding box center [298, 181] width 45 height 11
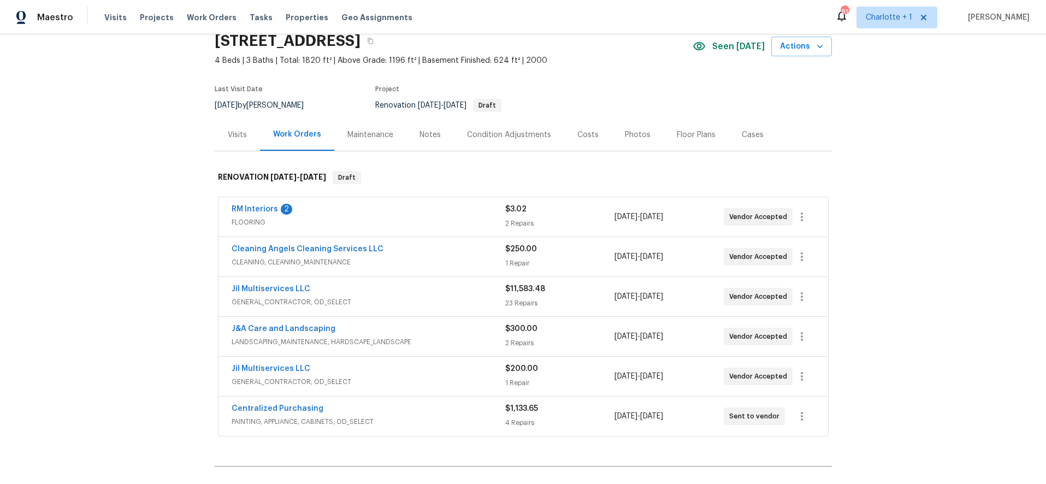
scroll to position [38, 0]
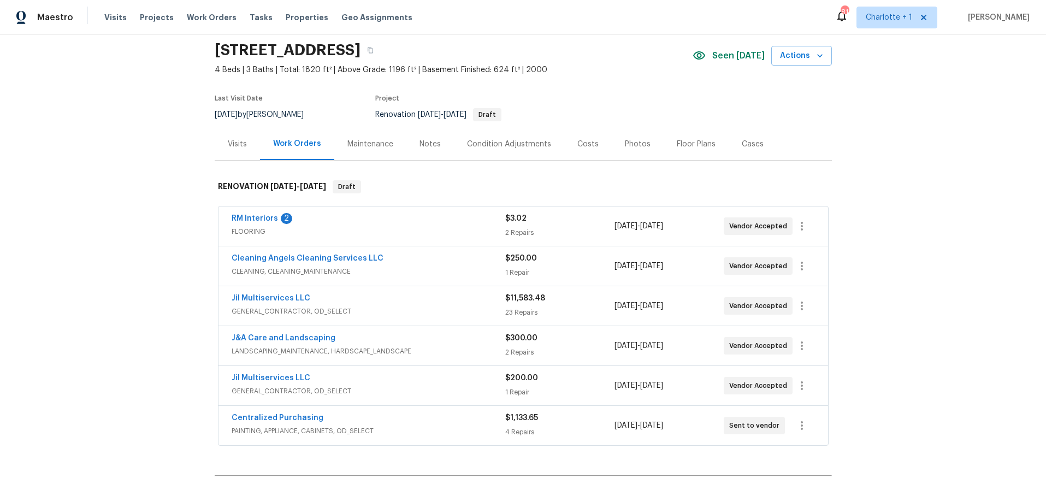
click at [574, 138] on div "Costs" at bounding box center [588, 144] width 48 height 32
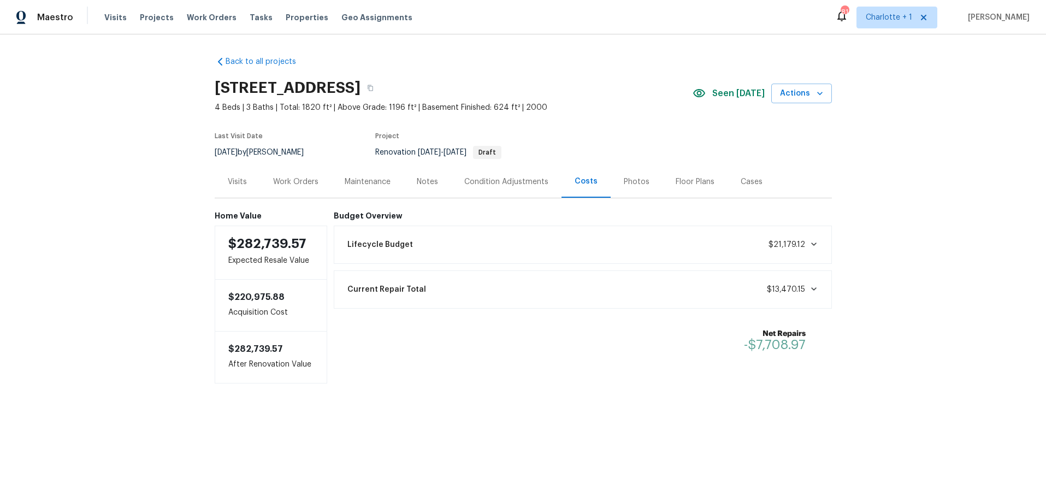
click at [923, 225] on div "Back to all projects 3801 Fig Leaf Ct, Greensboro, NC 27406 4 Beds | 3 Baths | …" at bounding box center [523, 241] width 1046 height 415
click at [812, 184] on div "Visits Work Orders Maintenance Notes Condition Adjustments Costs Photos Floor P…" at bounding box center [523, 181] width 617 height 33
drag, startPoint x: 911, startPoint y: 145, endPoint x: 803, endPoint y: 179, distance: 112.8
click at [909, 147] on div "Back to all projects 3801 Fig Leaf Ct, Greensboro, NC 27406 4 Beds | 3 Baths | …" at bounding box center [523, 241] width 1046 height 415
click at [472, 185] on div "Condition Adjustments" at bounding box center [506, 181] width 84 height 11
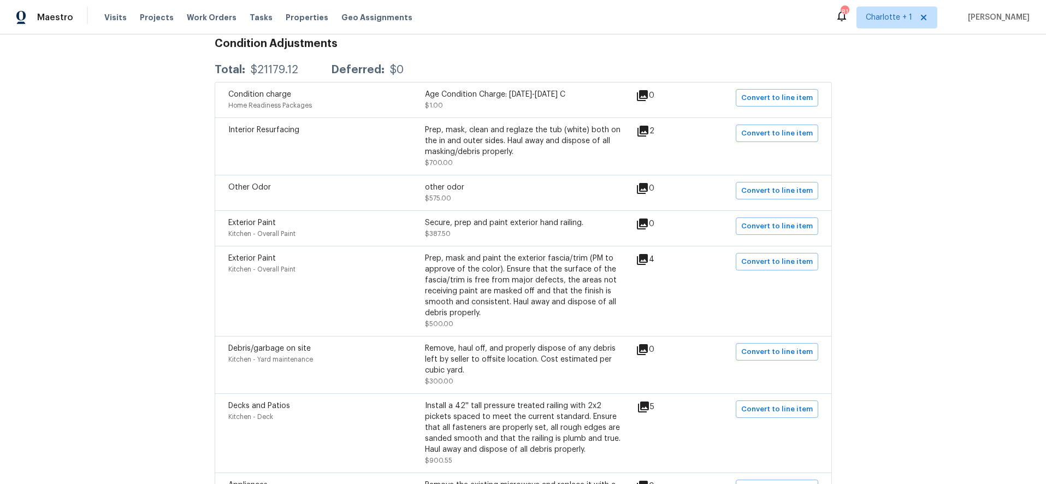
scroll to position [196, 0]
click at [550, 304] on div "Prep, mask and paint the exterior fascia/trim (PM to approve of the color). Ens…" at bounding box center [523, 285] width 197 height 66
click at [551, 282] on div "Prep, mask and paint the exterior fascia/trim (PM to approve of the color). Ens…" at bounding box center [523, 285] width 197 height 66
click at [646, 406] on icon at bounding box center [643, 406] width 11 height 11
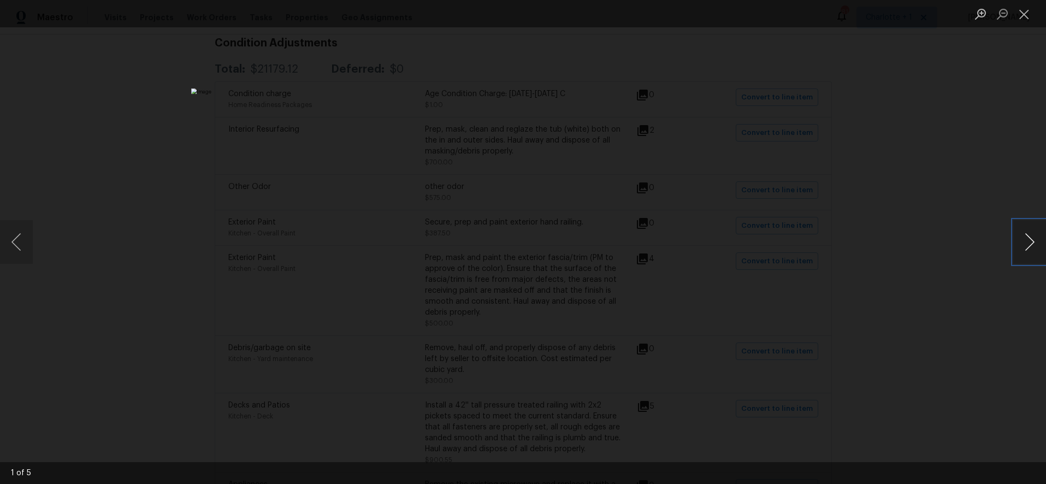
click at [1028, 238] on button "Next image" at bounding box center [1029, 242] width 33 height 44
click at [877, 182] on div "Lightbox" at bounding box center [523, 242] width 1046 height 484
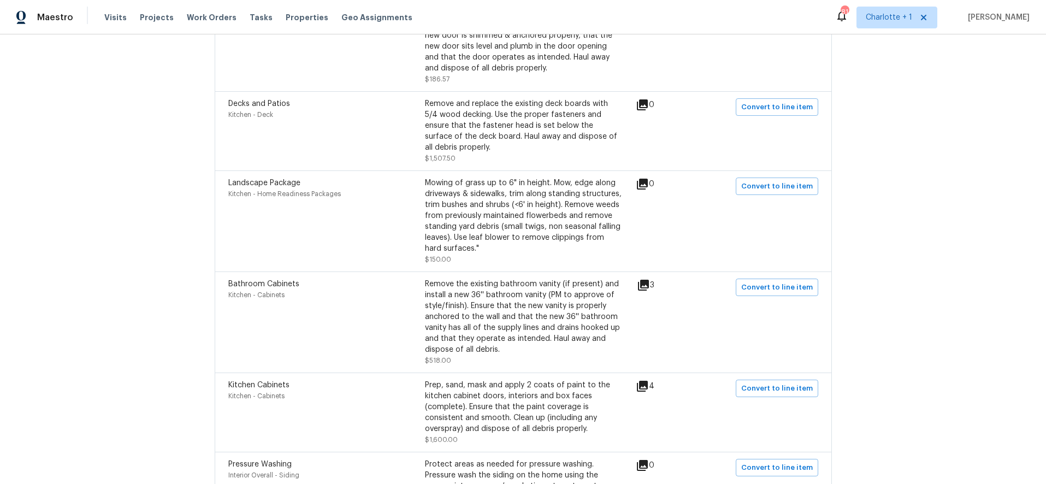
scroll to position [714, 0]
click at [645, 387] on icon at bounding box center [642, 384] width 11 height 11
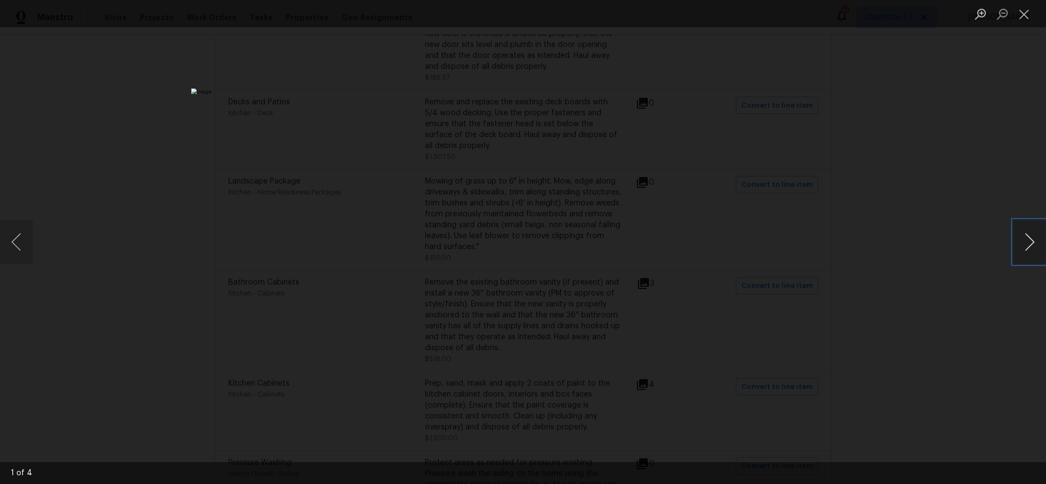
click at [1024, 242] on button "Next image" at bounding box center [1029, 242] width 33 height 44
click at [956, 143] on div "Lightbox" at bounding box center [523, 242] width 1046 height 484
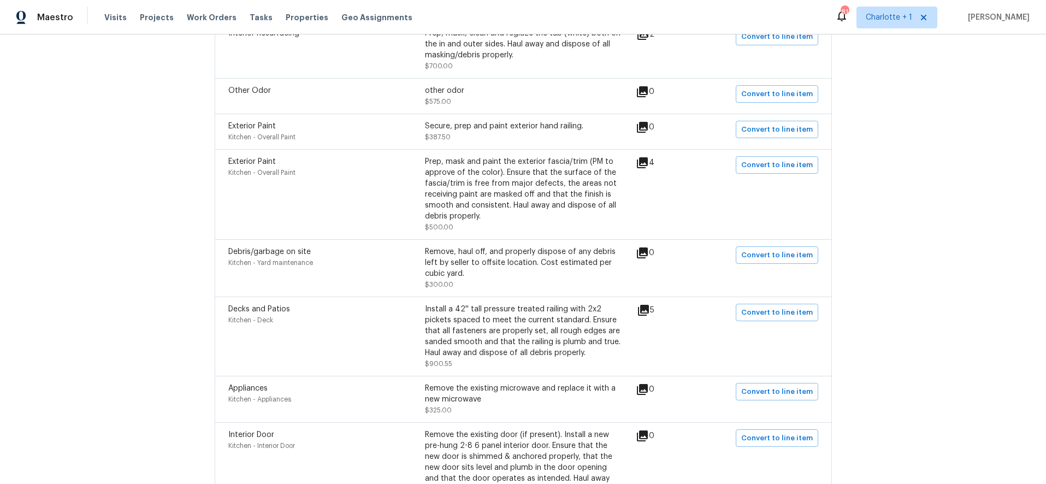
scroll to position [0, 0]
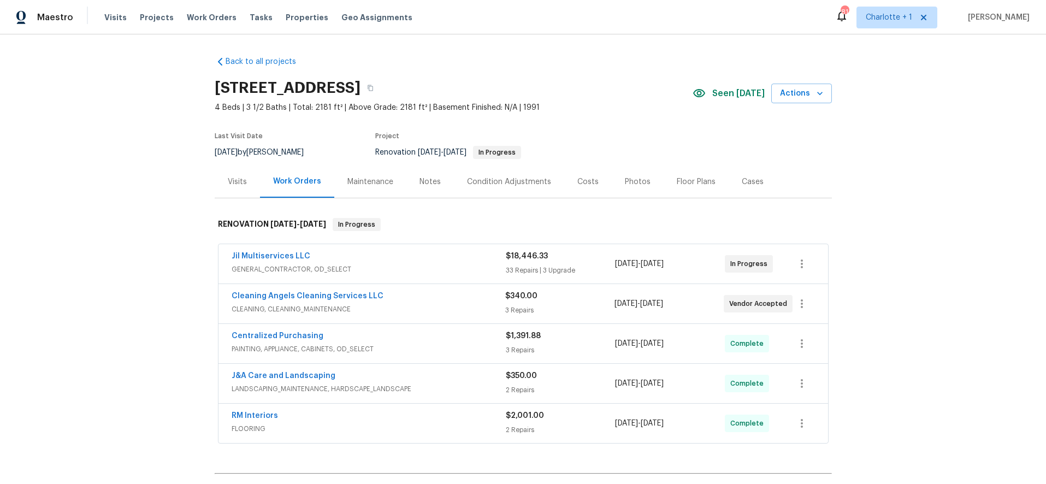
drag, startPoint x: 914, startPoint y: 215, endPoint x: 823, endPoint y: 241, distance: 94.9
click at [913, 216] on div "Back to all projects [STREET_ADDRESS] 4 Beds | 3 1/2 Baths | Total: 2181 ft² | …" at bounding box center [523, 259] width 1046 height 450
click at [581, 175] on div "Costs" at bounding box center [588, 181] width 48 height 32
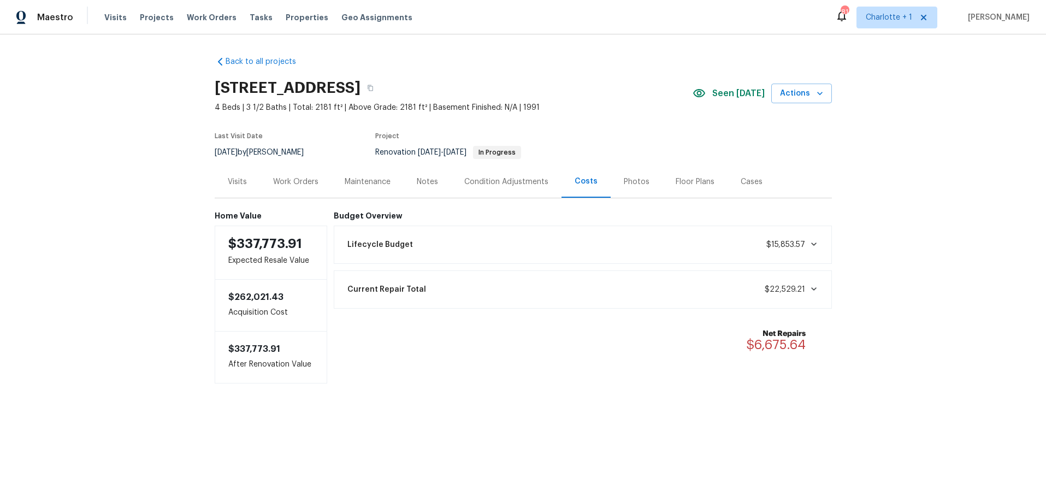
click at [287, 173] on div "Work Orders" at bounding box center [296, 181] width 72 height 32
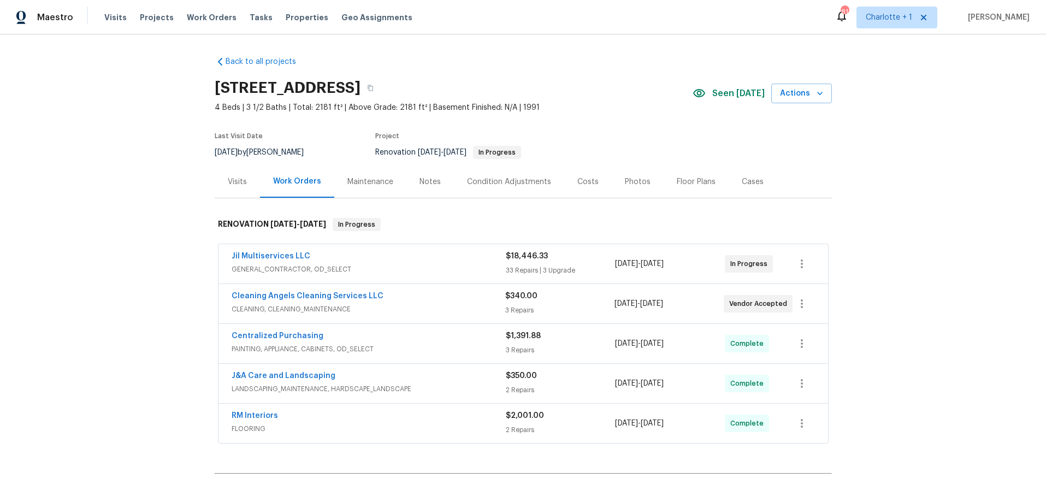
click at [413, 419] on div "RM Interiors" at bounding box center [369, 416] width 274 height 13
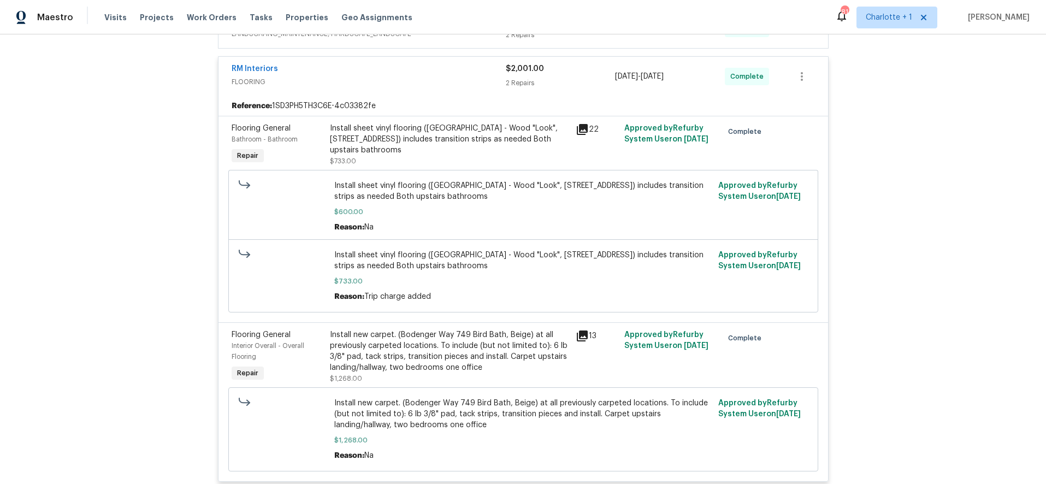
scroll to position [410, 0]
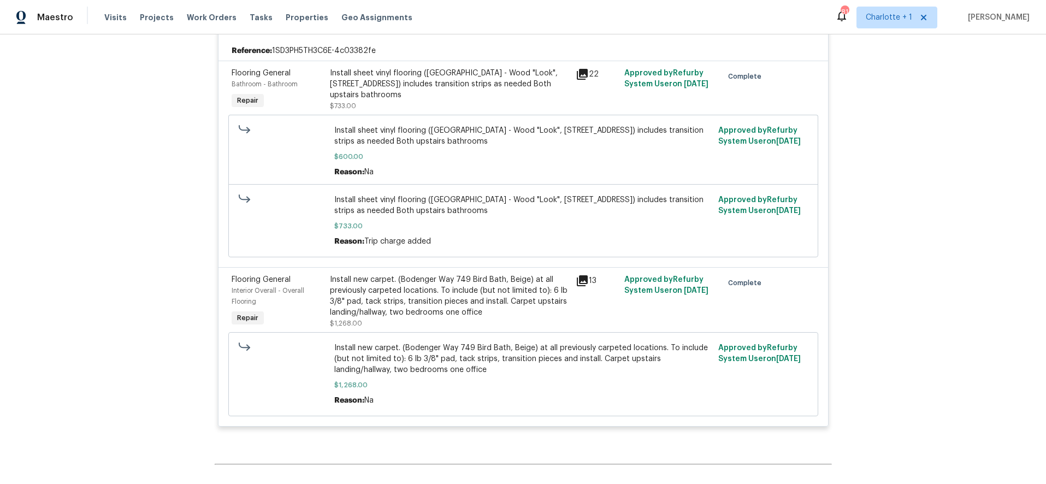
click at [401, 295] on div "Install new carpet. (Bodenger Way 749 Bird Bath, Beige) at all previously carpe…" at bounding box center [449, 296] width 239 height 44
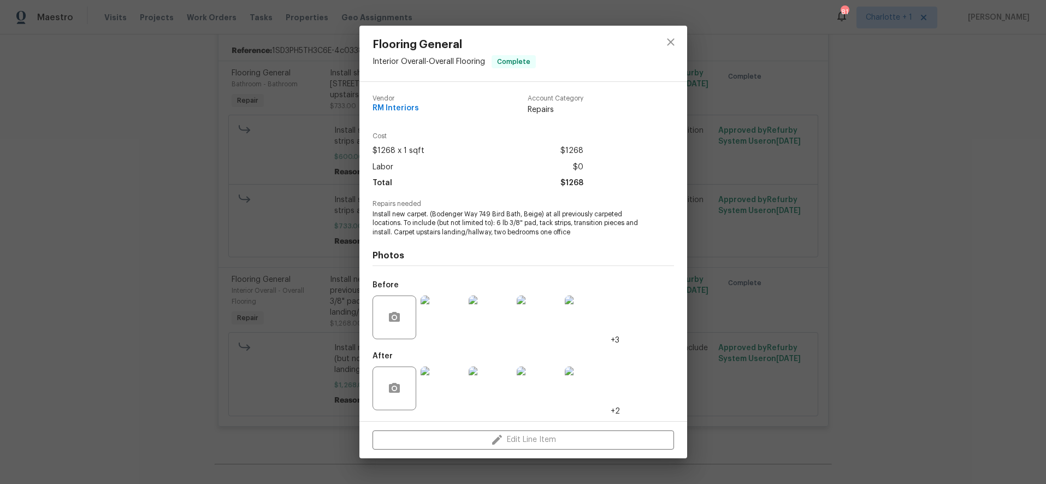
click at [447, 332] on img at bounding box center [443, 317] width 44 height 44
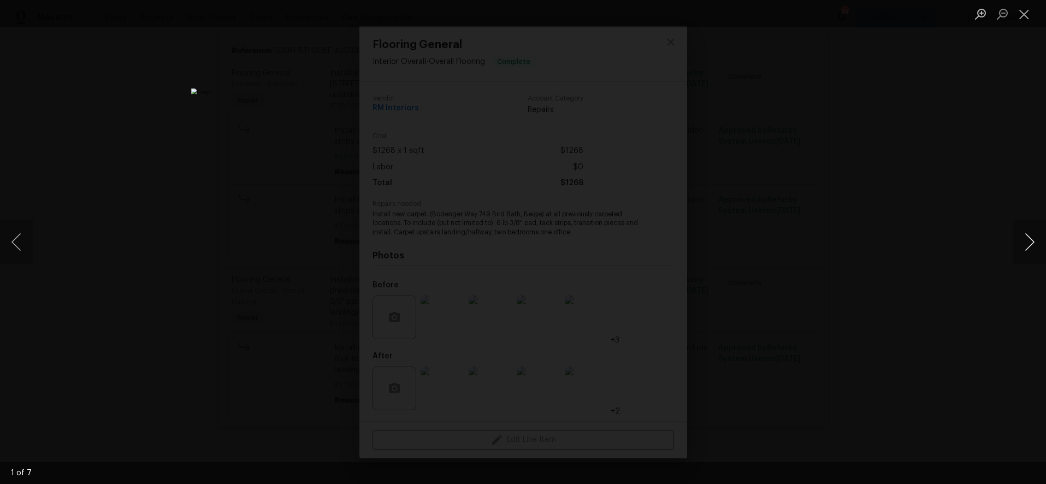
click at [1029, 236] on button "Next image" at bounding box center [1029, 242] width 33 height 44
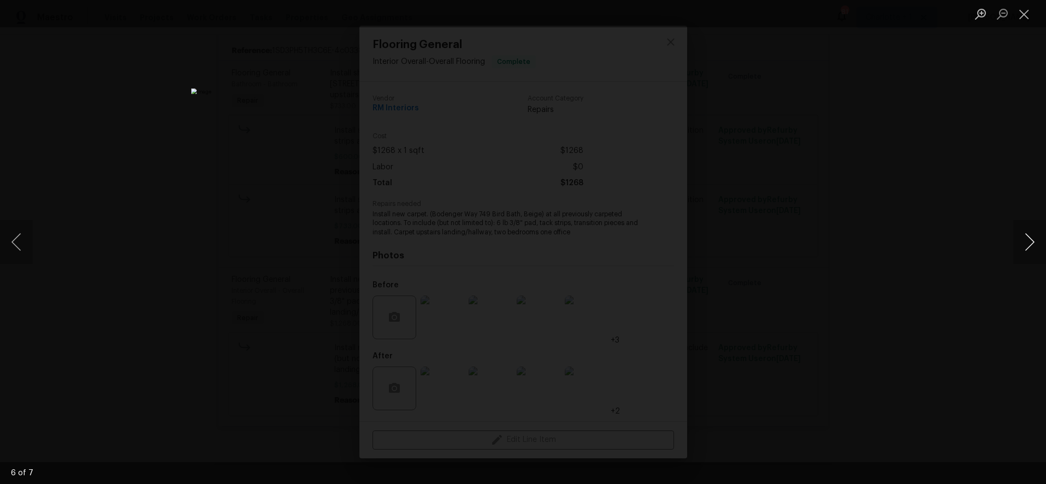
click at [1029, 236] on button "Next image" at bounding box center [1029, 242] width 33 height 44
click at [961, 168] on div "Lightbox" at bounding box center [523, 242] width 1046 height 484
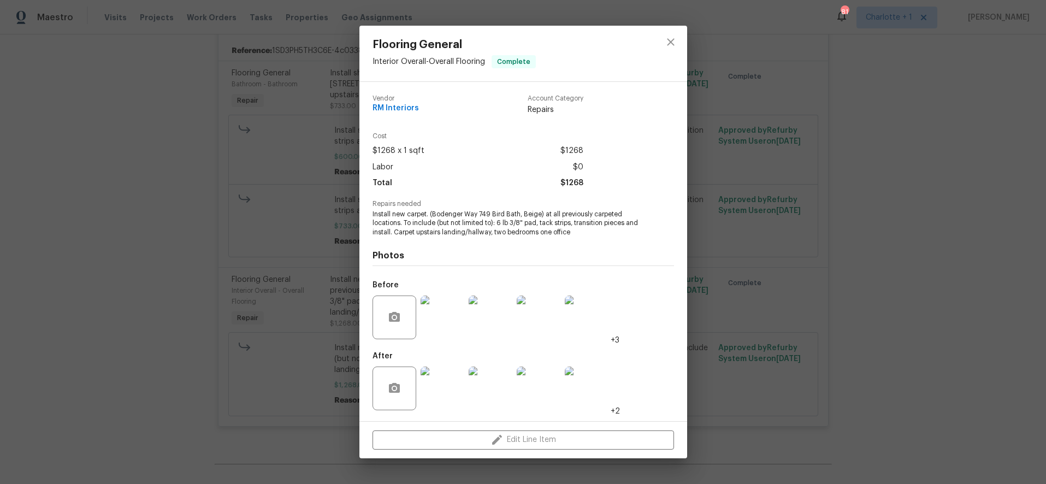
click at [442, 394] on img at bounding box center [443, 388] width 44 height 44
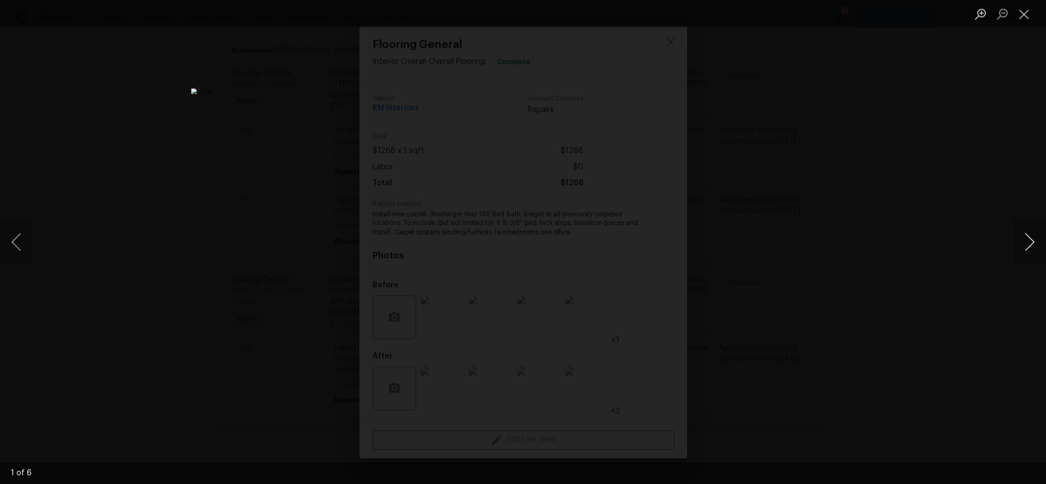
click at [1026, 243] on button "Next image" at bounding box center [1029, 242] width 33 height 44
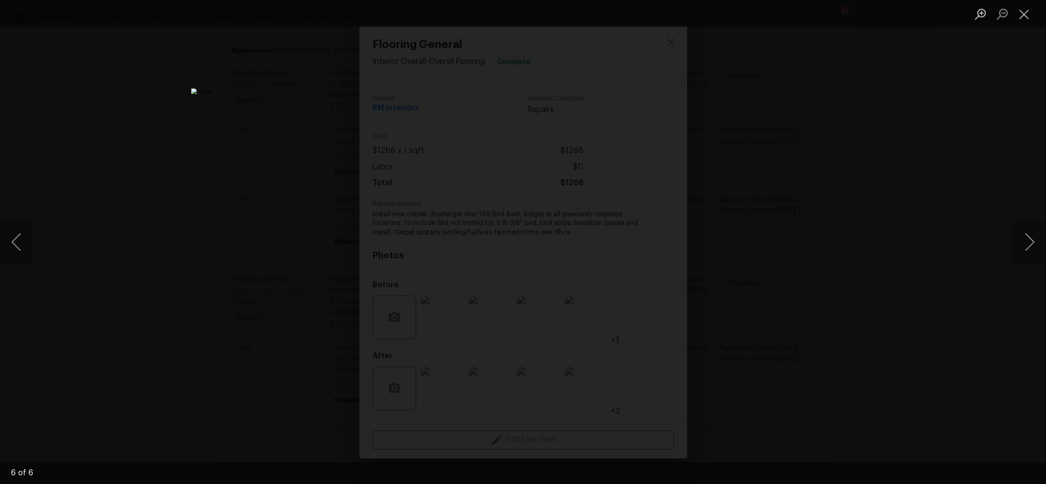
drag, startPoint x: 954, startPoint y: 159, endPoint x: 613, endPoint y: 196, distance: 342.8
click at [953, 161] on div "Lightbox" at bounding box center [523, 242] width 1046 height 484
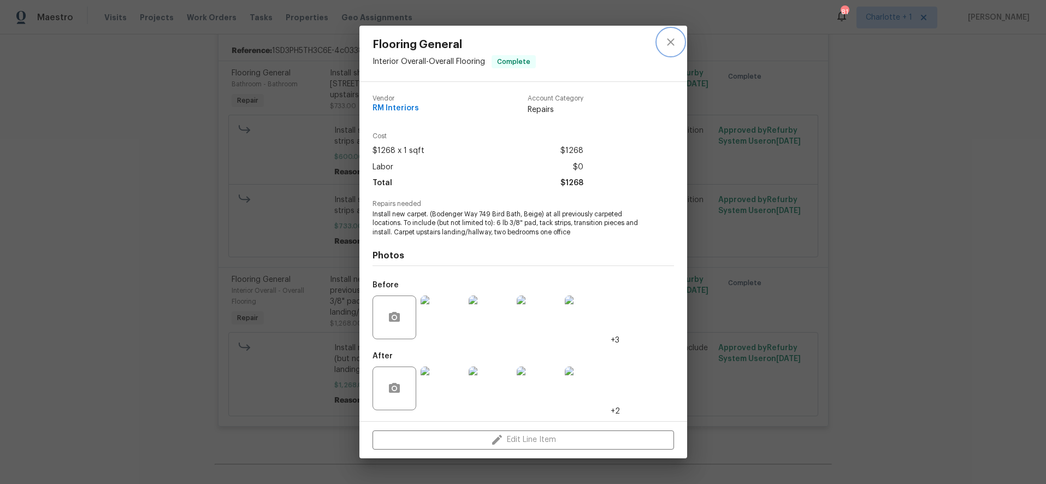
click at [673, 38] on icon "close" at bounding box center [670, 42] width 13 height 13
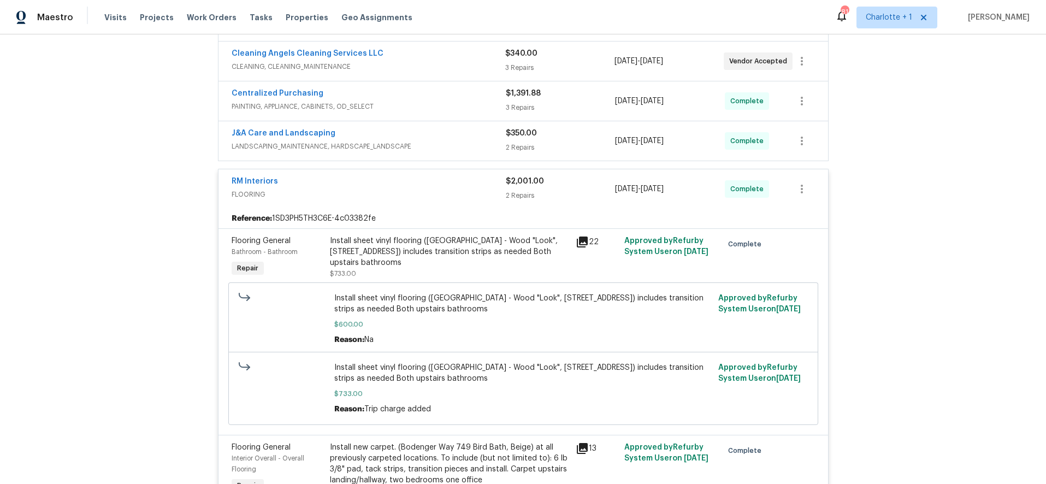
click at [459, 194] on span "FLOORING" at bounding box center [369, 194] width 274 height 11
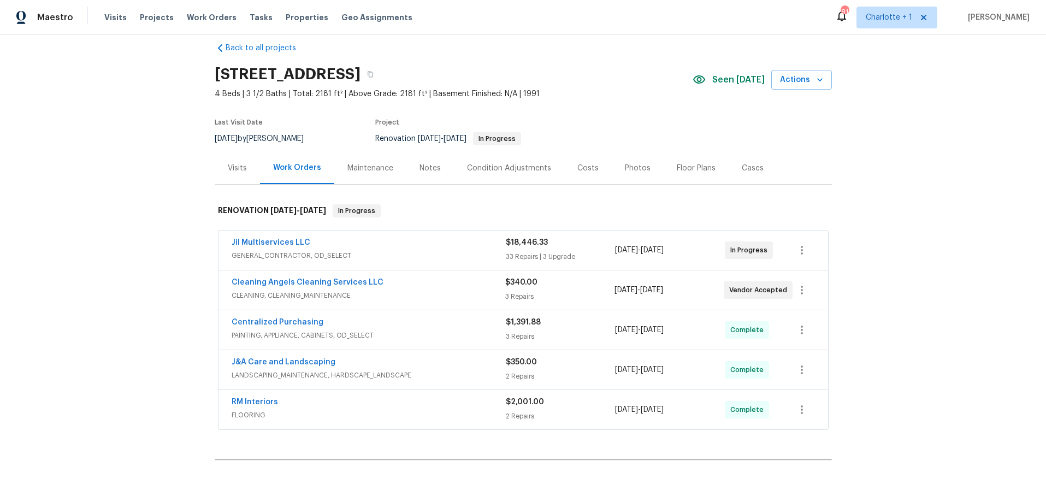
scroll to position [0, 0]
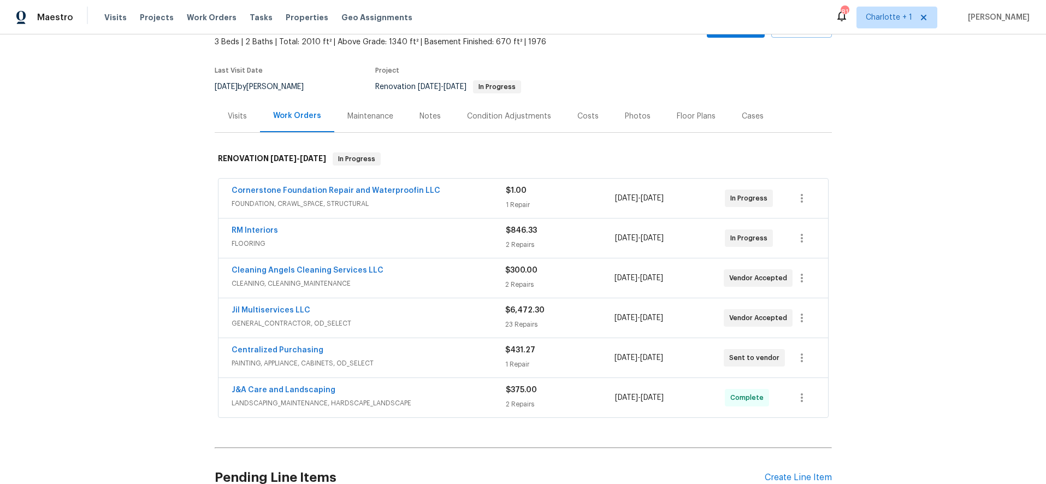
scroll to position [67, 0]
click at [357, 190] on link "Cornerstone Foundation Repair and Waterproofin LLC" at bounding box center [336, 190] width 209 height 8
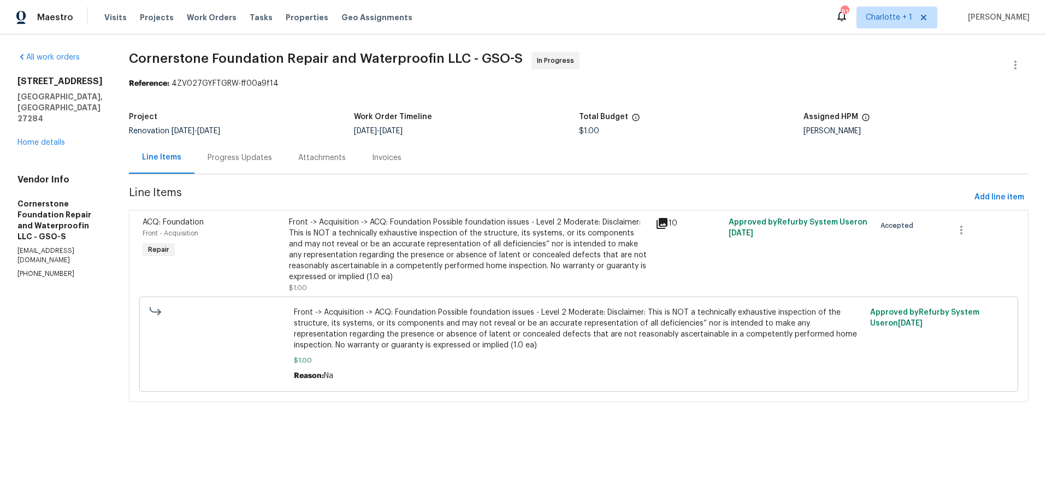
click at [421, 239] on div "Front -> Acquisition -> ACQ: Foundation Possible foundation issues - Level 2 Mo…" at bounding box center [468, 250] width 359 height 66
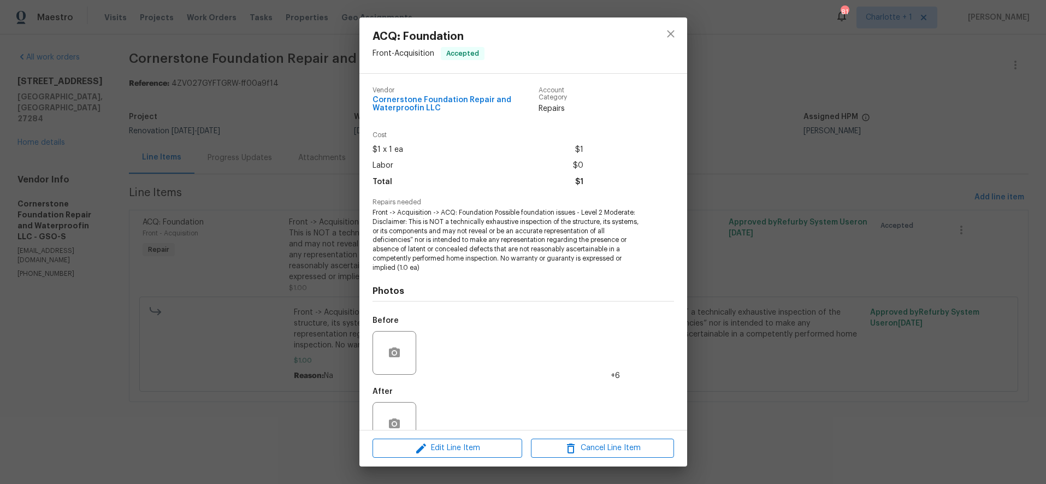
scroll to position [27, 0]
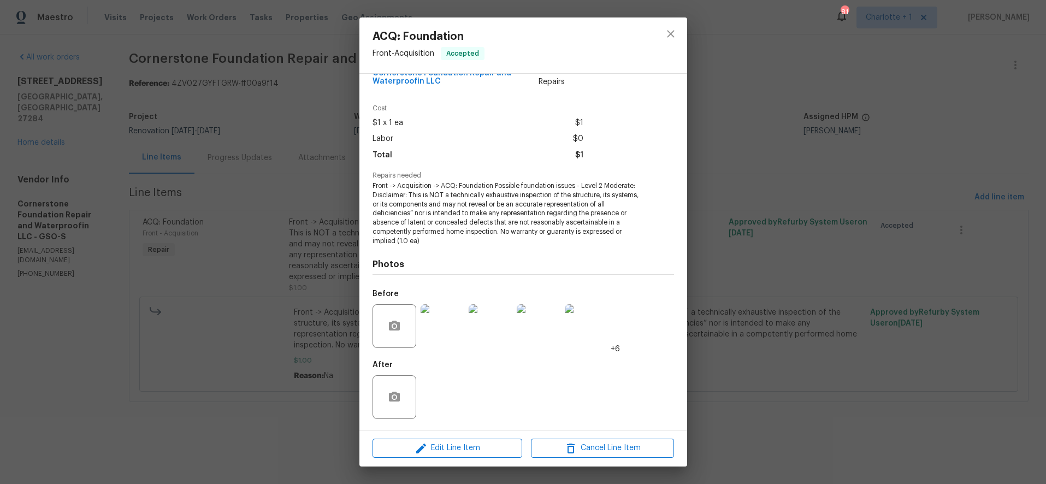
click at [439, 315] on img at bounding box center [443, 326] width 44 height 44
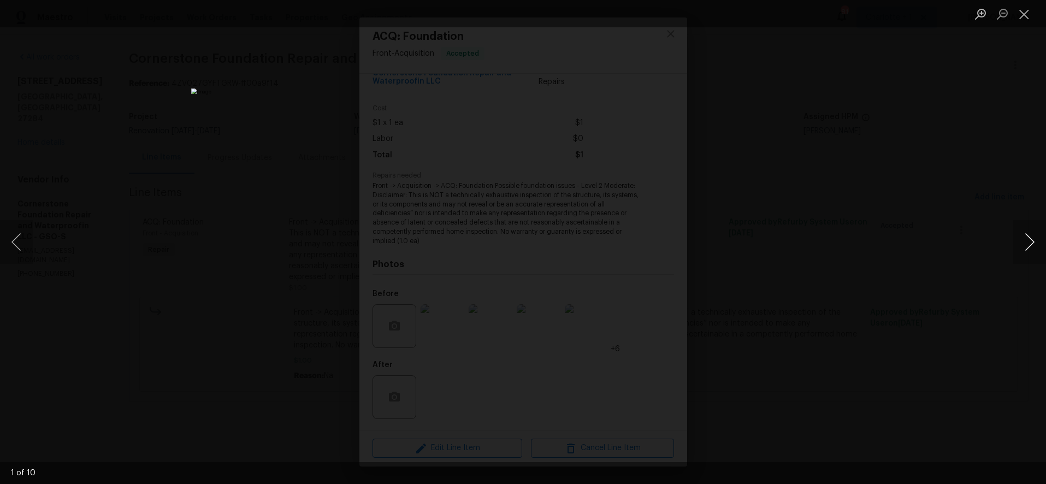
click at [1028, 241] on button "Next image" at bounding box center [1029, 242] width 33 height 44
drag, startPoint x: 1028, startPoint y: 241, endPoint x: 900, endPoint y: 204, distance: 133.5
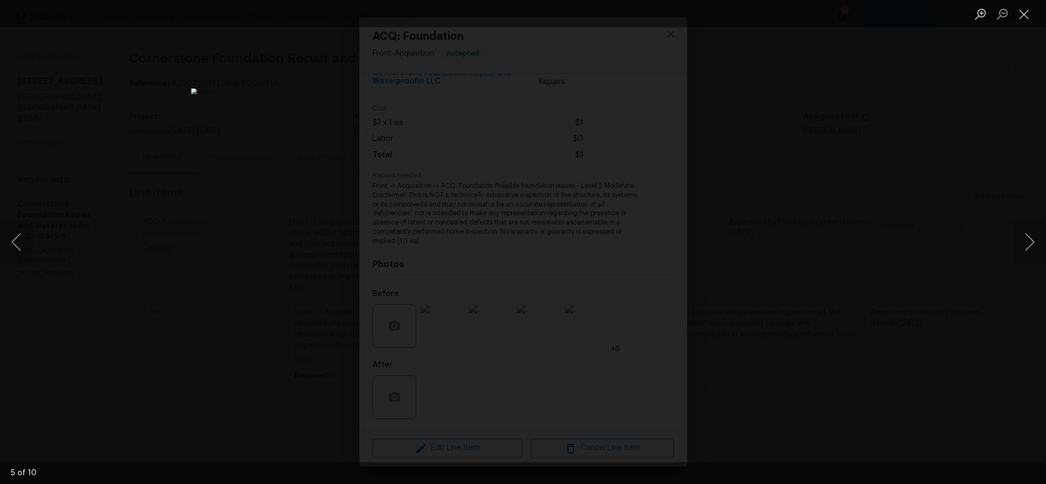
click at [900, 204] on div "5 of 10" at bounding box center [523, 242] width 1046 height 484
click at [1034, 240] on button "Next image" at bounding box center [1029, 242] width 33 height 44
click at [1029, 244] on button "Next image" at bounding box center [1029, 242] width 33 height 44
click at [1038, 241] on button "Next image" at bounding box center [1029, 242] width 33 height 44
click at [1030, 241] on button "Next image" at bounding box center [1029, 242] width 33 height 44
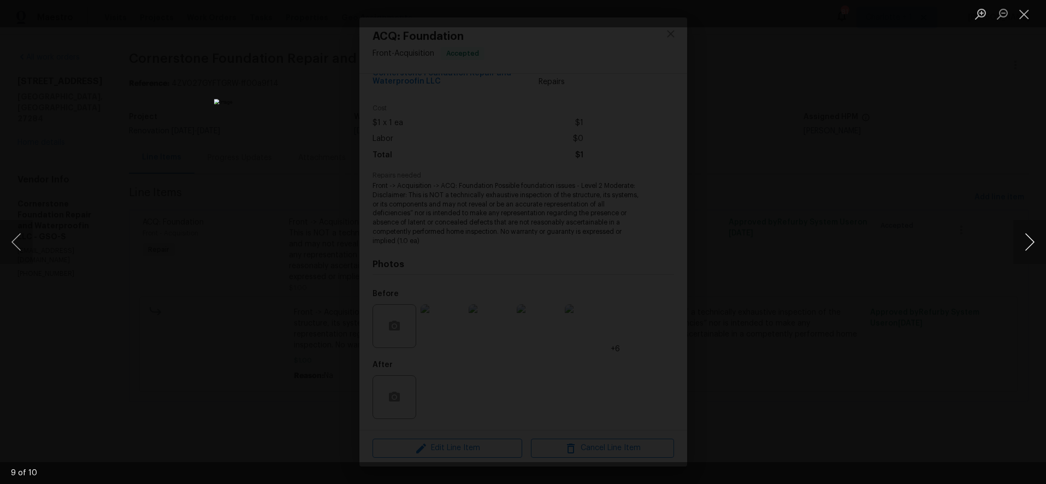
click at [1030, 241] on button "Next image" at bounding box center [1029, 242] width 33 height 44
click at [11, 245] on button "Previous image" at bounding box center [16, 242] width 33 height 44
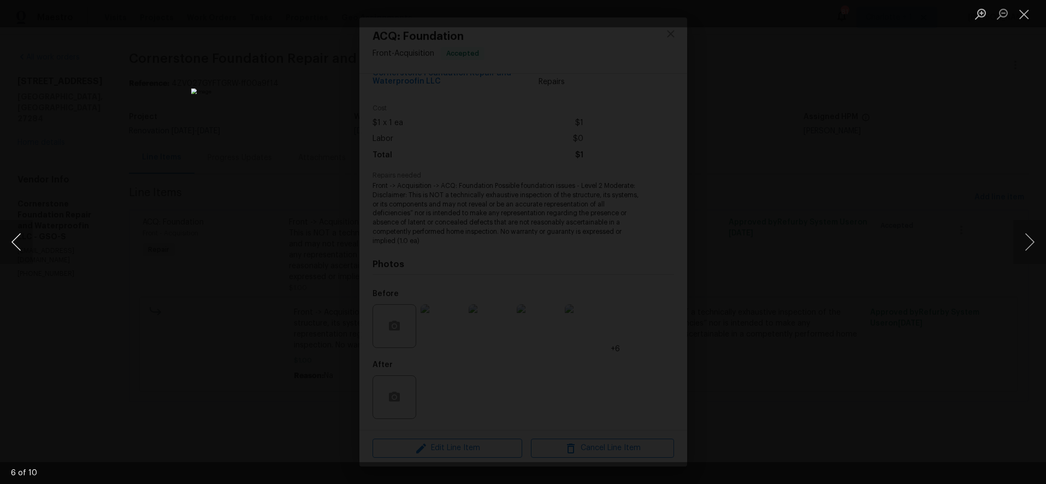
click at [11, 245] on button "Previous image" at bounding box center [16, 242] width 33 height 44
click at [824, 250] on div "Lightbox" at bounding box center [523, 242] width 1046 height 484
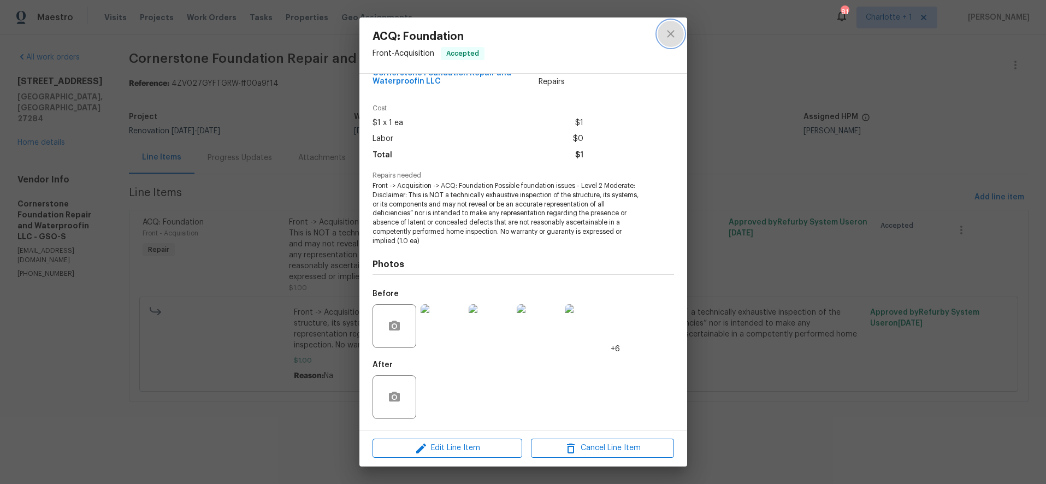
drag, startPoint x: 672, startPoint y: 38, endPoint x: 638, endPoint y: 77, distance: 51.1
click at [672, 38] on icon "close" at bounding box center [670, 33] width 13 height 13
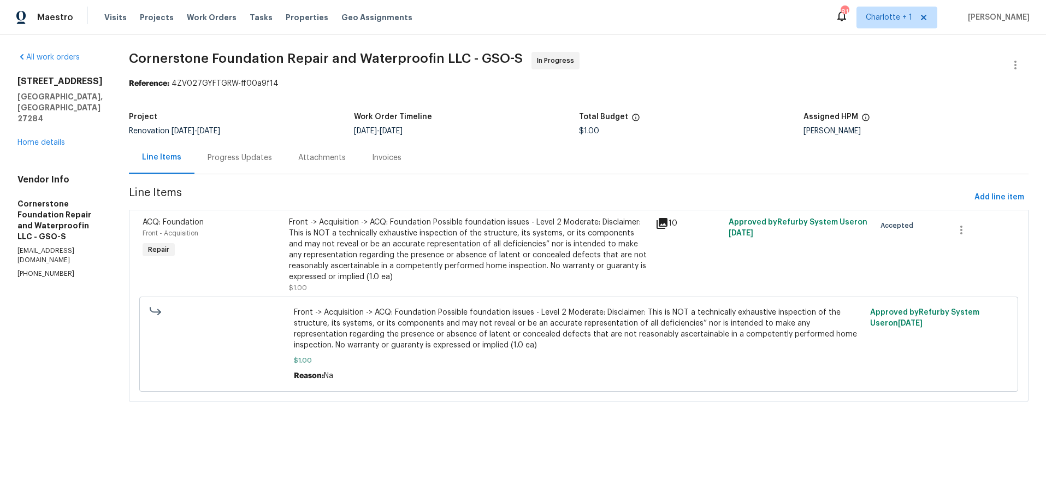
click at [434, 270] on div "Front -> Acquisition -> ACQ: Foundation Possible foundation issues - Level 2 Mo…" at bounding box center [468, 250] width 359 height 66
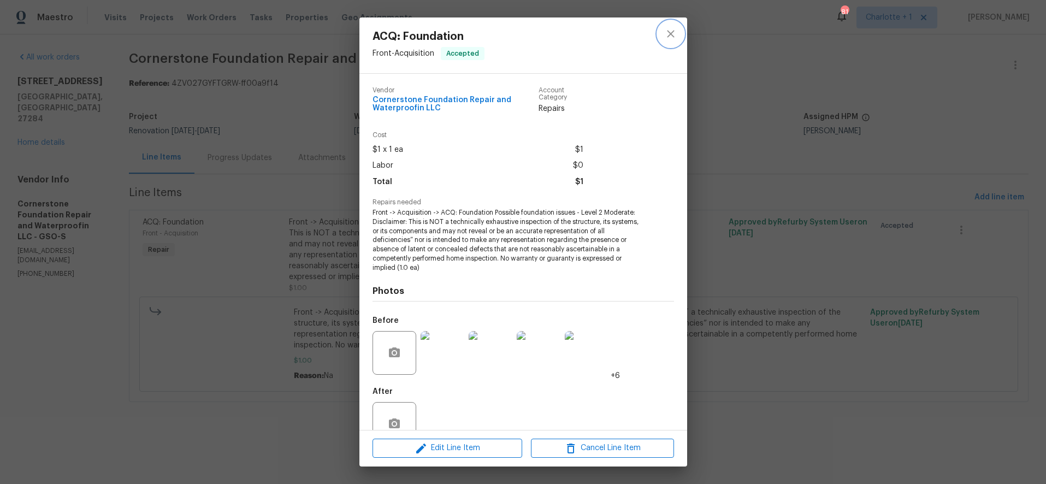
click at [675, 37] on icon "close" at bounding box center [670, 33] width 13 height 13
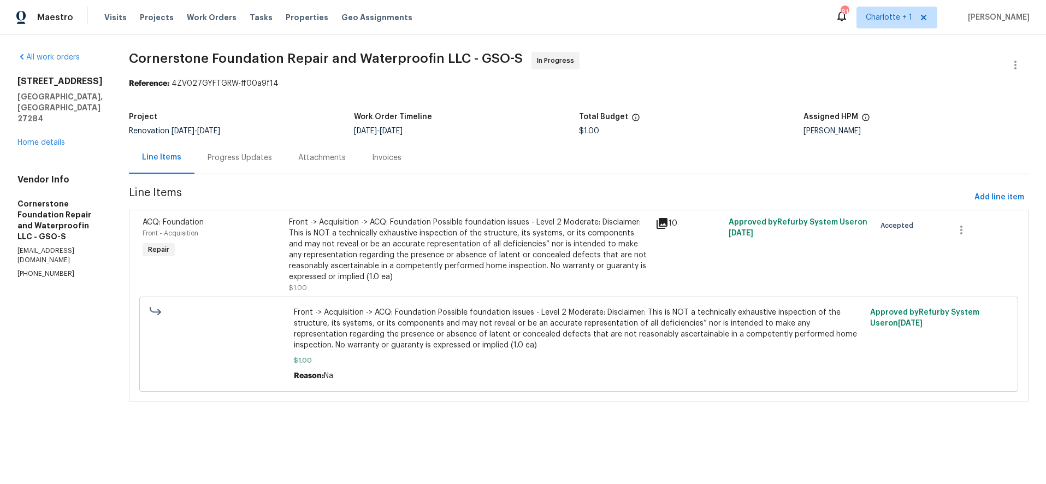
click at [228, 147] on div "Progress Updates" at bounding box center [239, 157] width 91 height 32
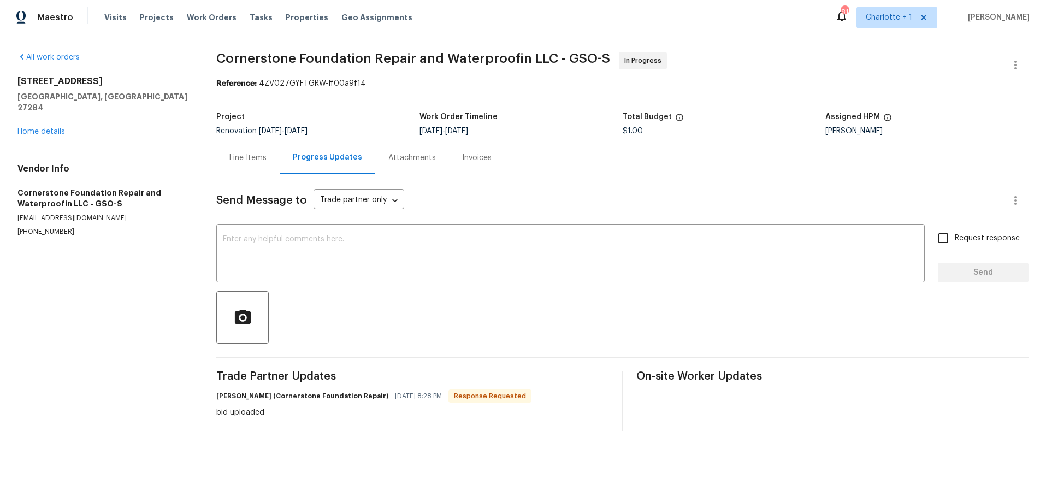
click at [240, 164] on div "Line Items" at bounding box center [247, 157] width 63 height 32
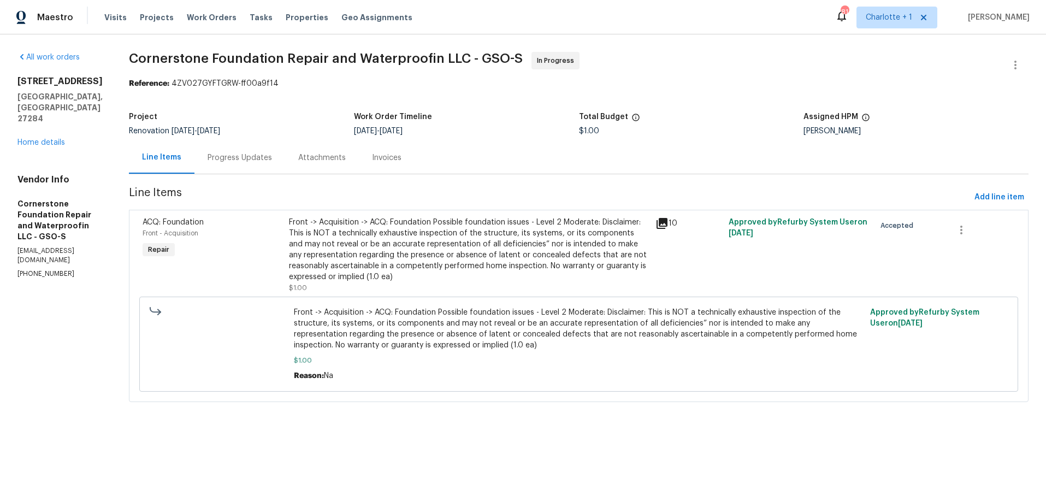
click at [663, 226] on div "10" at bounding box center [688, 223] width 67 height 13
click at [657, 222] on icon at bounding box center [662, 223] width 11 height 11
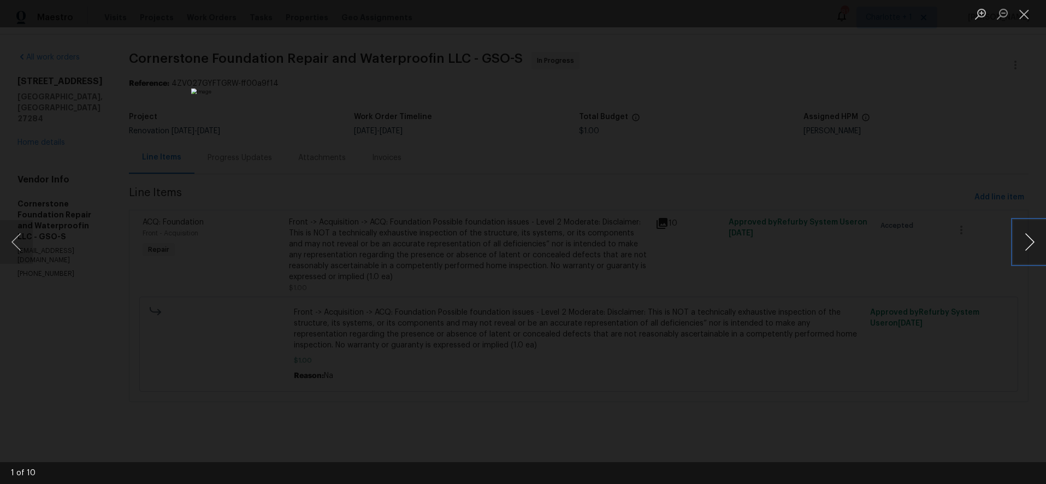
click at [1022, 245] on button "Next image" at bounding box center [1029, 242] width 33 height 44
click at [882, 152] on div "Lightbox" at bounding box center [523, 242] width 1046 height 484
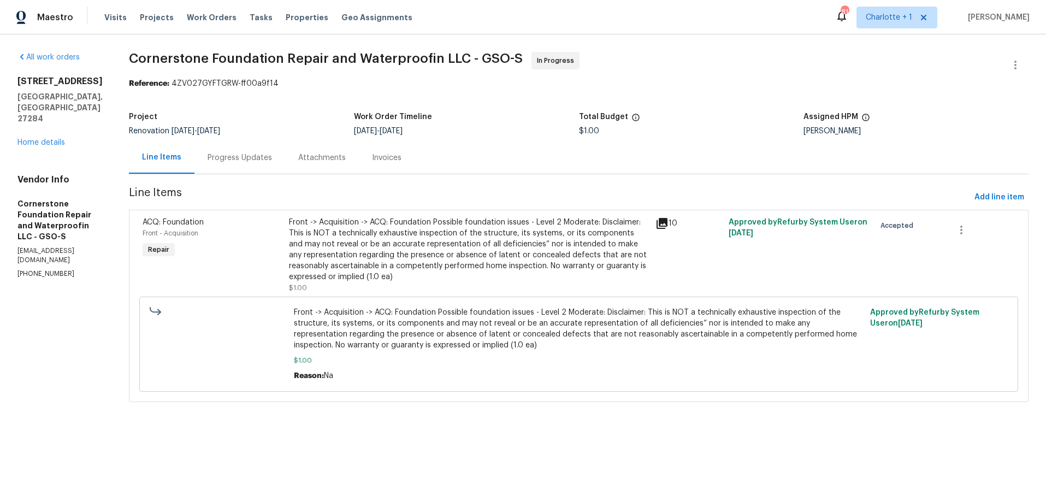
drag, startPoint x: 7, startPoint y: 127, endPoint x: 14, endPoint y: 127, distance: 7.6
click at [6, 127] on div "All work orders 150 Roswell Dr Kernersville, NC 27284 Home details Vendor Info …" at bounding box center [523, 233] width 1046 height 398
click at [25, 139] on link "Home details" at bounding box center [41, 143] width 48 height 8
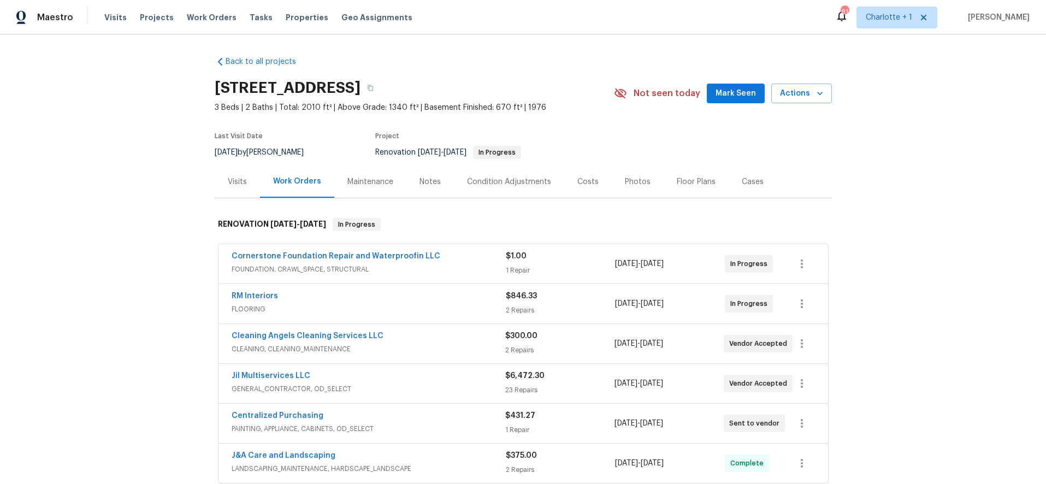
click at [595, 175] on div "Costs" at bounding box center [588, 181] width 48 height 32
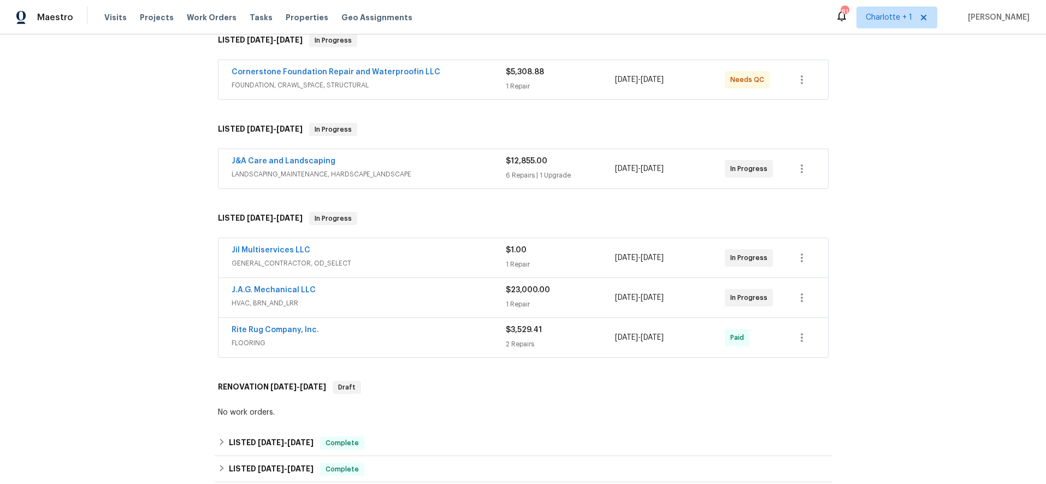
scroll to position [196, 0]
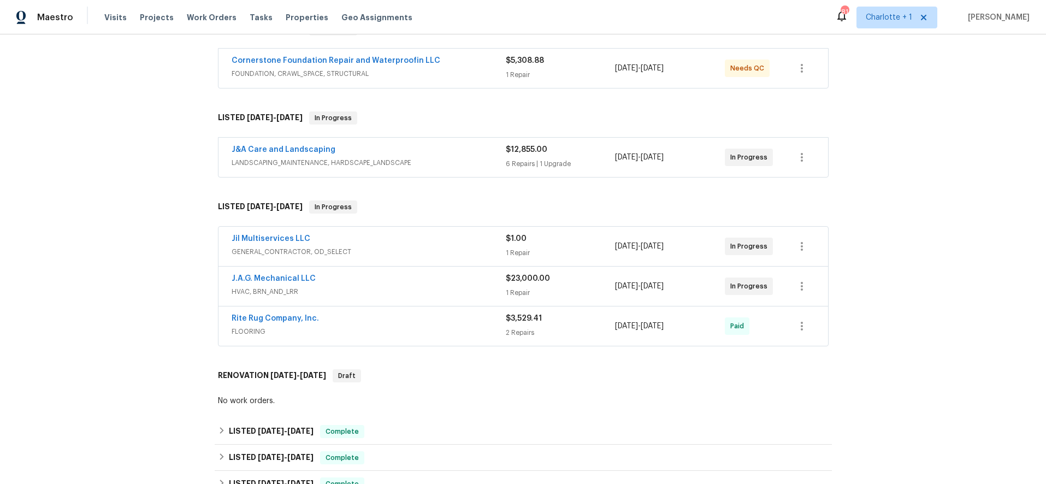
click at [446, 282] on div "J.A.G. Mechanical LLC" at bounding box center [369, 279] width 274 height 13
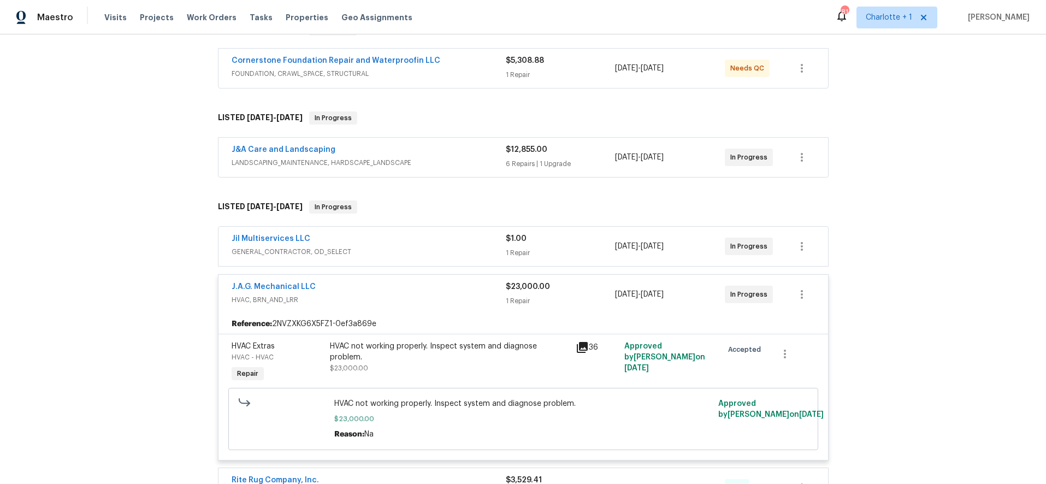
click at [444, 298] on span "HVAC, BRN_AND_LRR" at bounding box center [369, 299] width 274 height 11
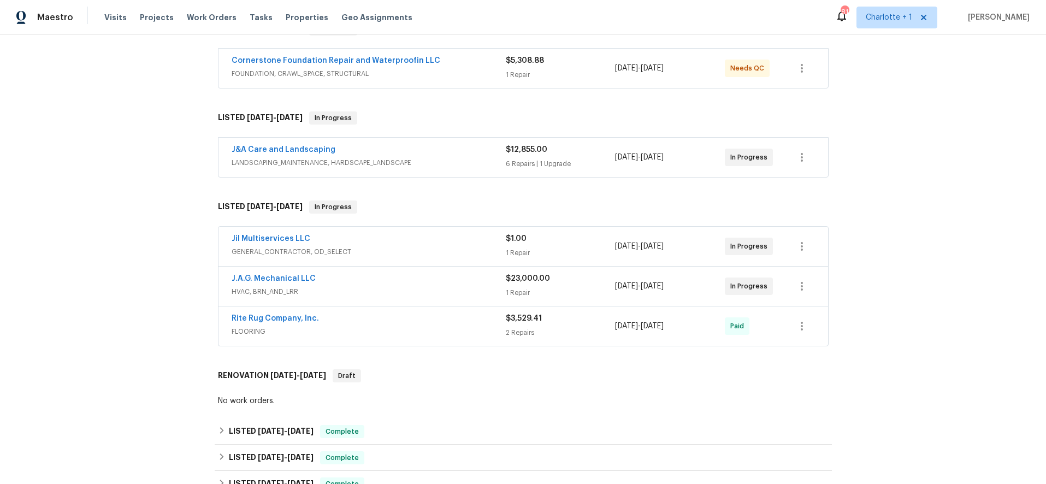
scroll to position [0, 0]
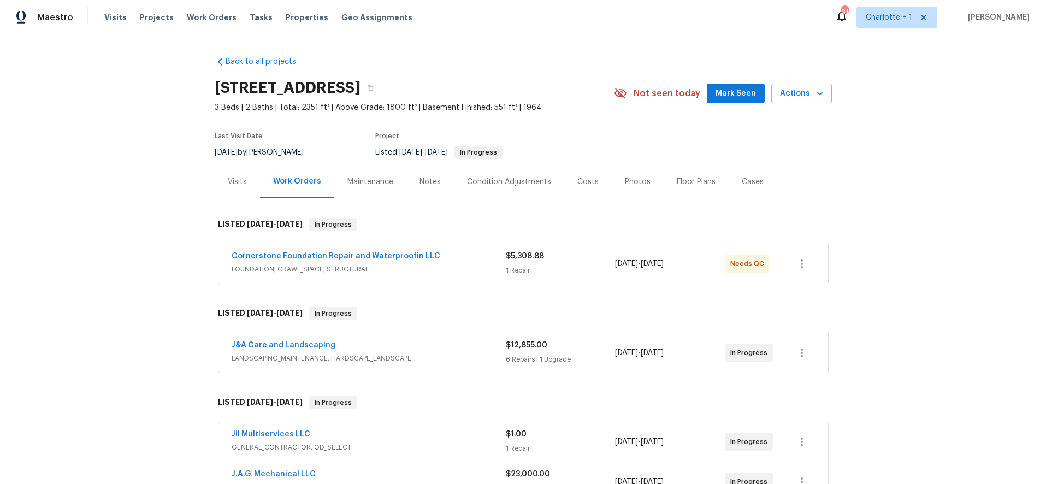
click at [592, 180] on div "Costs" at bounding box center [588, 181] width 48 height 32
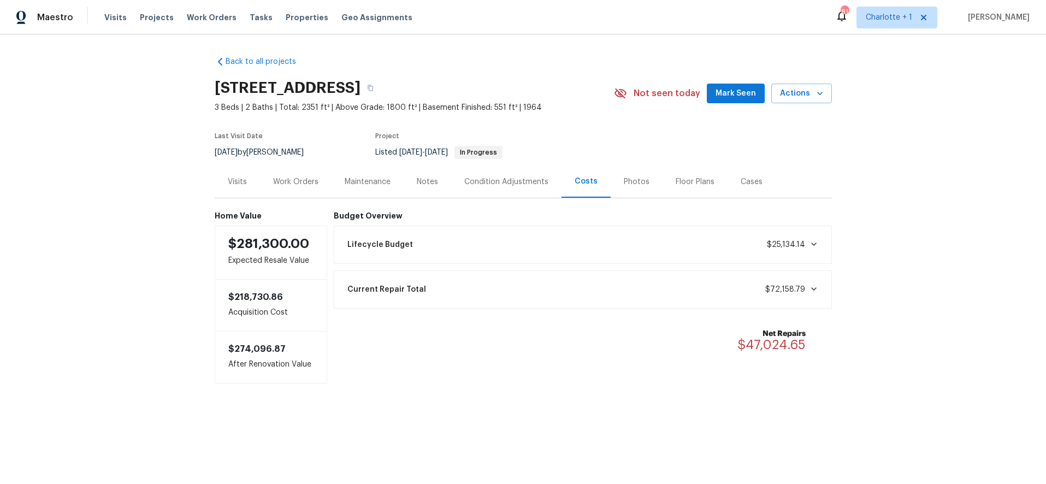
click at [125, 184] on div "Back to all projects 4555 Old Town Dr, Winston Salem, NC 27106 3 Beds | 2 Baths…" at bounding box center [523, 241] width 1046 height 415
drag, startPoint x: 859, startPoint y: 135, endPoint x: 837, endPoint y: 139, distance: 22.2
click at [859, 135] on div "Back to all projects 4555 Old Town Dr, Winston Salem, NC 27106 3 Beds | 2 Baths…" at bounding box center [523, 241] width 1046 height 415
click at [290, 187] on div "Work Orders" at bounding box center [296, 181] width 72 height 32
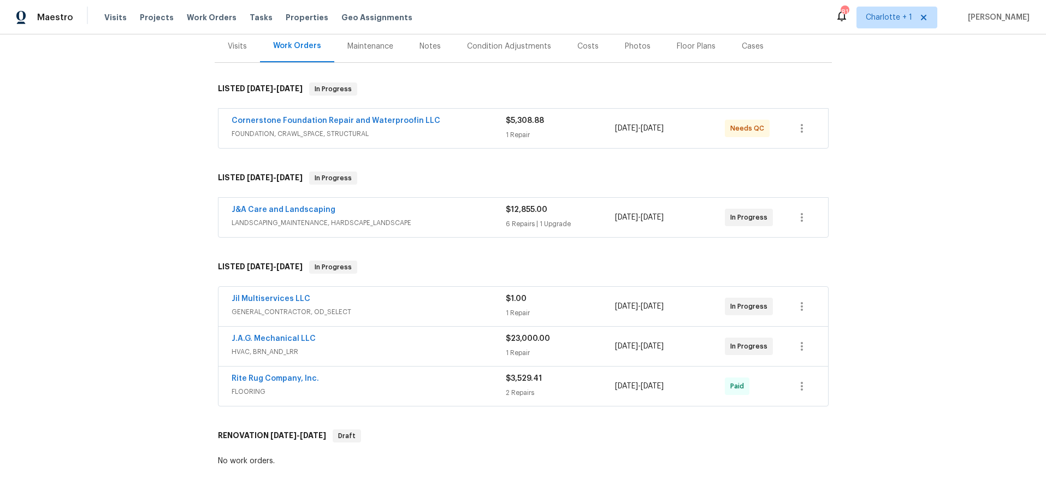
scroll to position [153, 0]
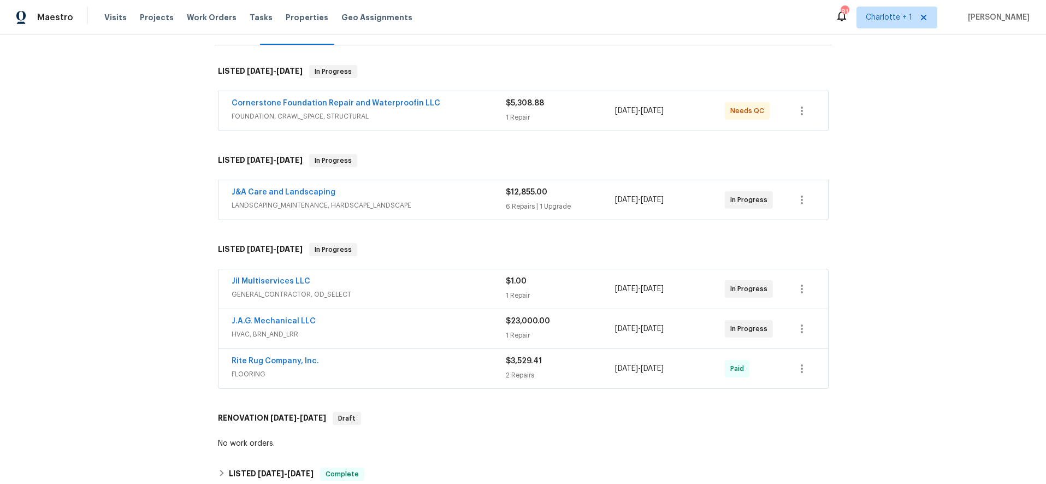
click at [948, 188] on div "Back to all projects 4555 Old Town Dr, Winston Salem, NC 27106 3 Beds | 2 Baths…" at bounding box center [523, 259] width 1046 height 450
click at [334, 331] on span "HVAC, BRN_AND_LRR" at bounding box center [369, 334] width 274 height 11
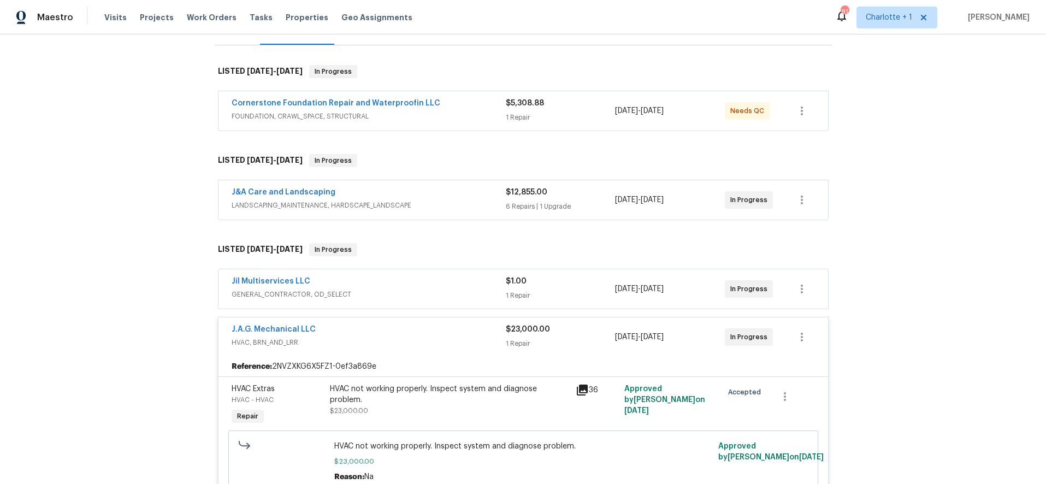
click at [576, 384] on icon at bounding box center [582, 389] width 13 height 13
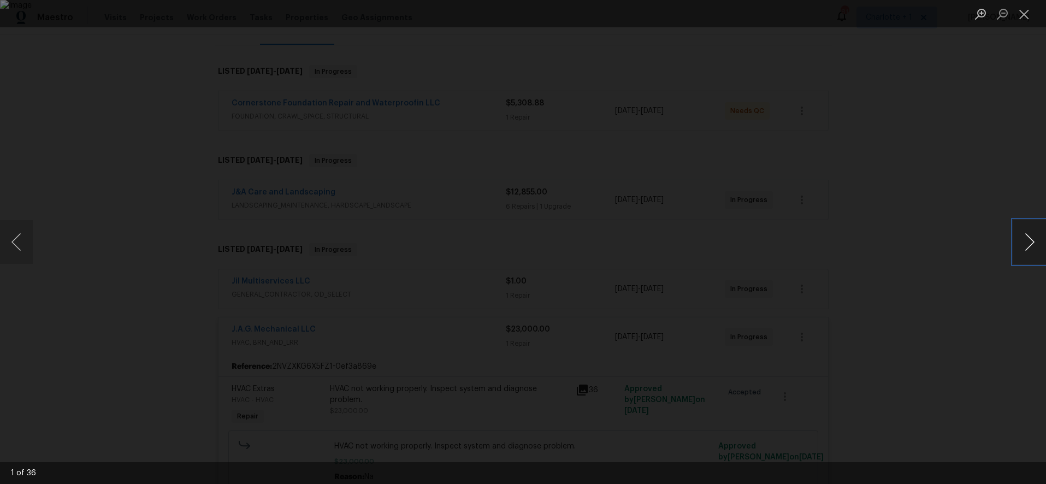
click at [1018, 243] on button "Next image" at bounding box center [1029, 242] width 33 height 44
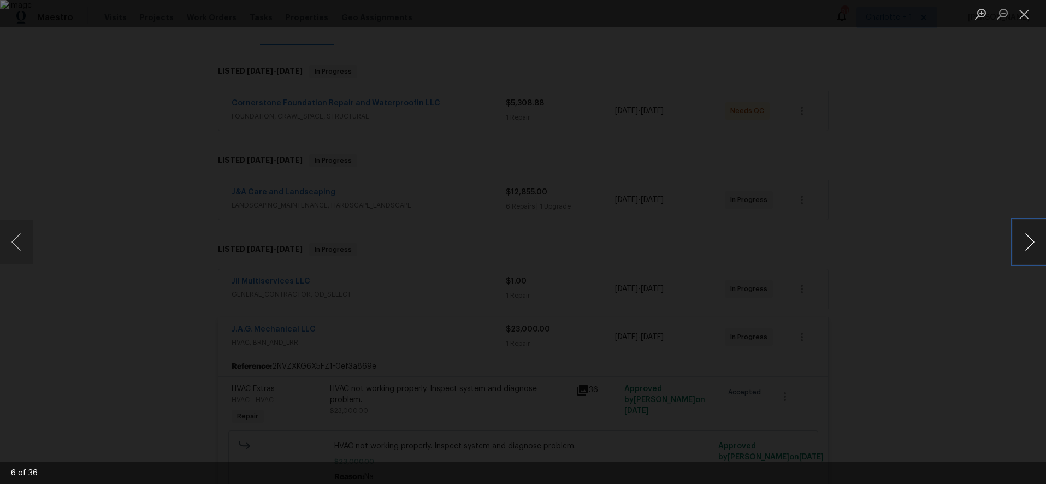
click at [1018, 243] on button "Next image" at bounding box center [1029, 242] width 33 height 44
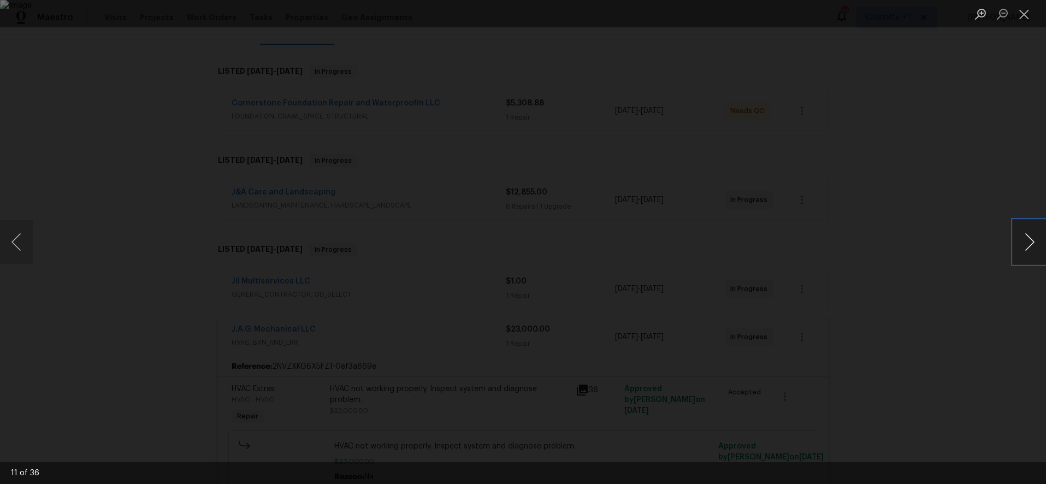
click at [1018, 243] on button "Next image" at bounding box center [1029, 242] width 33 height 44
drag, startPoint x: 906, startPoint y: 174, endPoint x: 902, endPoint y: 179, distance: 6.4
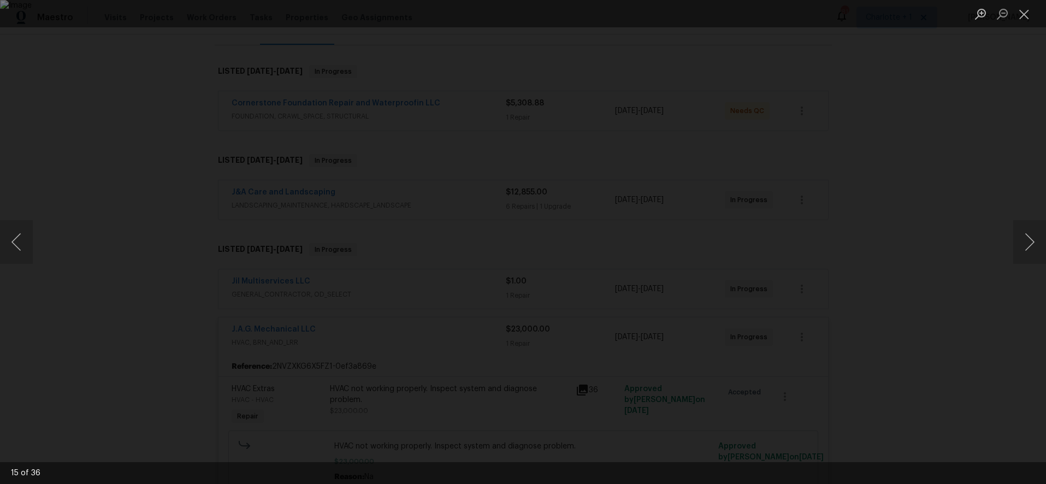
click at [906, 174] on div "Lightbox" at bounding box center [523, 242] width 1046 height 484
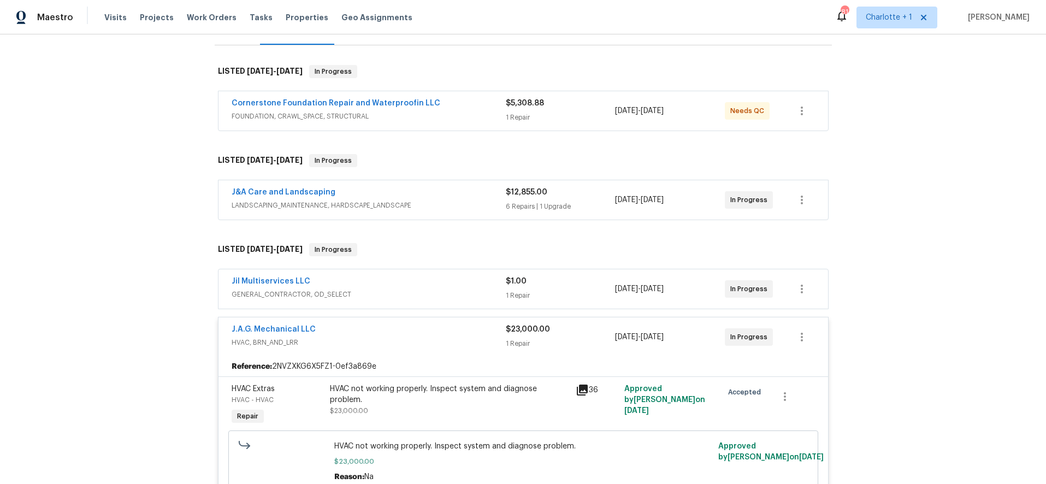
click at [830, 172] on div "Back to all projects 4555 Old Town Dr, Winston Salem, NC 27106 3 Beds | 2 Baths…" at bounding box center [523, 259] width 1046 height 450
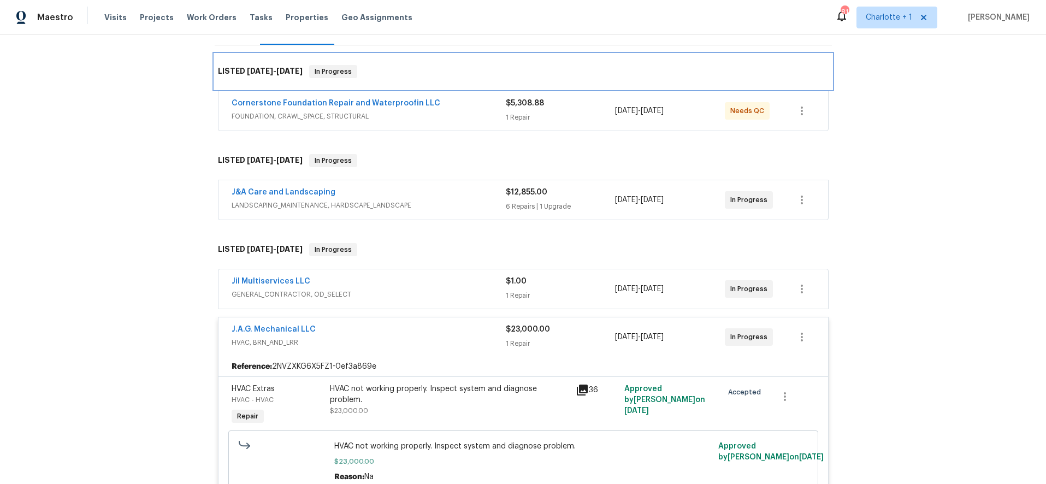
click at [594, 55] on div "LISTED 6/26/25 - 7/3/25 In Progress" at bounding box center [523, 71] width 617 height 35
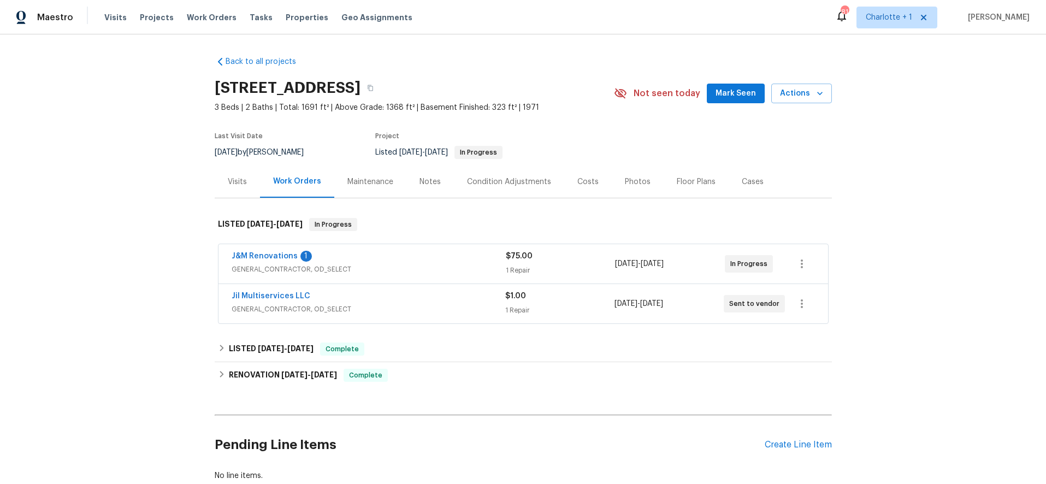
scroll to position [25, 0]
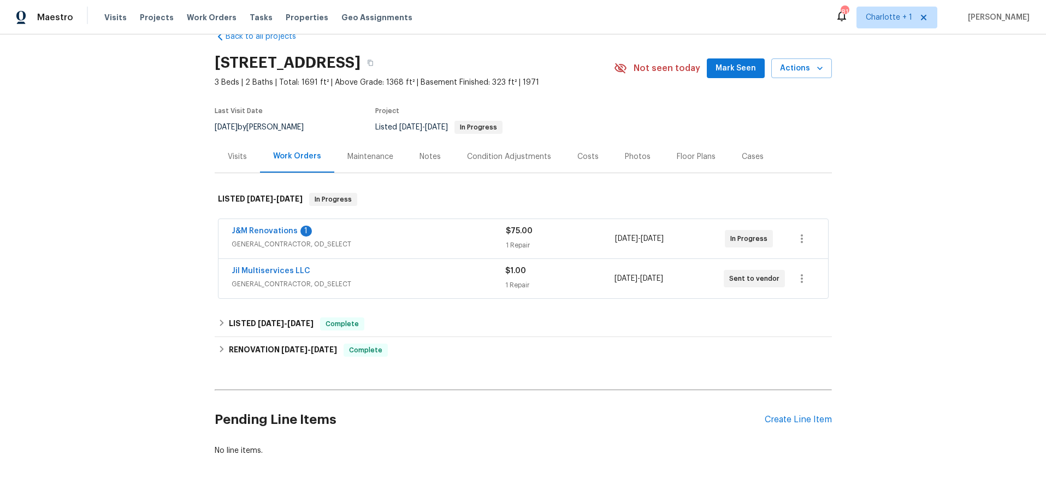
click at [577, 151] on div "Costs" at bounding box center [587, 156] width 21 height 11
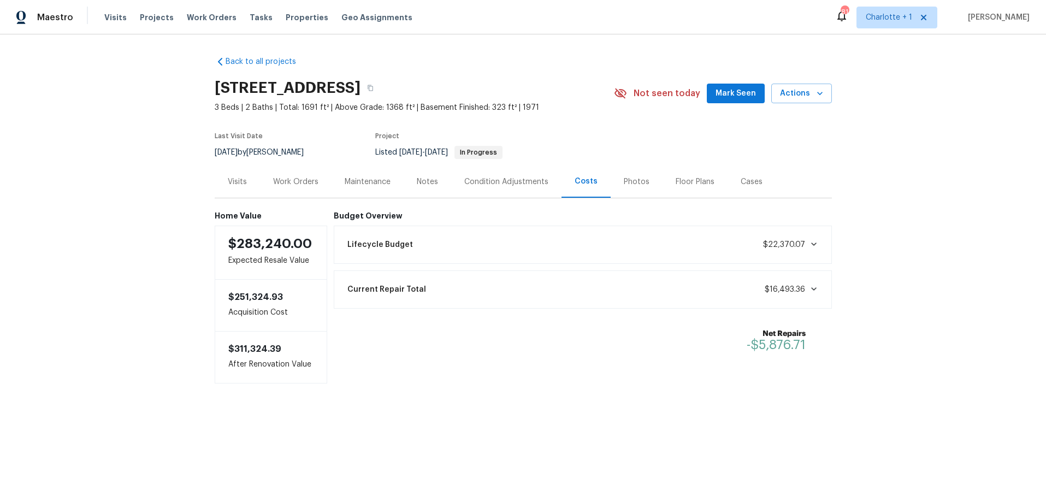
click at [624, 182] on div "Photos" at bounding box center [637, 181] width 26 height 11
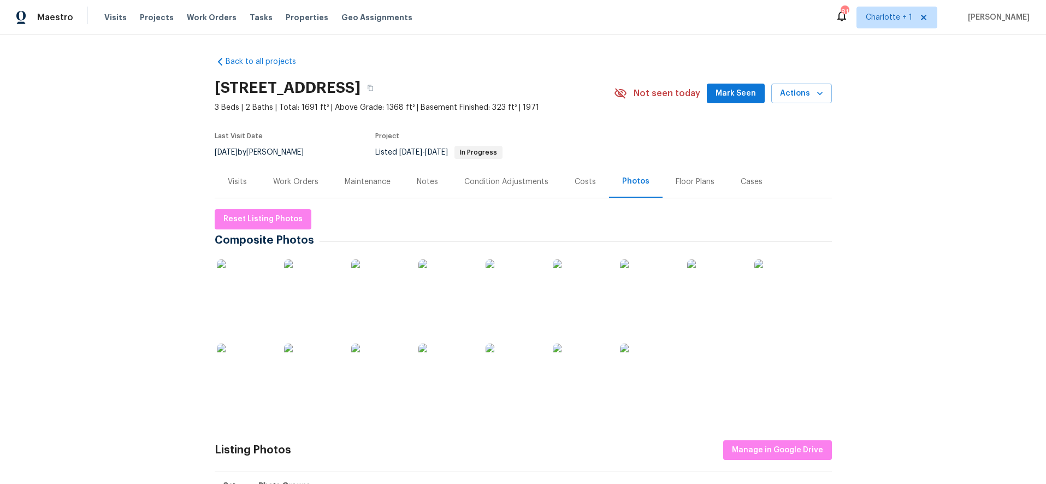
click at [581, 186] on div "Costs" at bounding box center [585, 181] width 21 height 11
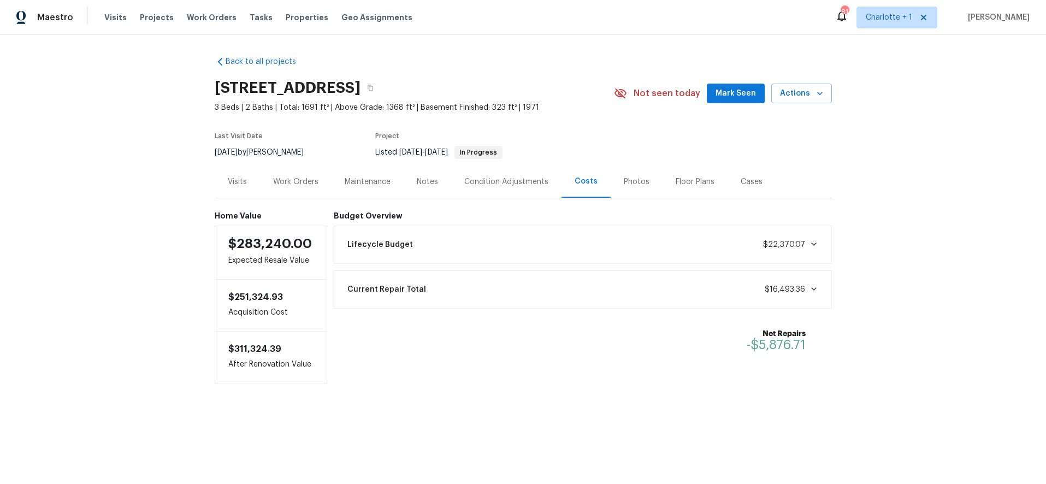
click at [637, 185] on div "Photos" at bounding box center [637, 181] width 26 height 11
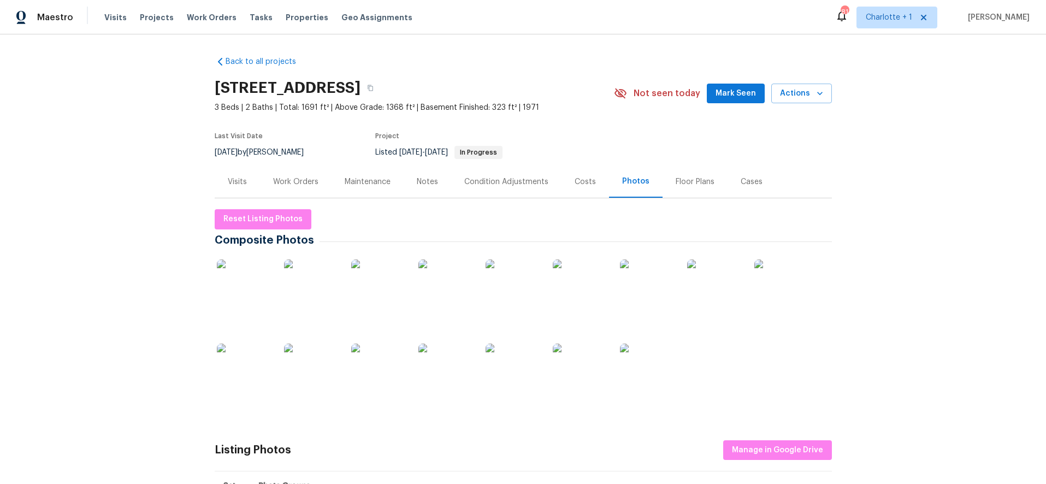
drag, startPoint x: 279, startPoint y: 296, endPoint x: 271, endPoint y: 295, distance: 7.7
click at [282, 296] on div at bounding box center [311, 287] width 59 height 68
click at [253, 294] on img at bounding box center [244, 286] width 55 height 55
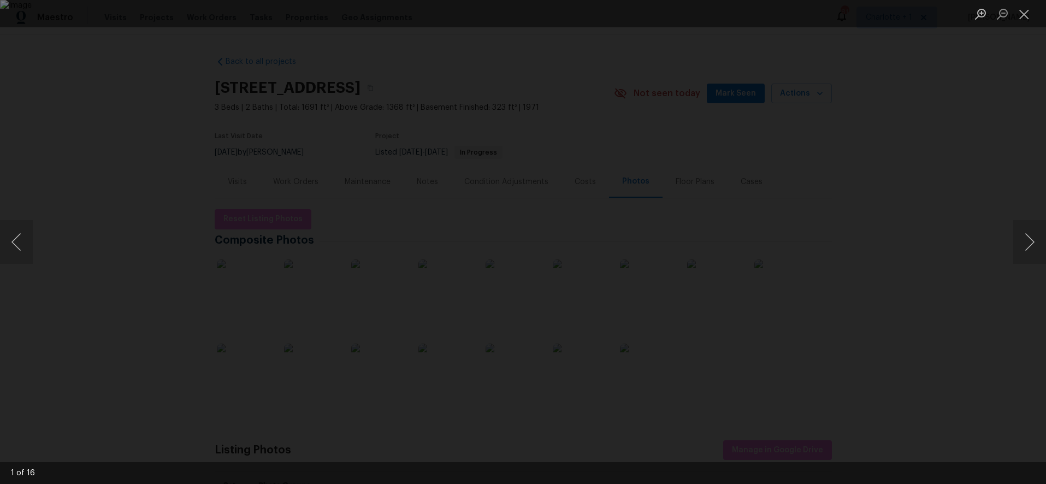
click at [1006, 242] on div "Lightbox" at bounding box center [523, 242] width 1046 height 484
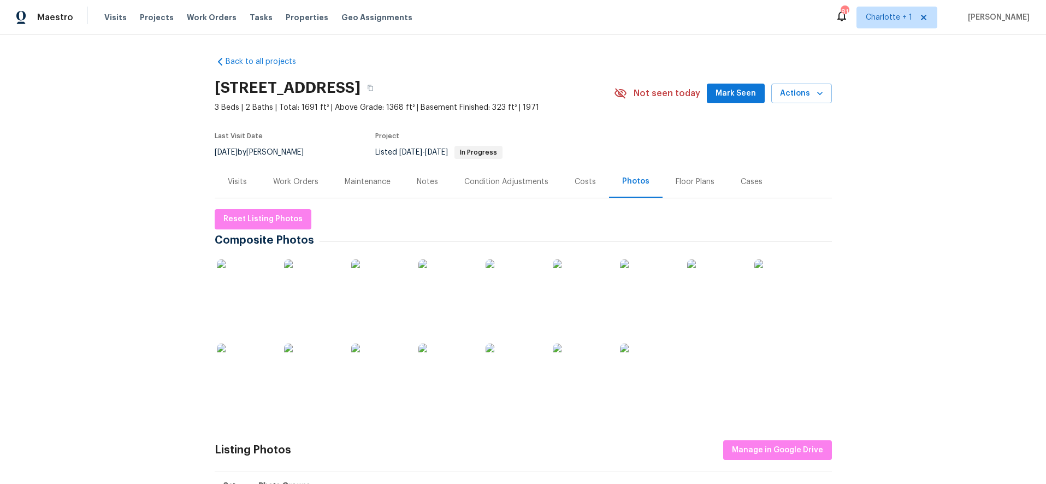
click at [1006, 242] on div "Back to all projects 8345 Troxaway Ct, Lewisville, NC 27023 3 Beds | 2 Baths | …" at bounding box center [523, 259] width 1046 height 450
click at [240, 298] on img at bounding box center [244, 286] width 55 height 55
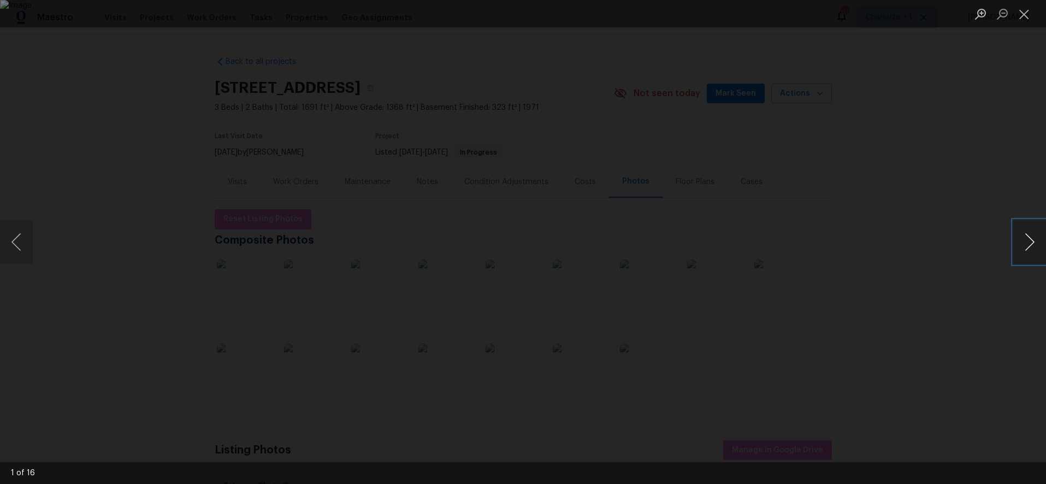
click at [1025, 246] on button "Next image" at bounding box center [1029, 242] width 33 height 44
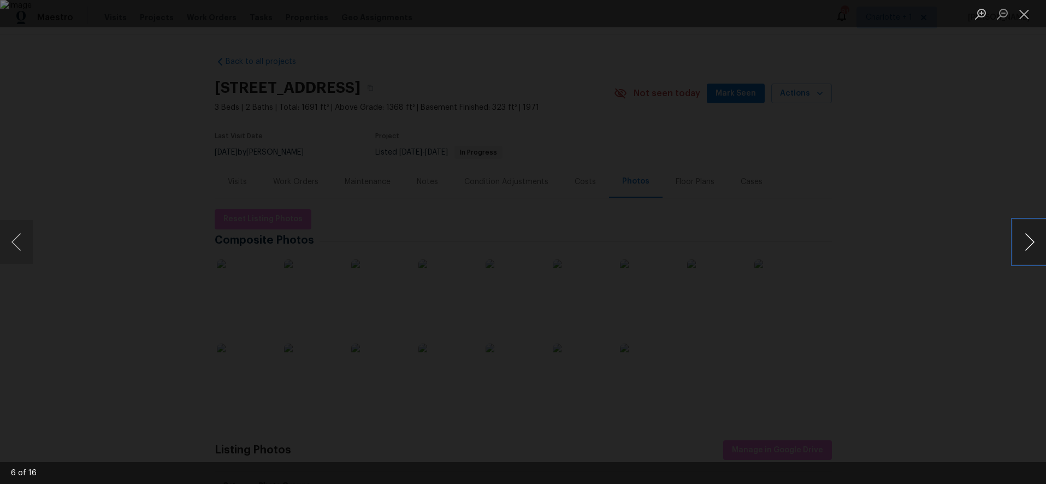
click at [1025, 246] on button "Next image" at bounding box center [1029, 242] width 33 height 44
click at [23, 252] on button "Previous image" at bounding box center [16, 242] width 33 height 44
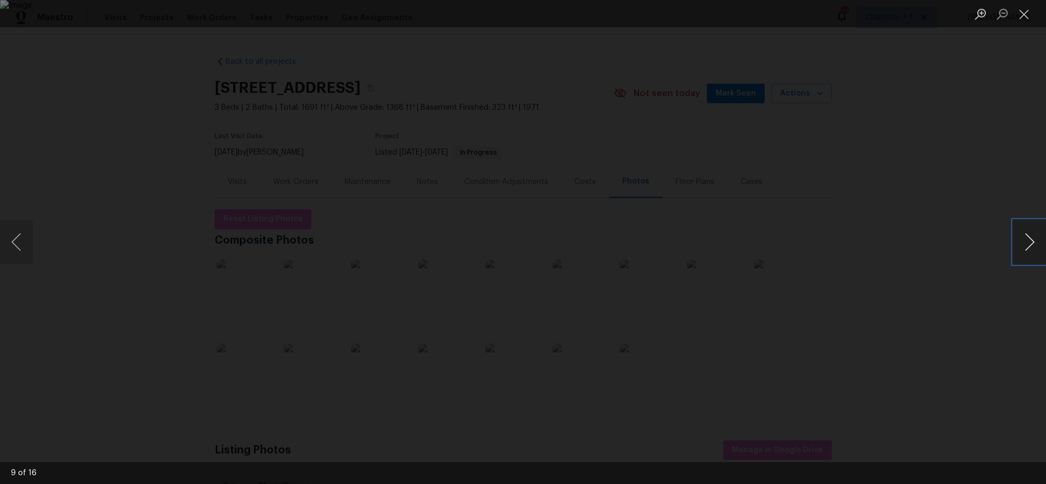
click at [1025, 243] on button "Next image" at bounding box center [1029, 242] width 33 height 44
drag, startPoint x: 3, startPoint y: 243, endPoint x: 16, endPoint y: 243, distance: 12.6
click at [3, 243] on button "Previous image" at bounding box center [16, 242] width 33 height 44
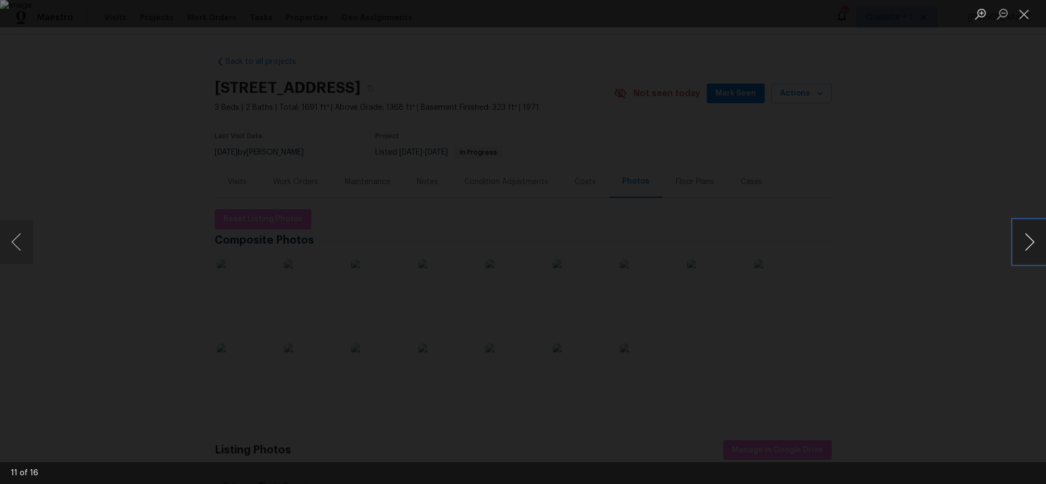
click at [1043, 247] on button "Next image" at bounding box center [1029, 242] width 33 height 44
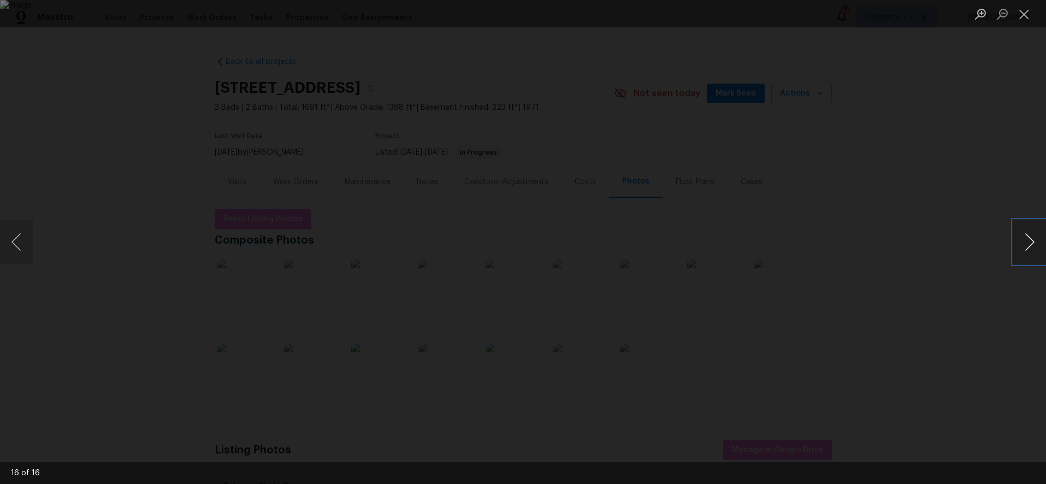
click at [1043, 247] on button "Next image" at bounding box center [1029, 242] width 33 height 44
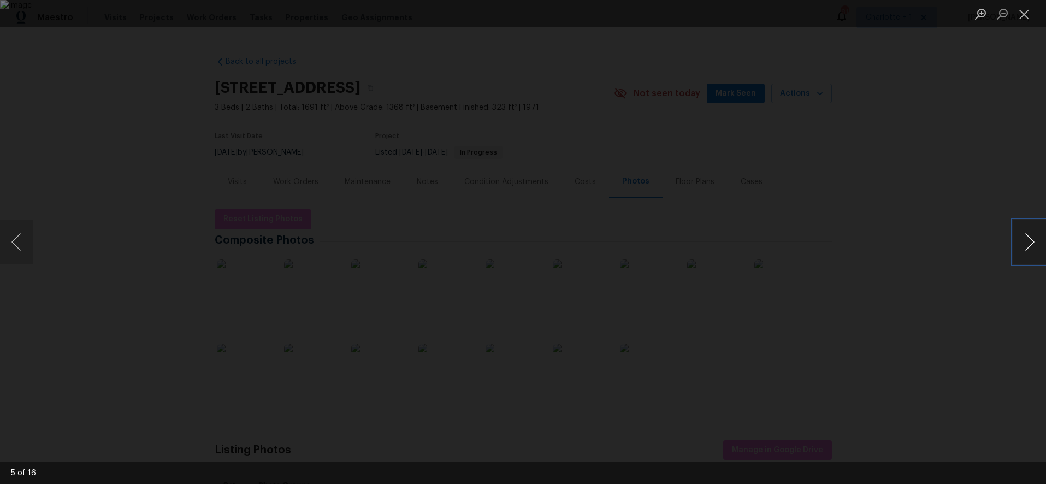
click at [1043, 247] on button "Next image" at bounding box center [1029, 242] width 33 height 44
click at [892, 226] on div "Lightbox" at bounding box center [523, 242] width 1046 height 484
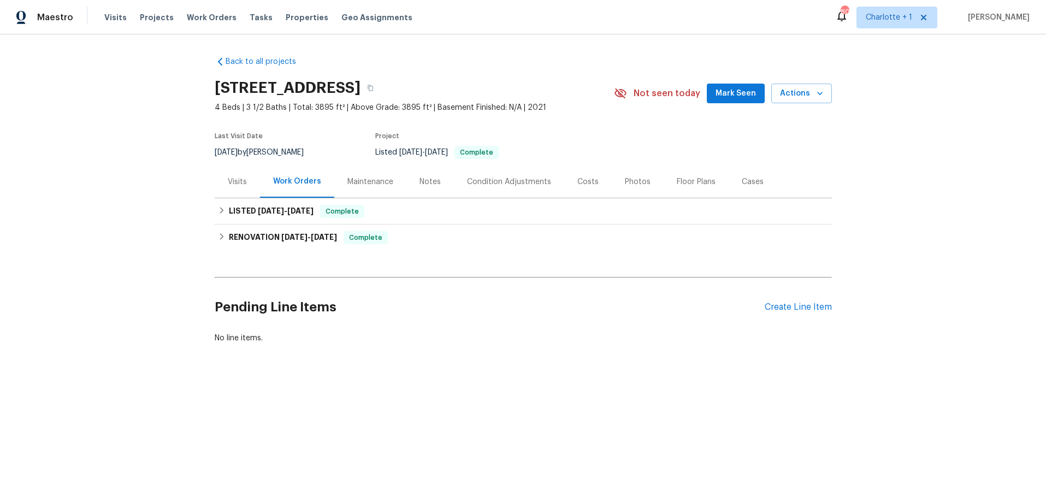
click at [577, 181] on div "Costs" at bounding box center [587, 181] width 21 height 11
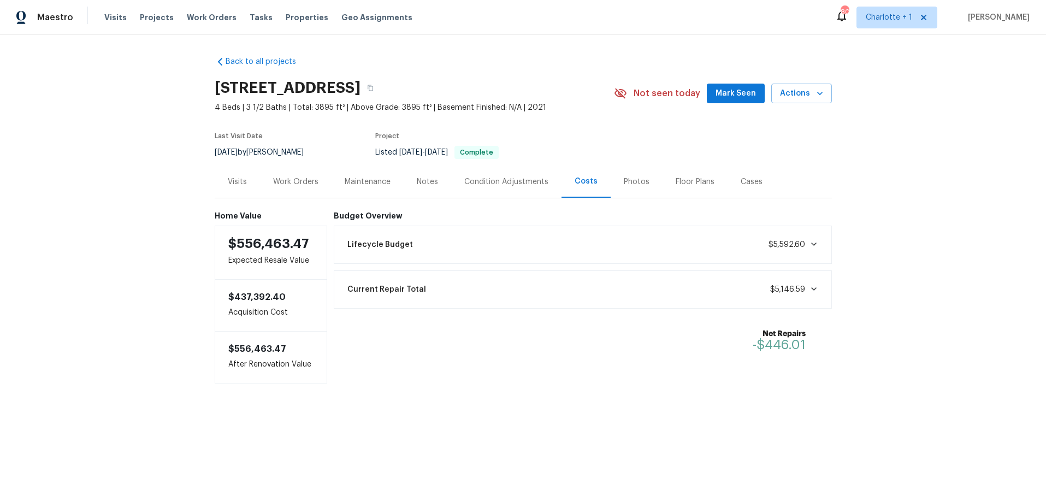
click at [459, 57] on div "Back to all projects [STREET_ADDRESS] 4 Beds | 3 1/2 Baths | Total: 3895 ft² | …" at bounding box center [523, 216] width 617 height 336
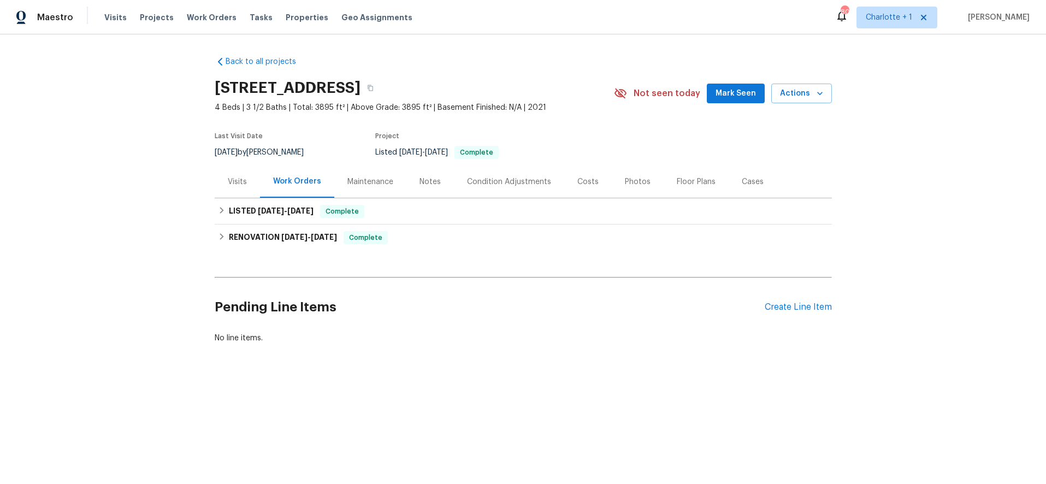
click at [564, 184] on div "Costs" at bounding box center [588, 181] width 48 height 32
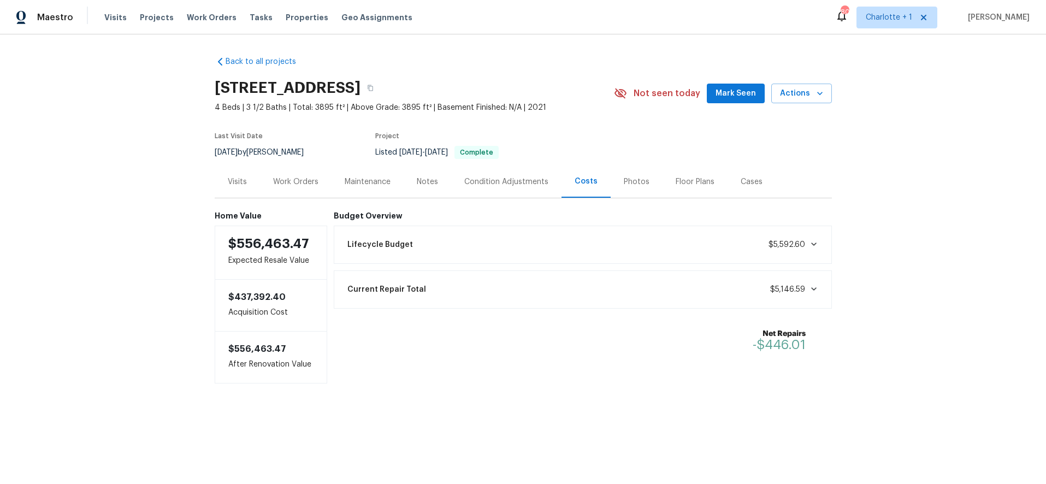
click at [624, 182] on div "Photos" at bounding box center [637, 181] width 26 height 11
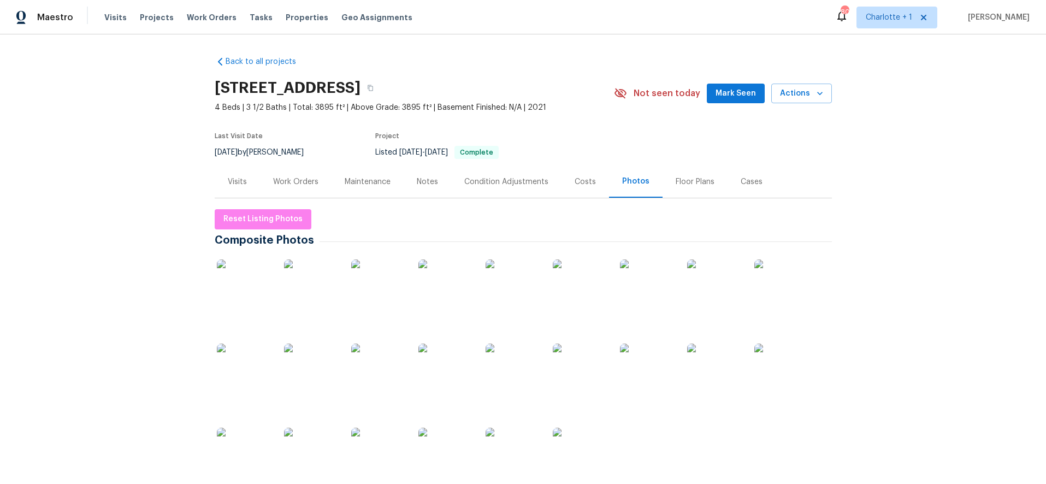
click at [255, 283] on img at bounding box center [244, 286] width 55 height 55
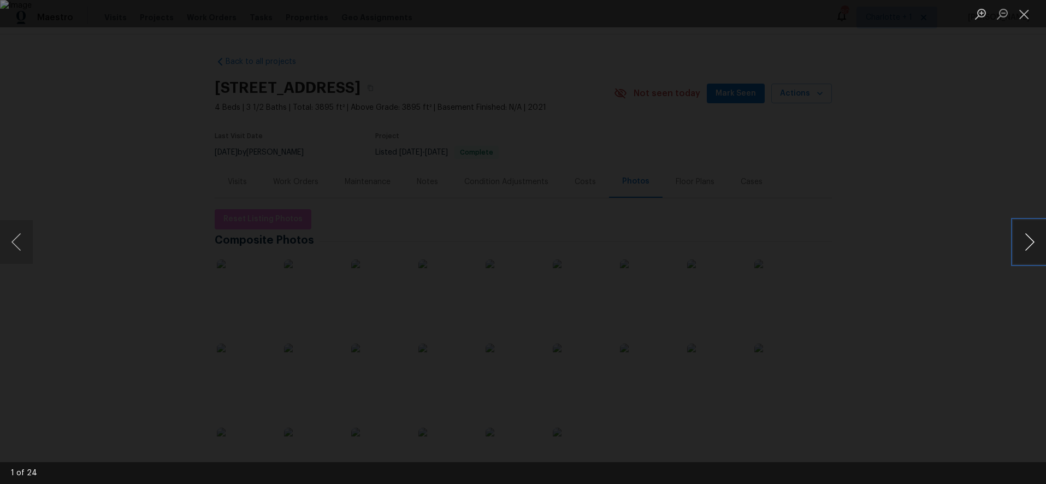
click at [1017, 241] on button "Next image" at bounding box center [1029, 242] width 33 height 44
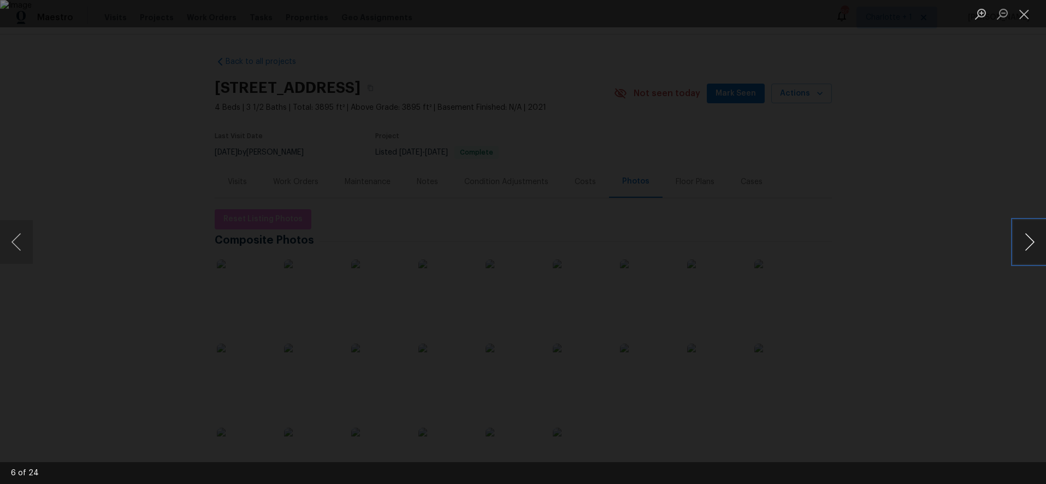
click at [1017, 241] on button "Next image" at bounding box center [1029, 242] width 33 height 44
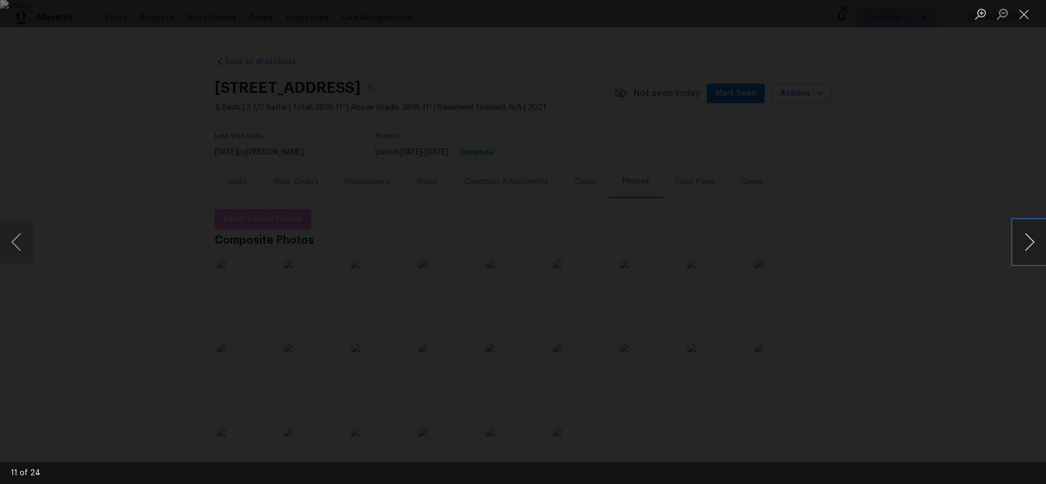
click at [1017, 241] on button "Next image" at bounding box center [1029, 242] width 33 height 44
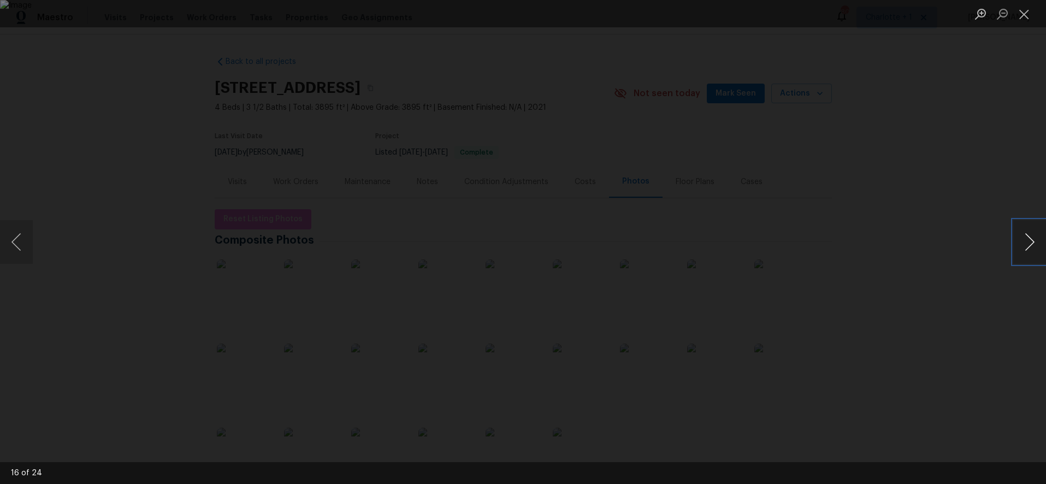
click at [1017, 241] on button "Next image" at bounding box center [1029, 242] width 33 height 44
click at [1016, 241] on button "Next image" at bounding box center [1029, 242] width 33 height 44
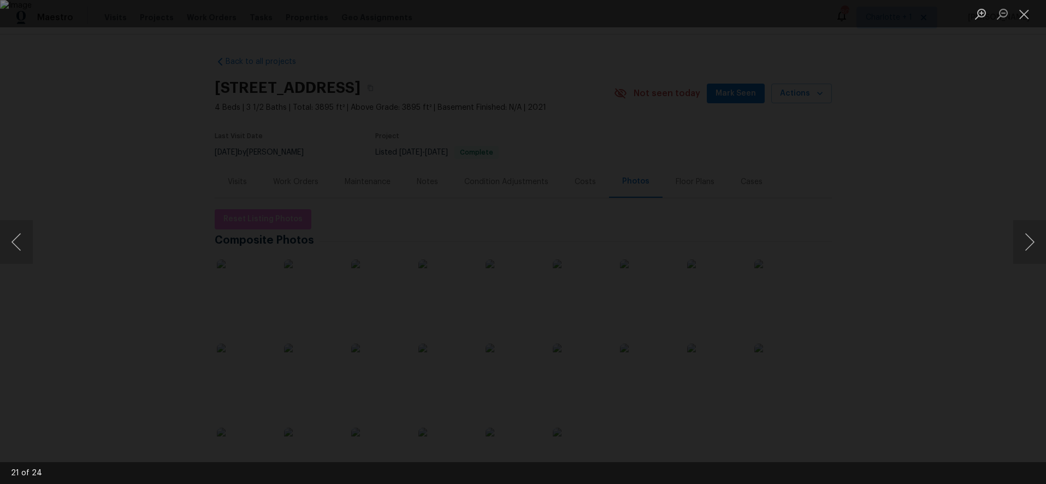
click at [940, 180] on div "Lightbox" at bounding box center [523, 242] width 1046 height 484
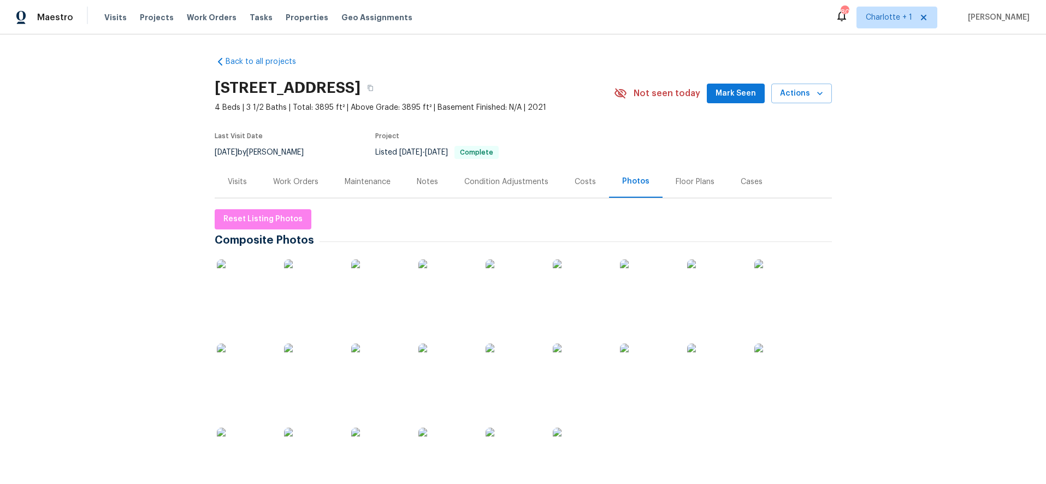
click at [303, 178] on div "Work Orders" at bounding box center [295, 181] width 45 height 11
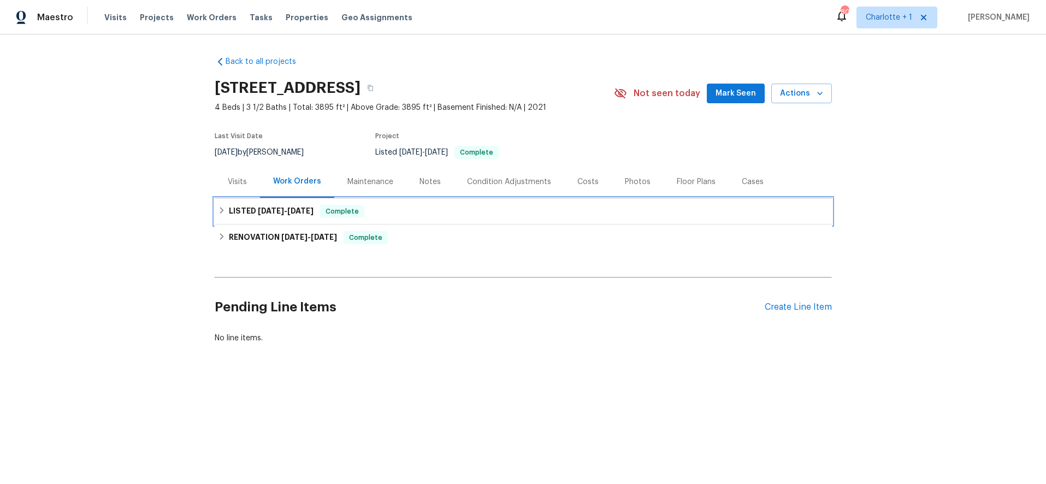
click at [264, 215] on h6 "LISTED [DATE] - [DATE]" at bounding box center [271, 211] width 85 height 13
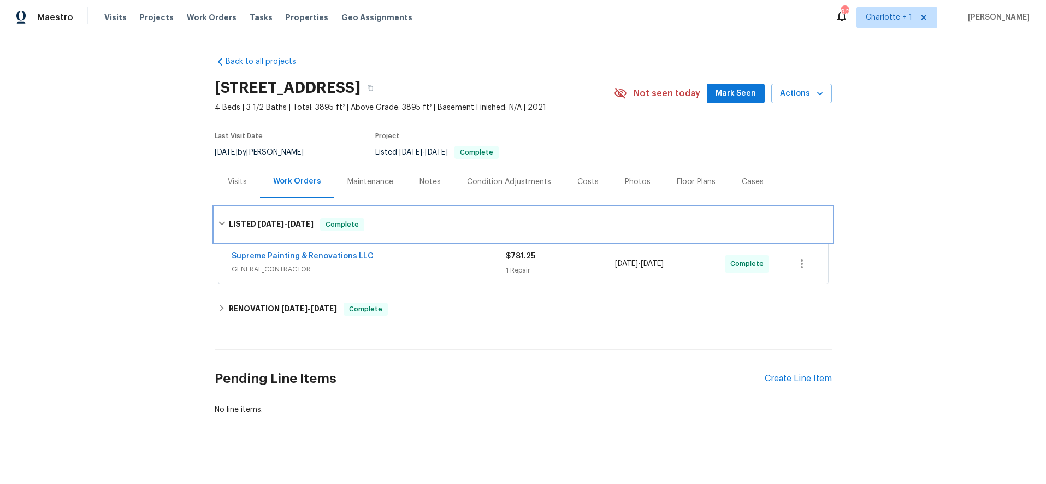
click at [382, 221] on div "LISTED [DATE] - [DATE] Complete" at bounding box center [523, 224] width 611 height 13
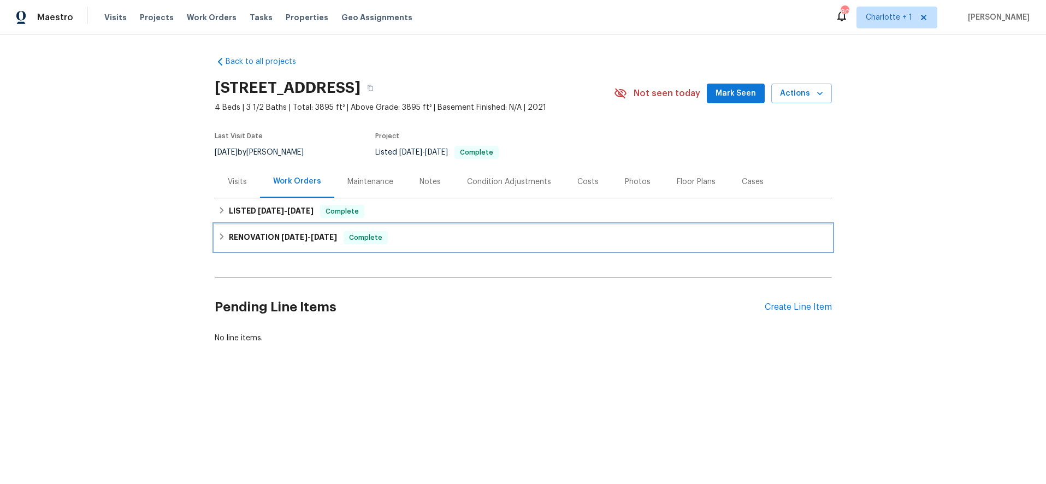
click at [297, 249] on div "RENOVATION [DATE] - [DATE] Complete" at bounding box center [523, 237] width 617 height 26
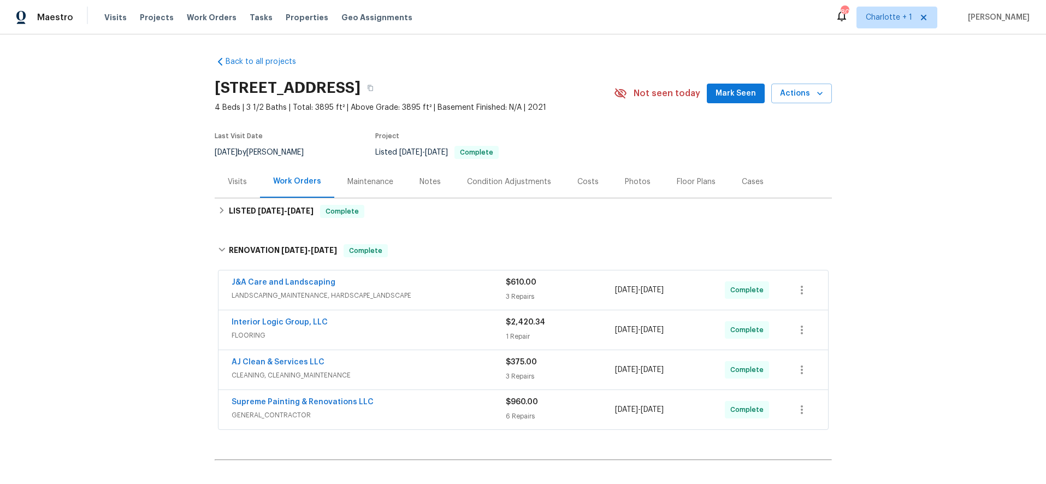
drag, startPoint x: 847, startPoint y: 149, endPoint x: 798, endPoint y: 156, distance: 49.1
click at [847, 149] on div "Back to all projects [STREET_ADDRESS] 4 Beds | 3 1/2 Baths | Total: 3895 ft² | …" at bounding box center [523, 259] width 1046 height 450
click at [579, 180] on div "Costs" at bounding box center [587, 181] width 21 height 11
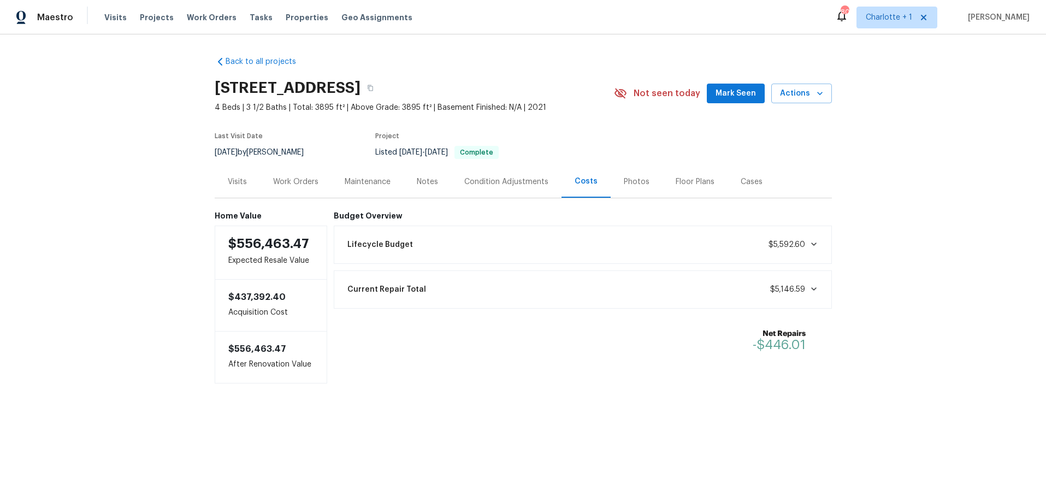
click at [681, 192] on div "Floor Plans" at bounding box center [695, 181] width 65 height 32
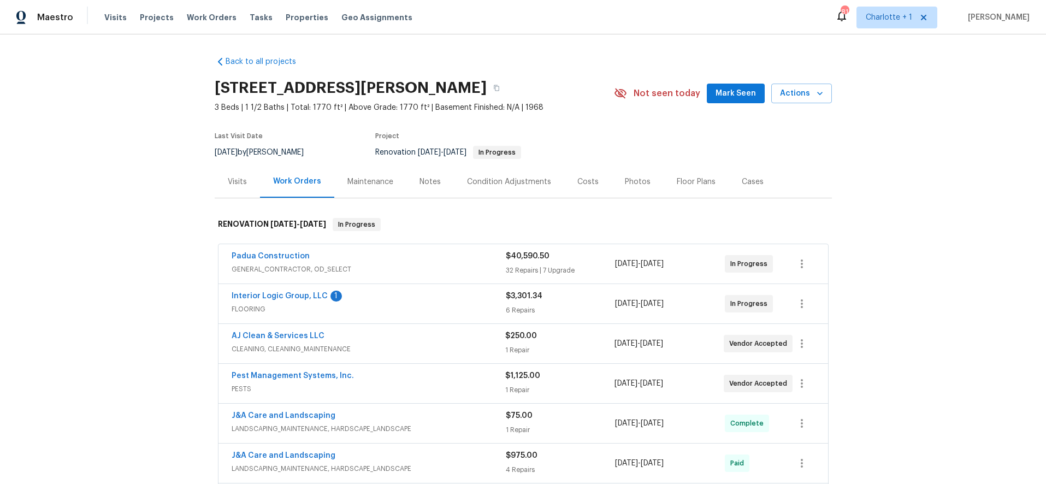
click at [420, 185] on div "Notes" at bounding box center [429, 181] width 21 height 11
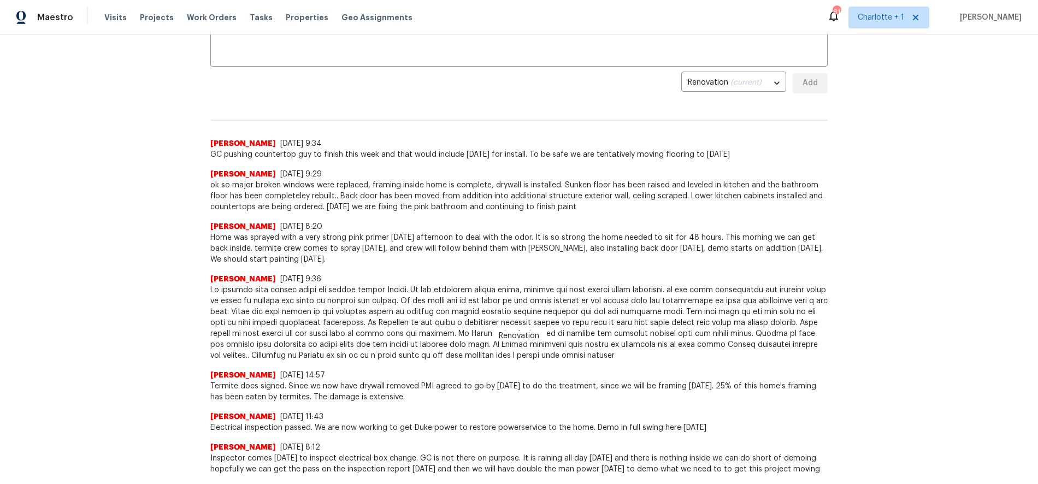
scroll to position [216, 0]
click at [487, 193] on span "ok so major broken windows were replaced, framing inside home is complete, dryw…" at bounding box center [518, 195] width 617 height 33
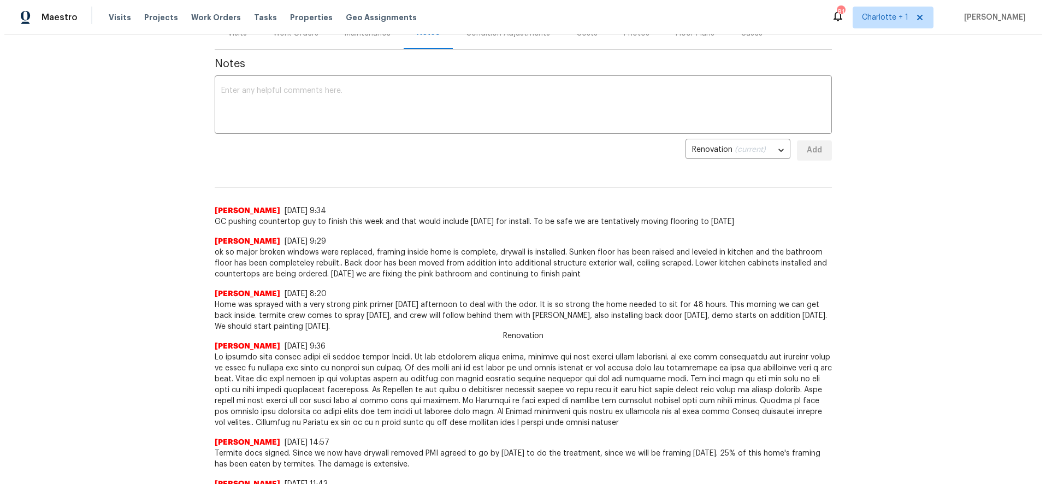
scroll to position [0, 0]
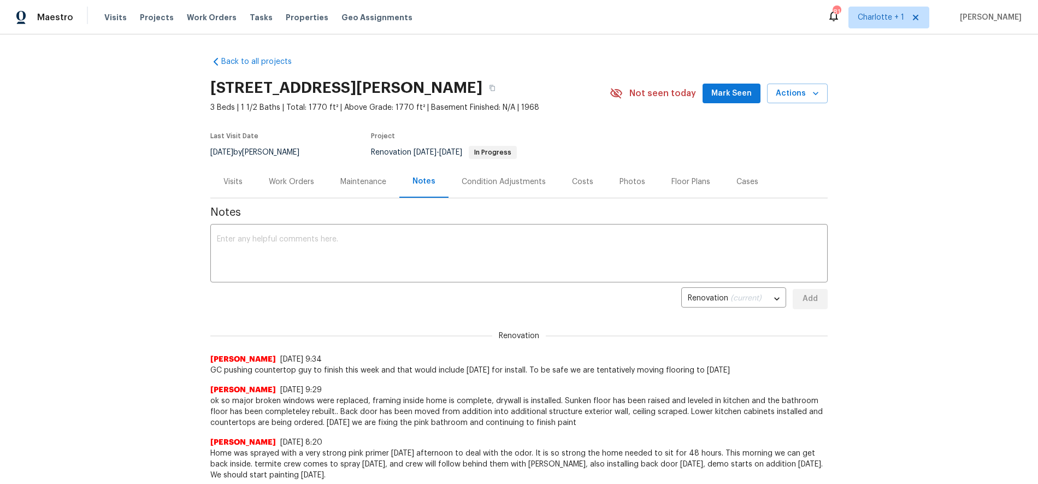
click at [619, 186] on div "Photos" at bounding box center [632, 181] width 26 height 11
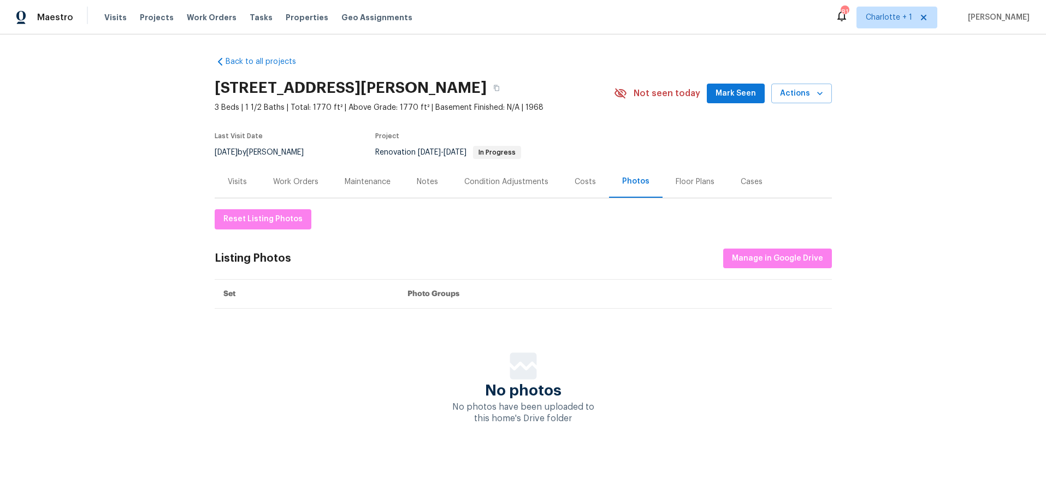
click at [578, 185] on div "Costs" at bounding box center [585, 181] width 21 height 11
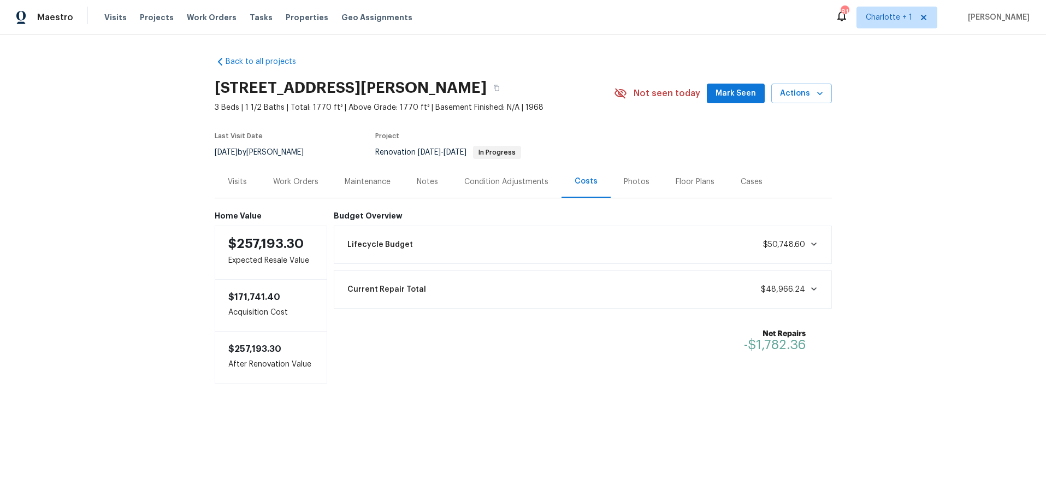
click at [899, 153] on div "Back to all projects [STREET_ADDRESS][PERSON_NAME] 3 Beds | 1 1/2 Baths | Total…" at bounding box center [523, 241] width 1046 height 415
click at [92, 180] on div "Back to all projects [STREET_ADDRESS][PERSON_NAME] 3 Beds | 1 1/2 Baths | Total…" at bounding box center [523, 241] width 1046 height 415
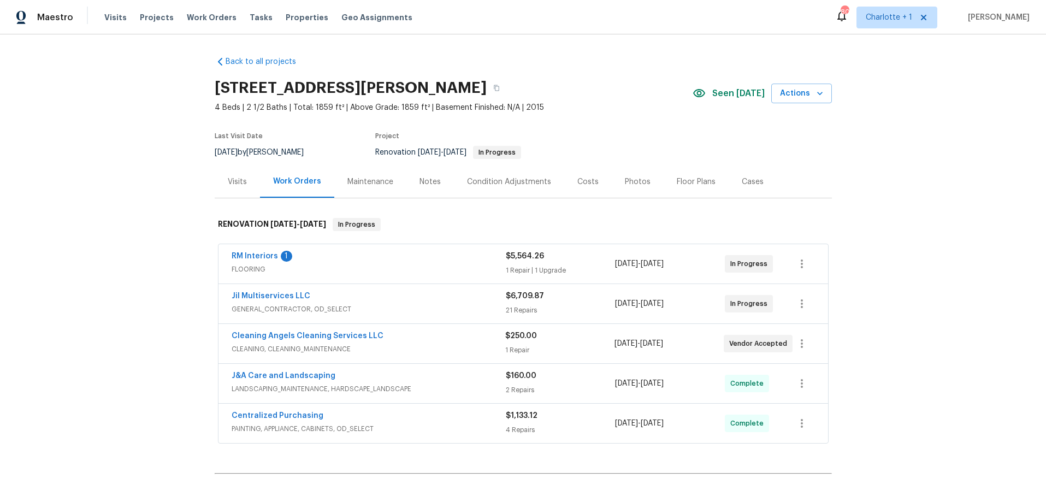
drag, startPoint x: 891, startPoint y: 156, endPoint x: 844, endPoint y: 180, distance: 52.8
click at [888, 158] on div "Back to all projects [STREET_ADDRESS][PERSON_NAME] 4 Beds | 2 1/2 Baths | Total…" at bounding box center [523, 259] width 1046 height 450
click at [260, 251] on span "RM Interiors" at bounding box center [255, 256] width 46 height 11
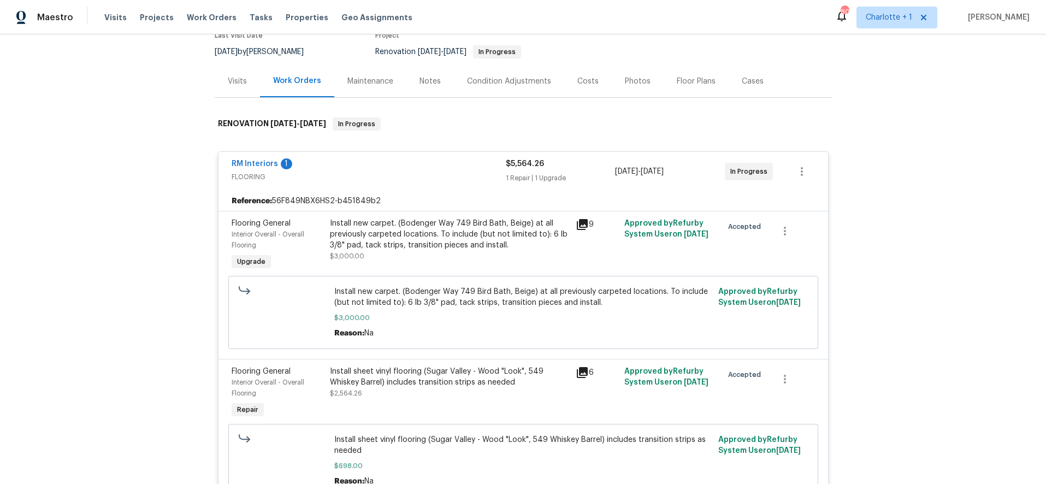
scroll to position [102, 0]
click at [373, 227] on div "Install new carpet. (Bodenger Way 749 Bird Bath, Beige) at all previously carpe…" at bounding box center [449, 233] width 239 height 33
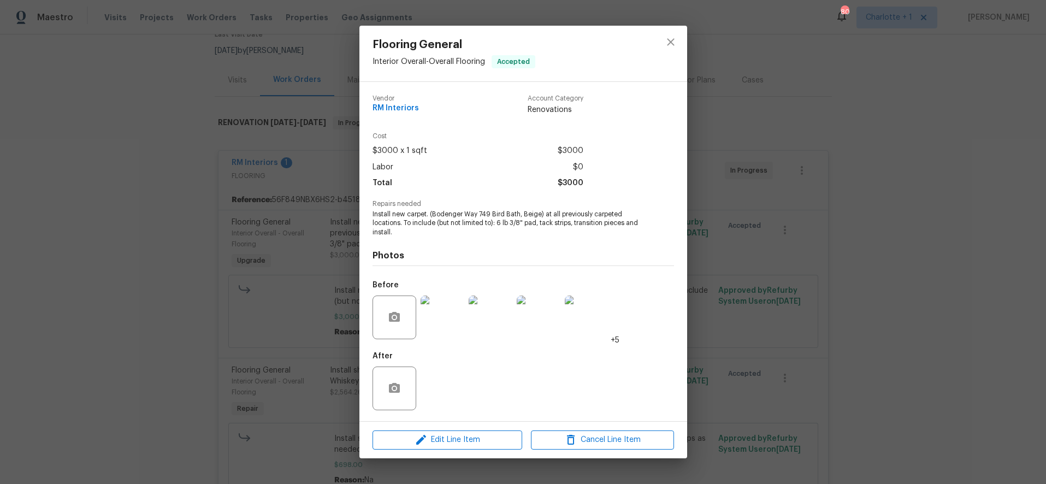
click at [445, 316] on img at bounding box center [443, 317] width 44 height 44
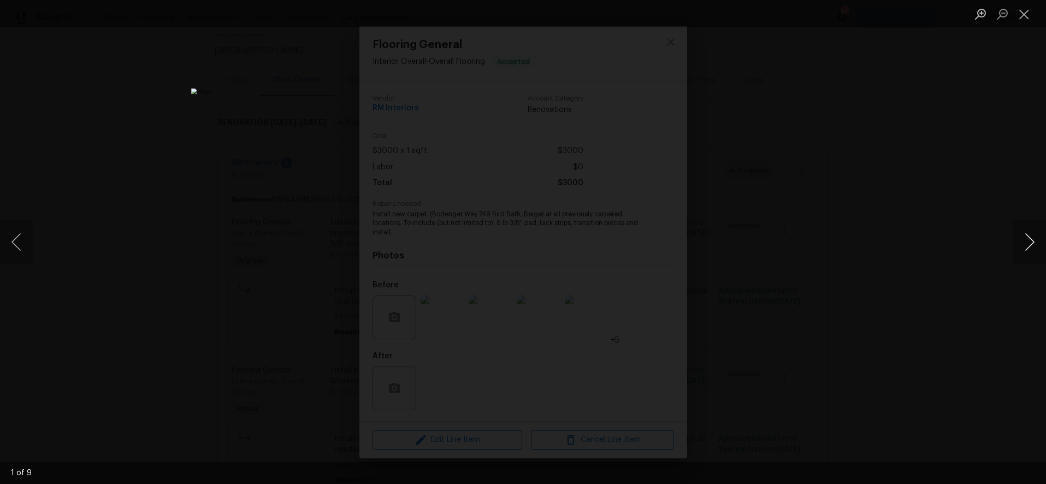
click at [1022, 246] on button "Next image" at bounding box center [1029, 242] width 33 height 44
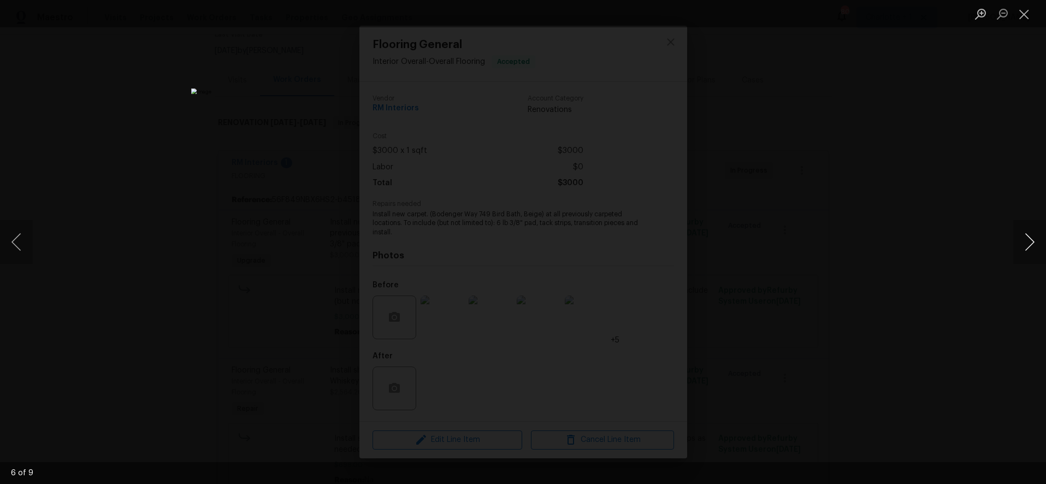
click at [1022, 246] on button "Next image" at bounding box center [1029, 242] width 33 height 44
click at [28, 235] on button "Previous image" at bounding box center [16, 242] width 33 height 44
click at [811, 154] on div "Lightbox" at bounding box center [523, 242] width 1046 height 484
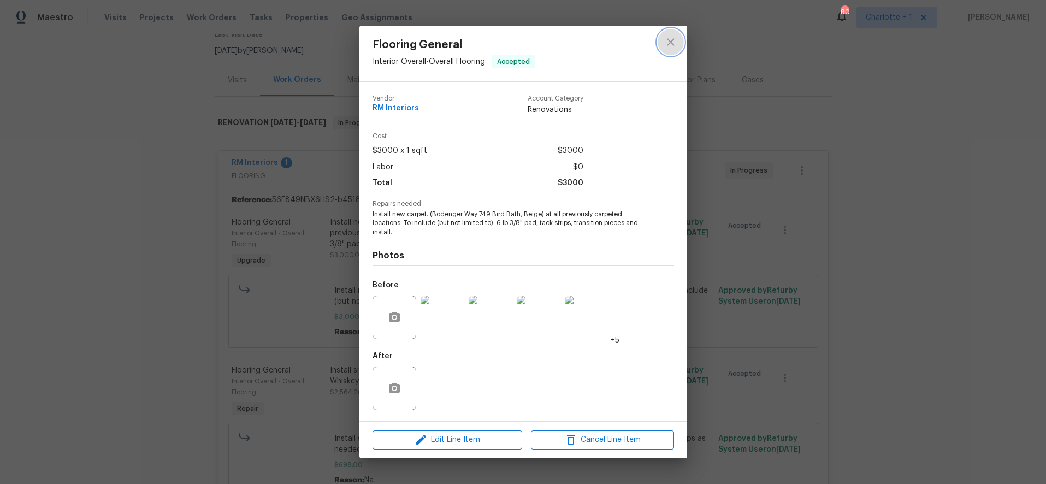
drag, startPoint x: 669, startPoint y: 42, endPoint x: 698, endPoint y: 49, distance: 30.3
click at [669, 42] on icon "close" at bounding box center [670, 42] width 13 height 13
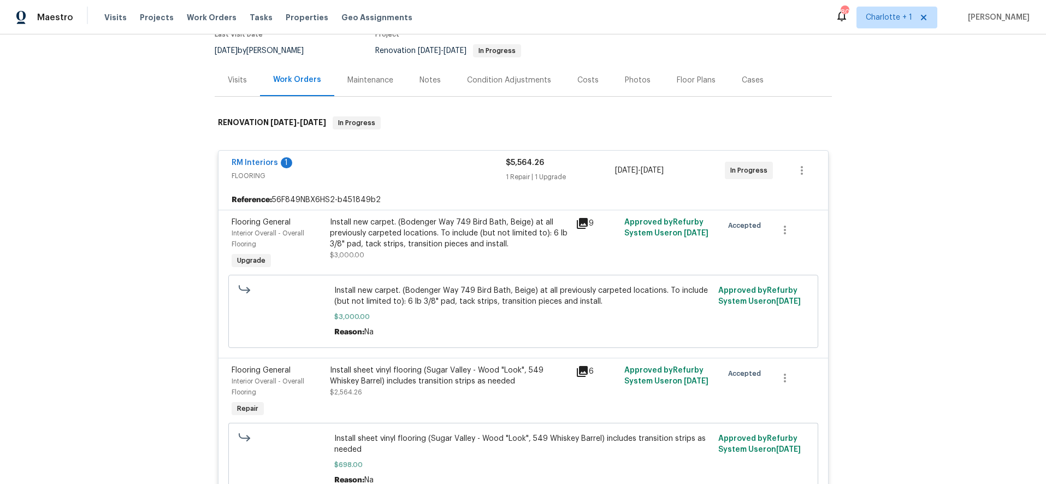
click at [908, 169] on div "Back to all projects [STREET_ADDRESS][PERSON_NAME] 4 Beds | 2 1/2 Baths | Total…" at bounding box center [523, 259] width 1046 height 450
click at [870, 184] on div "Back to all projects [STREET_ADDRESS][PERSON_NAME] 4 Beds | 2 1/2 Baths | Total…" at bounding box center [523, 259] width 1046 height 450
click at [344, 164] on div "RM Interiors 1" at bounding box center [369, 163] width 274 height 13
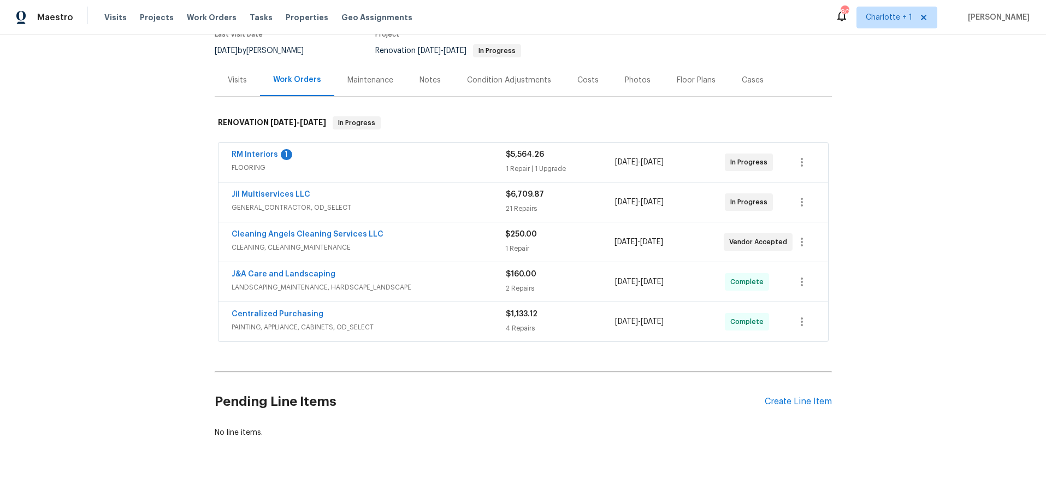
click at [911, 170] on div "Back to all projects [STREET_ADDRESS][PERSON_NAME] 4 Beds | 2 1/2 Baths | Total…" at bounding box center [523, 259] width 1046 height 450
click at [577, 82] on div "Costs" at bounding box center [587, 80] width 21 height 11
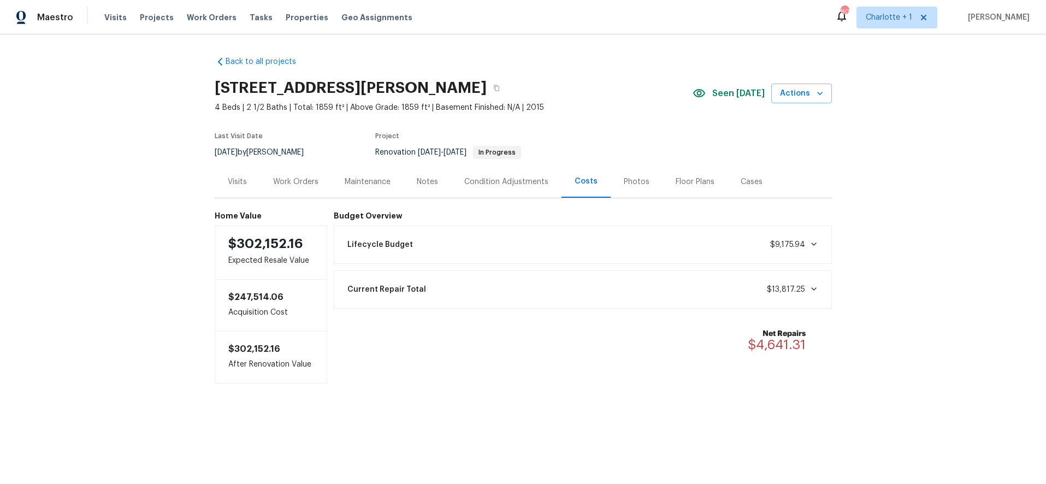
click at [896, 207] on div "Back to all projects [STREET_ADDRESS][PERSON_NAME] 4 Beds | 2 1/2 Baths | Total…" at bounding box center [523, 241] width 1046 height 415
click at [63, 184] on div "Back to all projects [STREET_ADDRESS][PERSON_NAME] 4 Beds | 2 1/2 Baths | Total…" at bounding box center [523, 241] width 1046 height 415
click at [108, 186] on div "Back to all projects [STREET_ADDRESS][PERSON_NAME] 4 Beds | 2 1/2 Baths | Total…" at bounding box center [523, 241] width 1046 height 415
